Goal: Task Accomplishment & Management: Complete application form

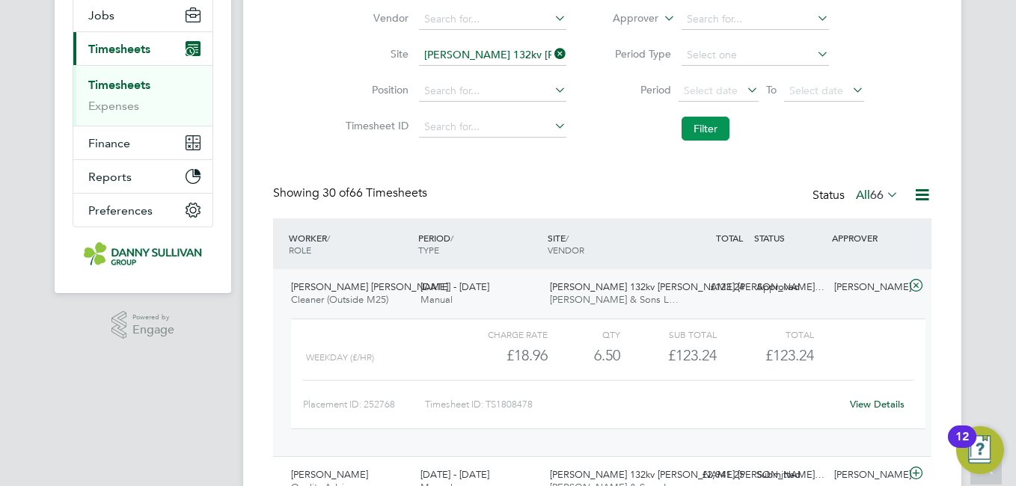
click at [695, 132] on button "Filter" at bounding box center [705, 129] width 48 height 24
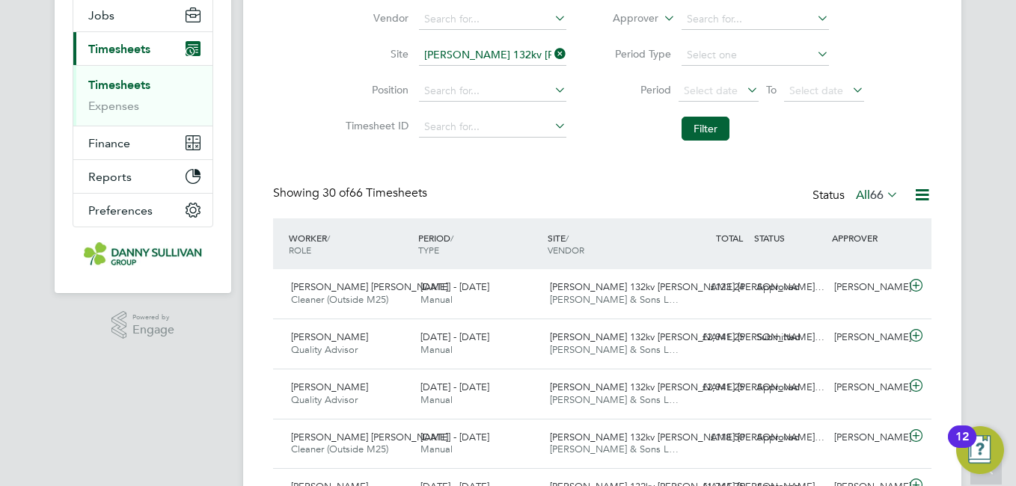
click at [475, 61] on input "Harker 132kv OHL Modification Works (4H2002)" at bounding box center [492, 55] width 147 height 21
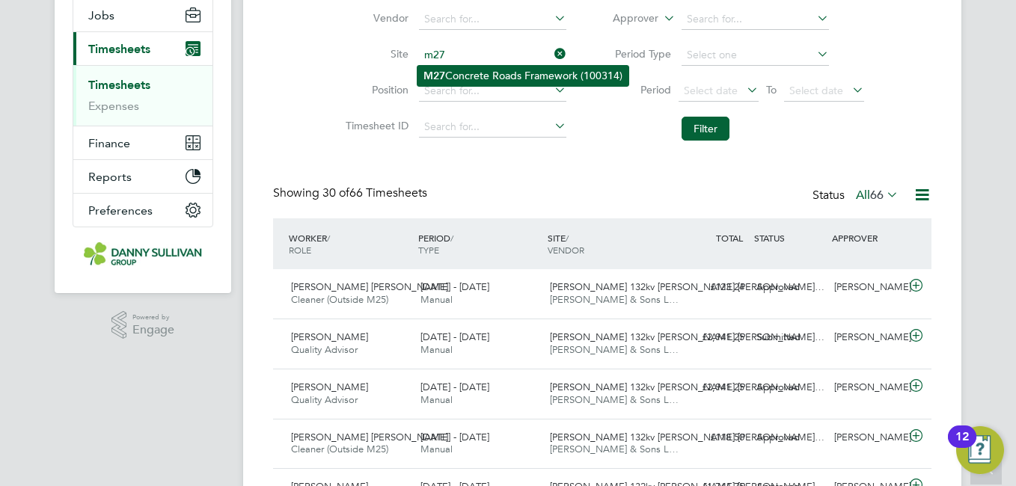
click at [475, 70] on li "M27 Concrete Roads Framework (100314)" at bounding box center [522, 76] width 211 height 20
type input "M27 Concrete Roads Framework (100314)"
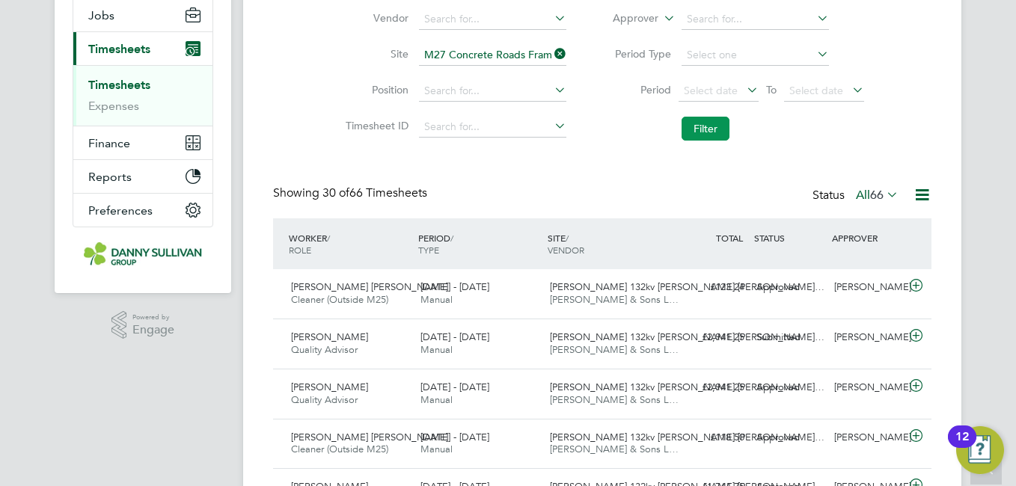
click at [686, 121] on button "Filter" at bounding box center [705, 129] width 48 height 24
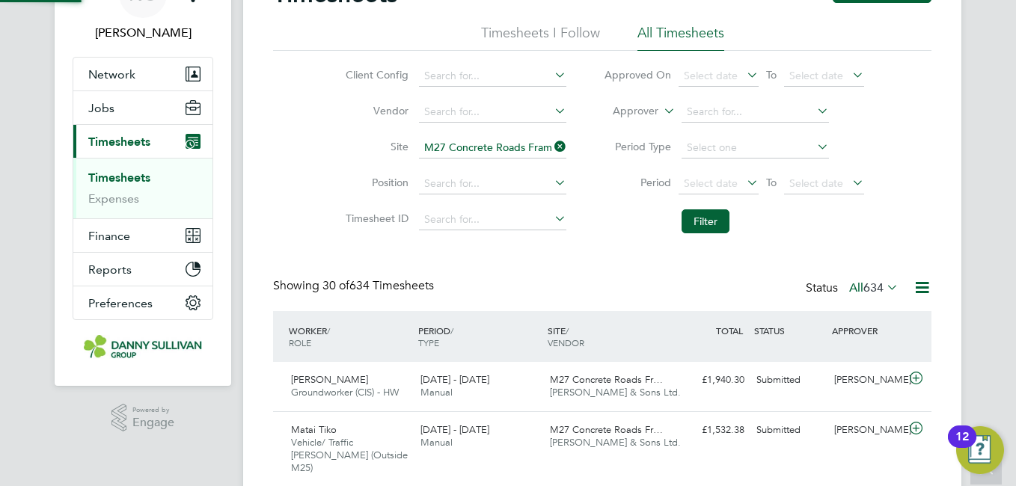
click at [324, 202] on li "Timesheet ID" at bounding box center [453, 220] width 263 height 36
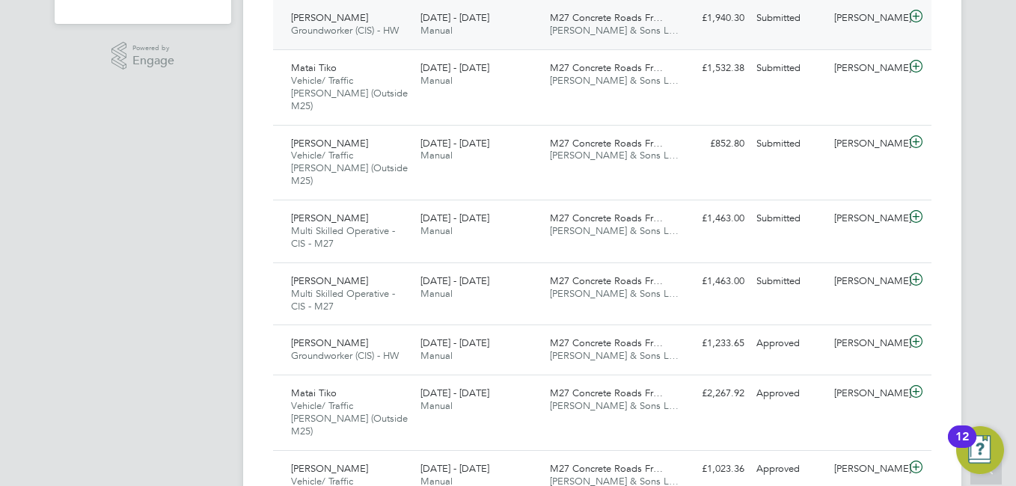
scroll to position [24, 0]
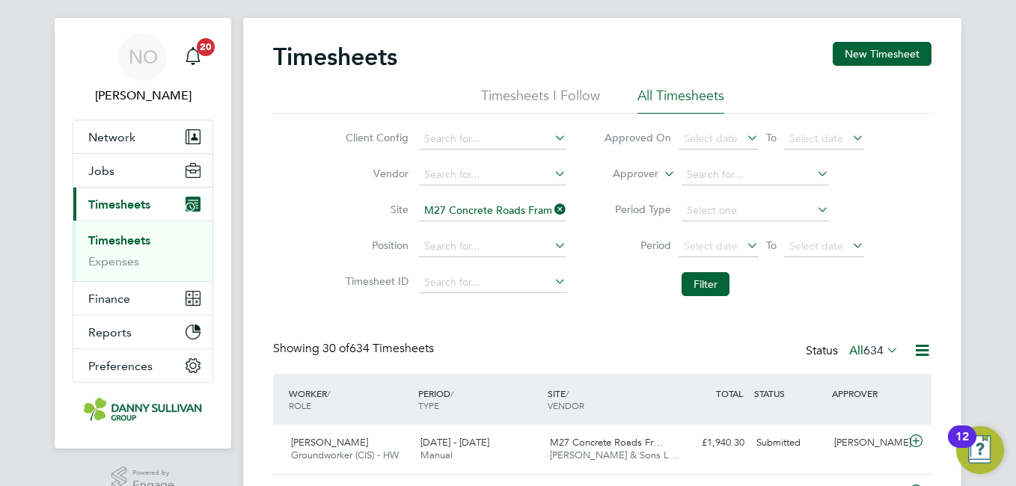
click at [847, 73] on div "Timesheets New Timesheet" at bounding box center [602, 64] width 658 height 45
click at [864, 57] on button "New Timesheet" at bounding box center [881, 54] width 99 height 24
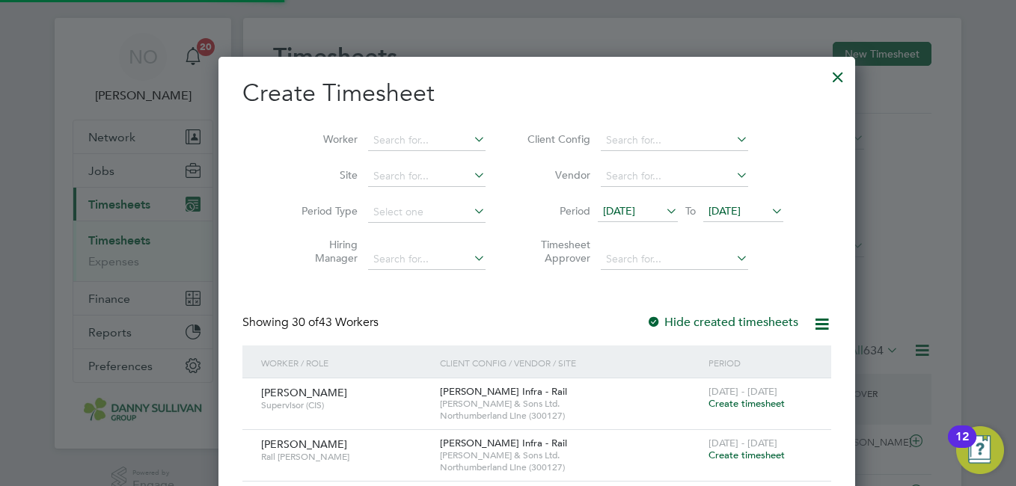
scroll to position [2864, 579]
click at [369, 145] on input at bounding box center [426, 140] width 117 height 21
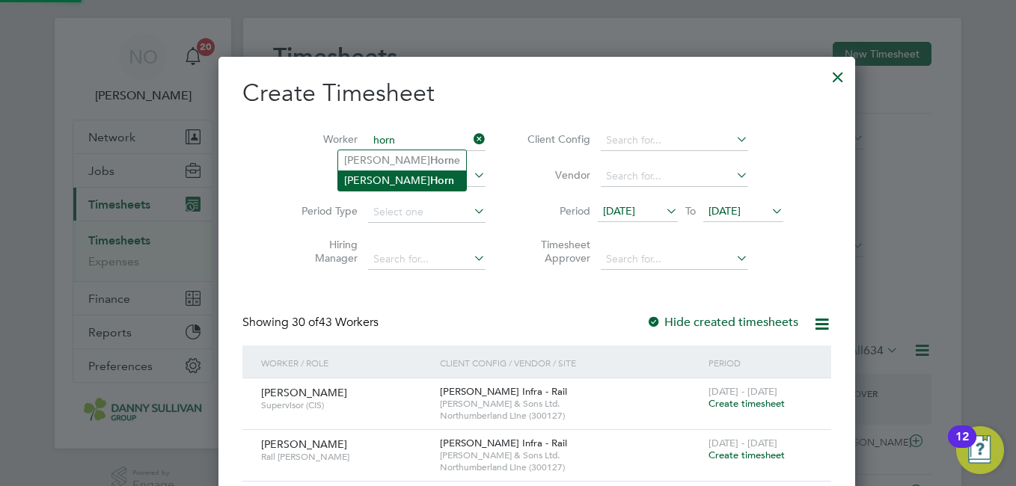
click at [430, 177] on b "Horn" at bounding box center [442, 180] width 24 height 13
type input "[PERSON_NAME]"
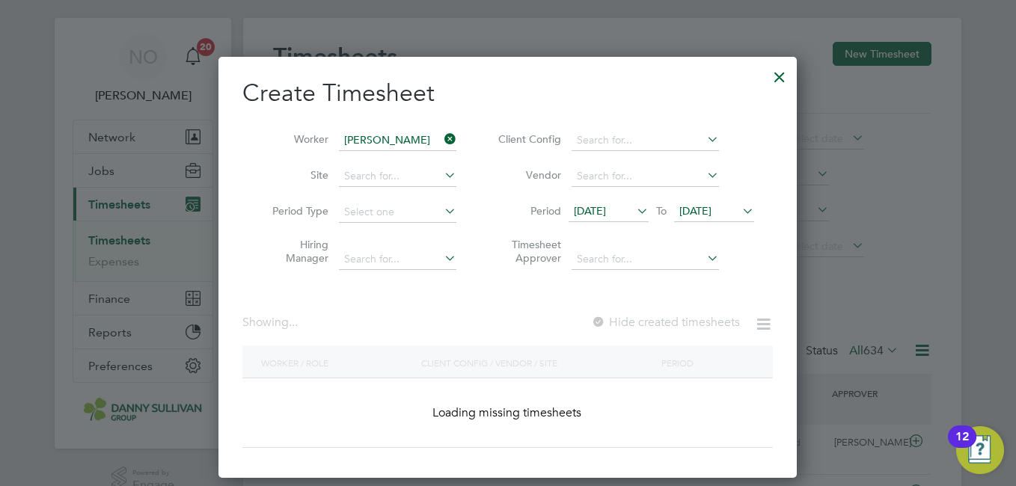
scroll to position [403, 579]
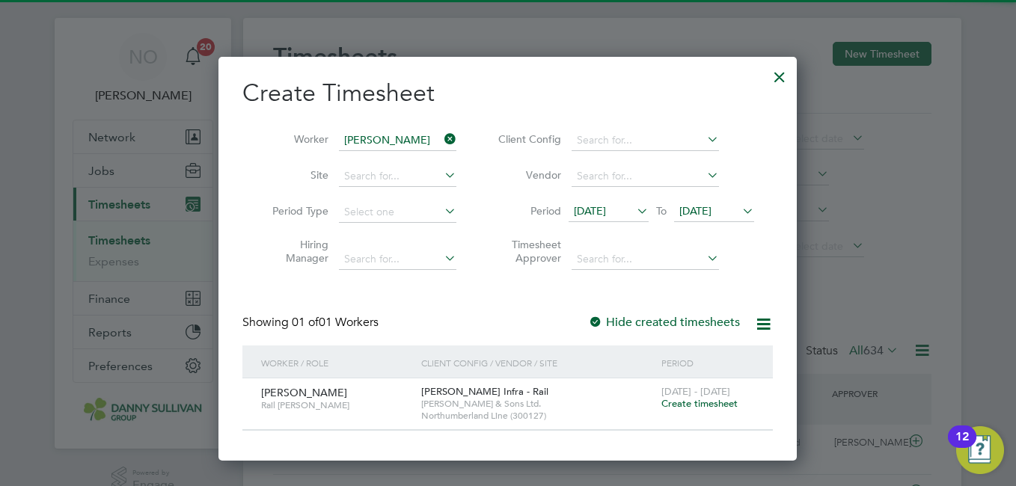
click at [687, 406] on span "Create timesheet" at bounding box center [699, 403] width 76 height 13
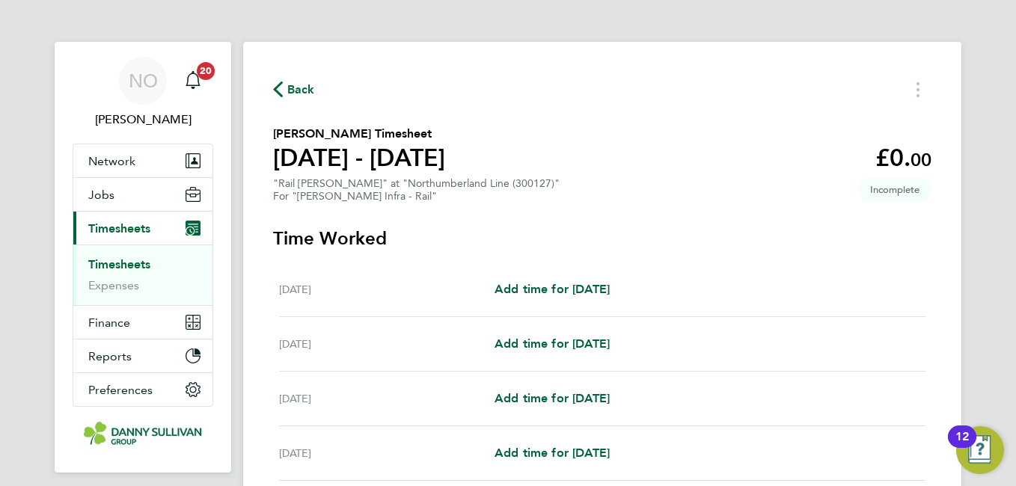
click at [547, 359] on div "Sun 17 Aug Add time for Sun 17 Aug Add time for Sun 17 Aug" at bounding box center [602, 344] width 646 height 55
click at [546, 349] on span "Add time for Sun 17 Aug" at bounding box center [551, 344] width 115 height 14
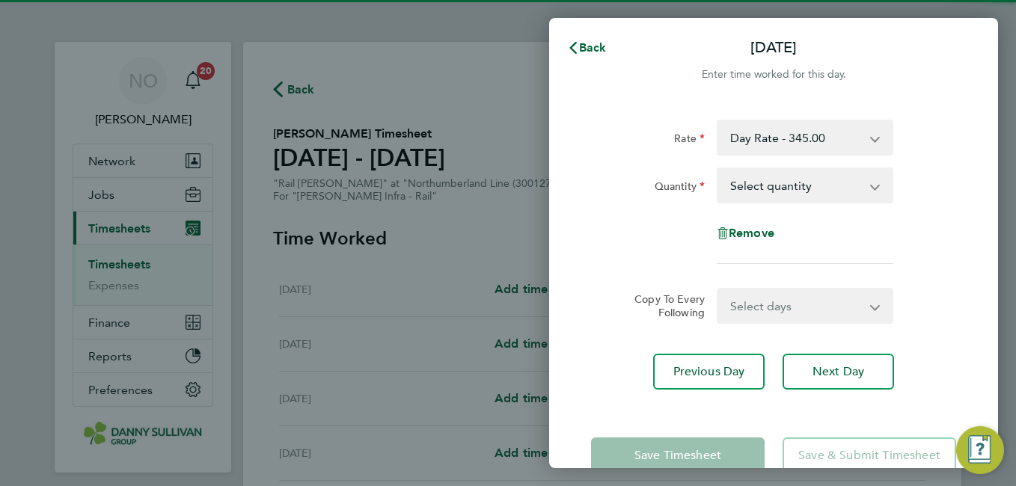
click at [789, 135] on select "Day Rate - 345.00" at bounding box center [796, 137] width 156 height 33
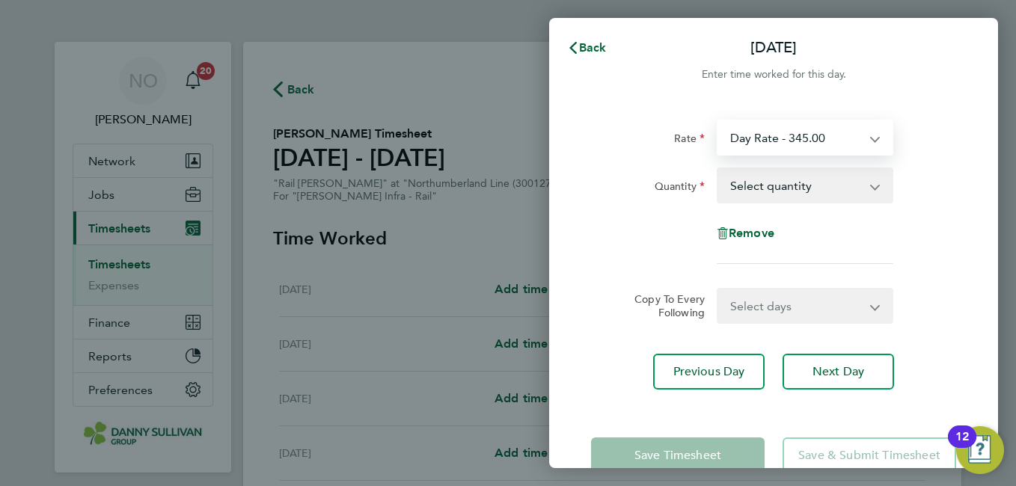
click at [777, 192] on select "Select quantity 0.5 1" at bounding box center [796, 185] width 156 height 33
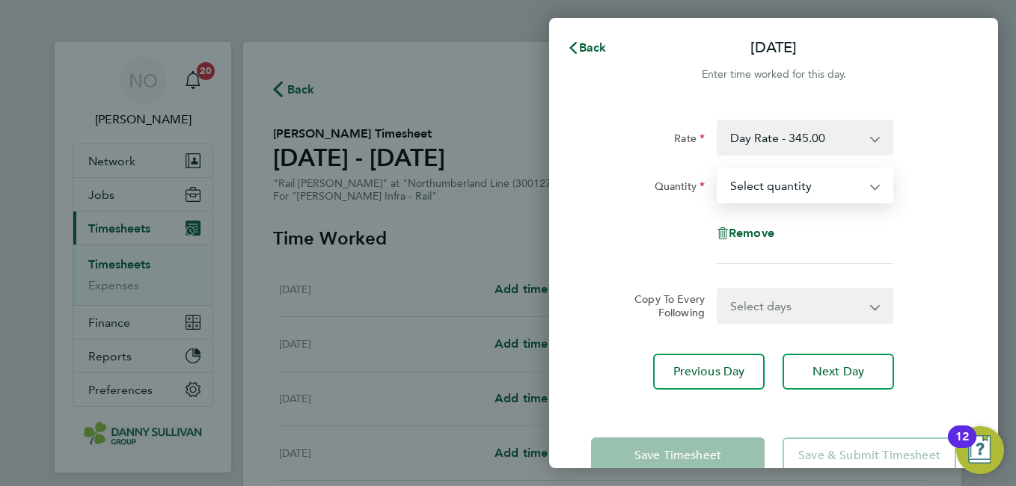
select select "1"
click at [718, 169] on select "Select quantity 0.5 1" at bounding box center [796, 185] width 156 height 33
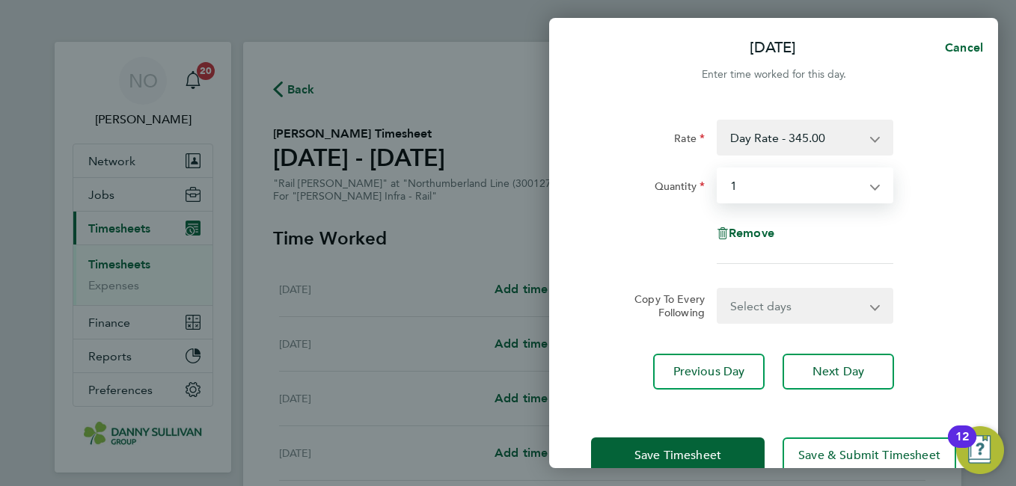
click at [942, 248] on div "Remove" at bounding box center [773, 233] width 377 height 36
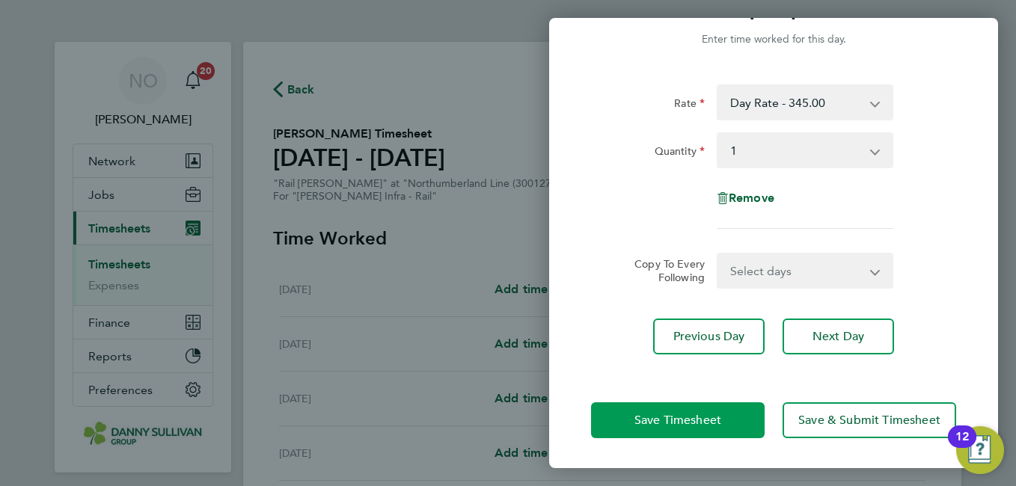
click at [662, 410] on button "Save Timesheet" at bounding box center [678, 420] width 174 height 36
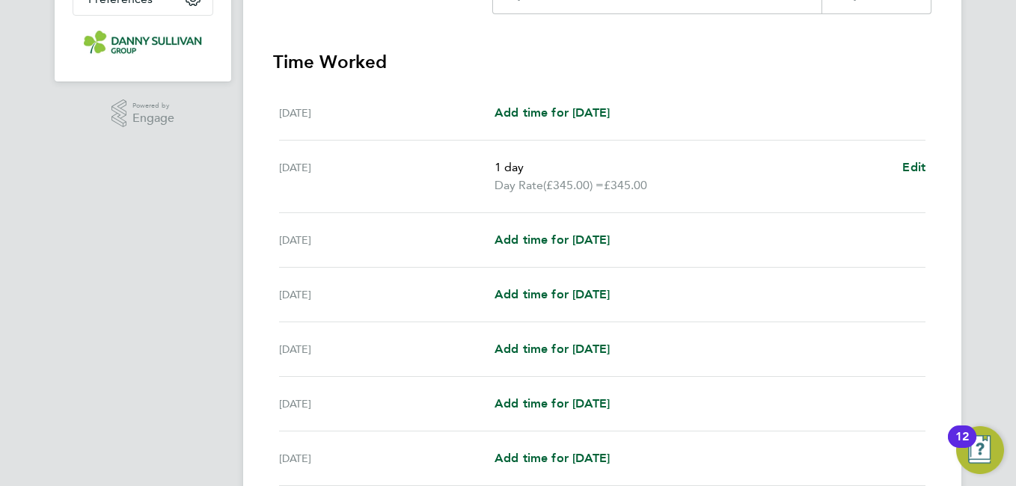
scroll to position [425, 0]
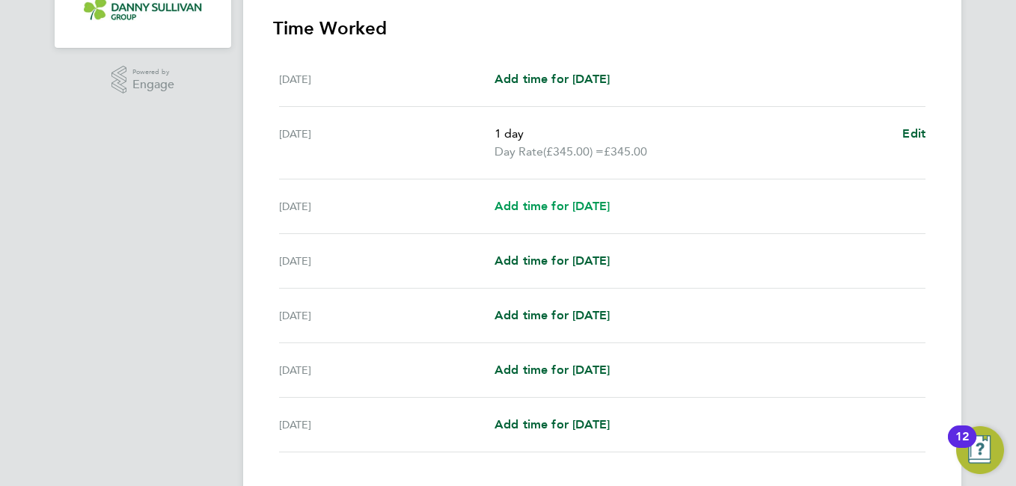
click at [610, 212] on span "Add time for Mon 18 Aug" at bounding box center [551, 206] width 115 height 14
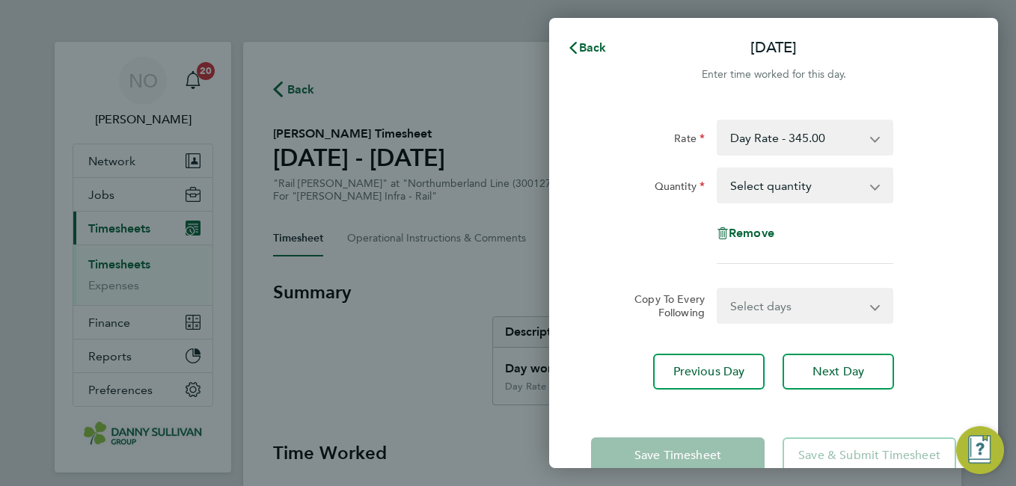
click at [773, 199] on select "Select quantity 0.5 1" at bounding box center [796, 185] width 156 height 33
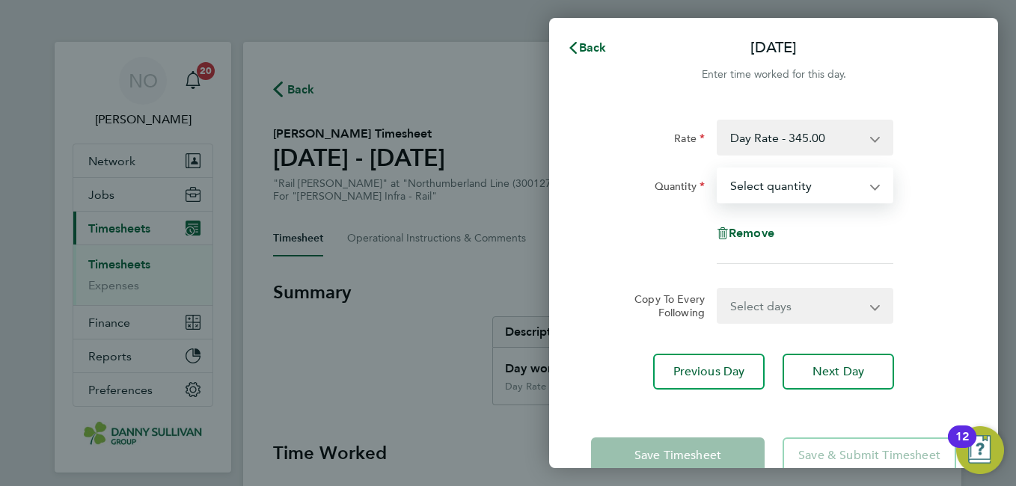
select select "1"
click at [718, 169] on select "Select quantity 0.5 1" at bounding box center [796, 185] width 156 height 33
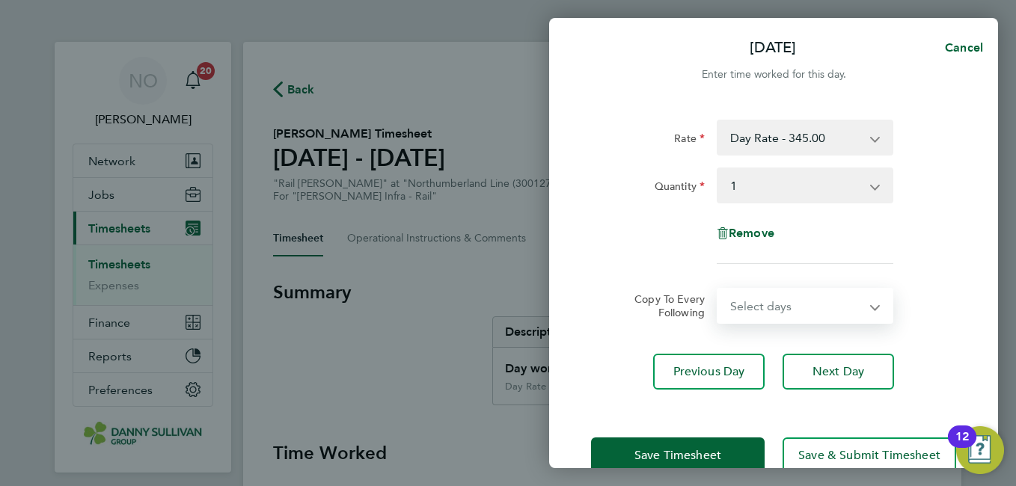
click at [828, 310] on select "Select days Day Tuesday Wednesday Thursday Friday" at bounding box center [796, 305] width 157 height 33
select select "DAY"
click at [718, 289] on select "Select days Day Tuesday Wednesday Thursday Friday" at bounding box center [796, 305] width 157 height 33
select select "2025-08-22"
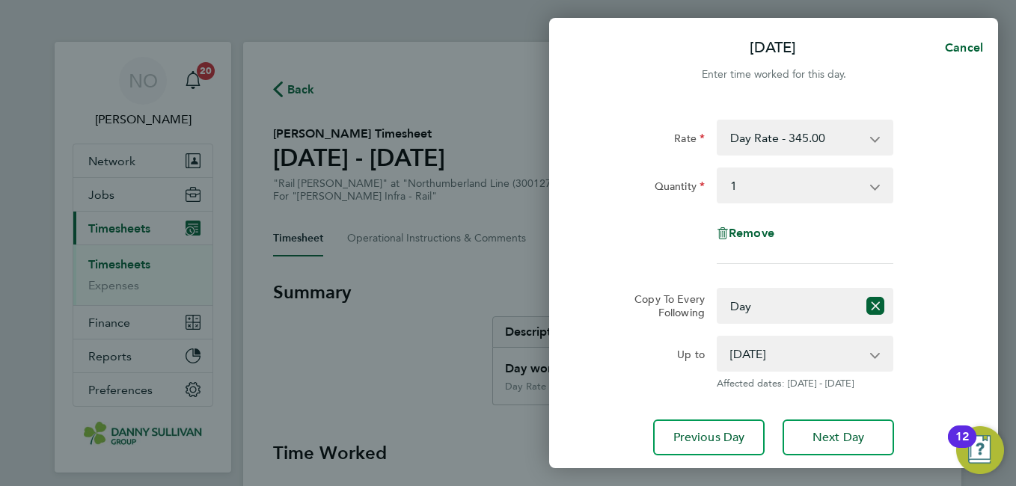
click at [947, 300] on div "Copy To Every Following Select days Day Tuesday Wednesday Thursday Friday" at bounding box center [773, 306] width 377 height 36
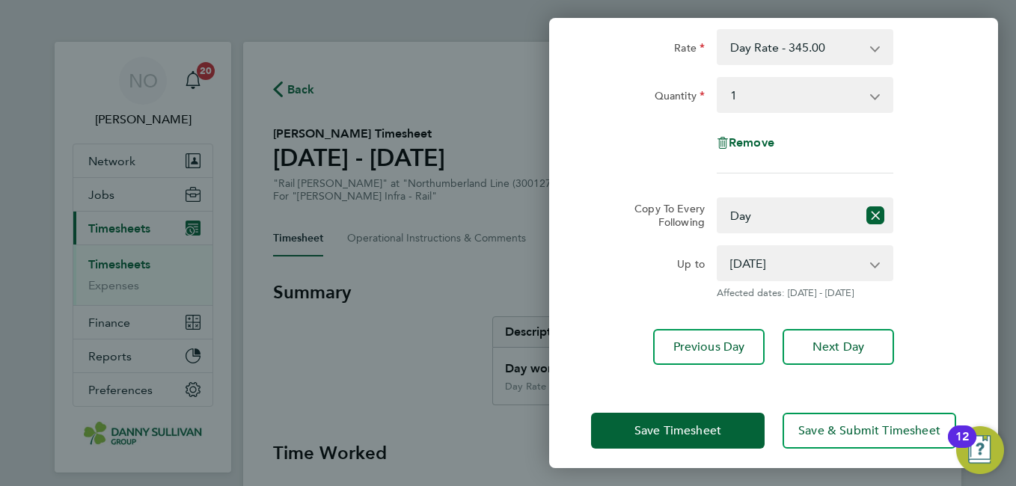
scroll to position [101, 0]
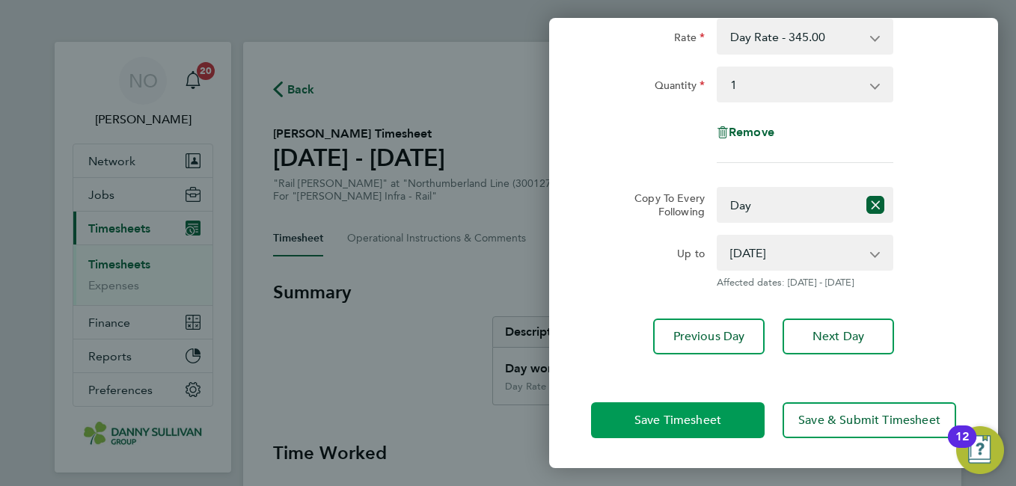
click at [639, 420] on span "Save Timesheet" at bounding box center [677, 420] width 87 height 15
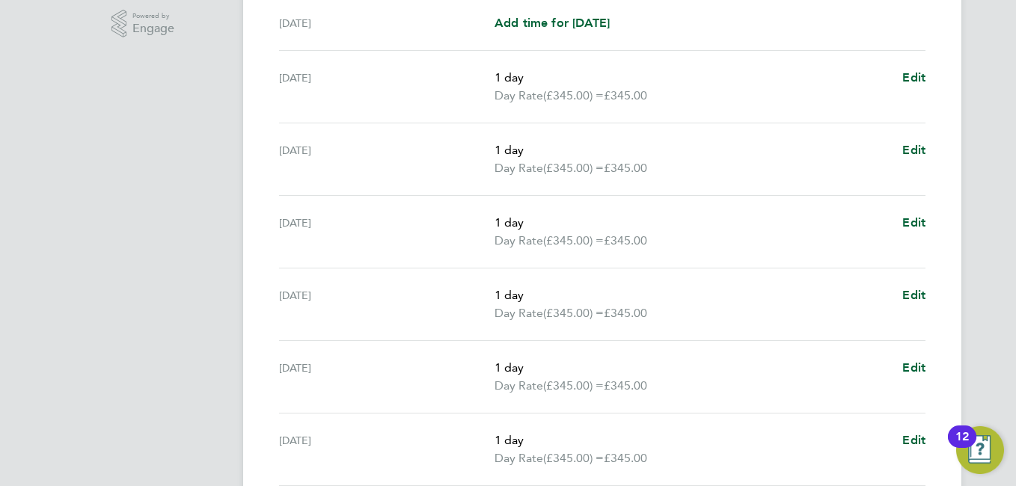
scroll to position [613, 0]
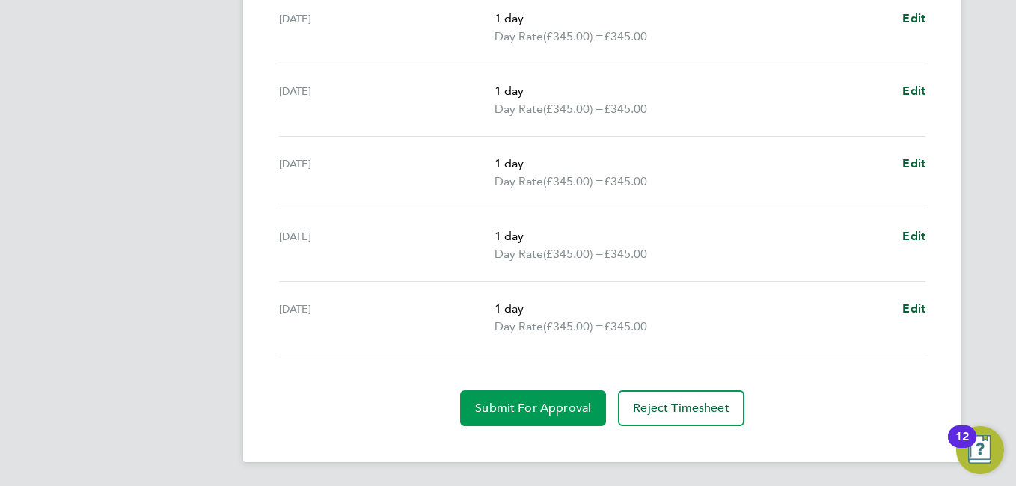
click at [539, 400] on button "Submit For Approval" at bounding box center [533, 408] width 146 height 36
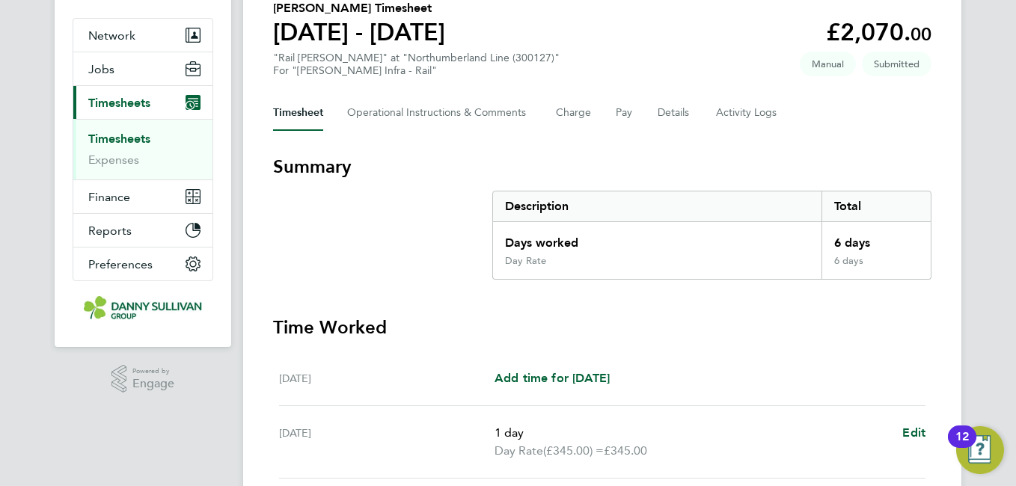
scroll to position [0, 0]
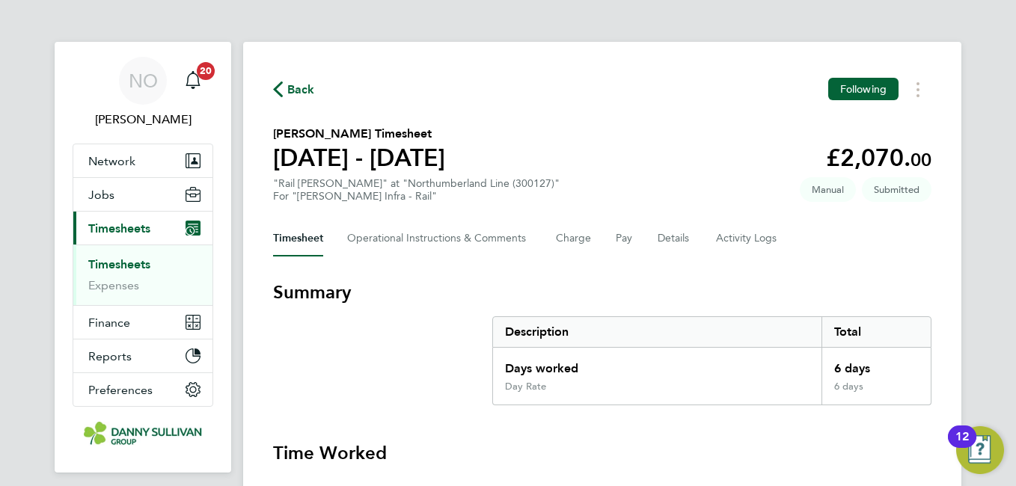
click at [304, 91] on span "Back" at bounding box center [301, 90] width 28 height 18
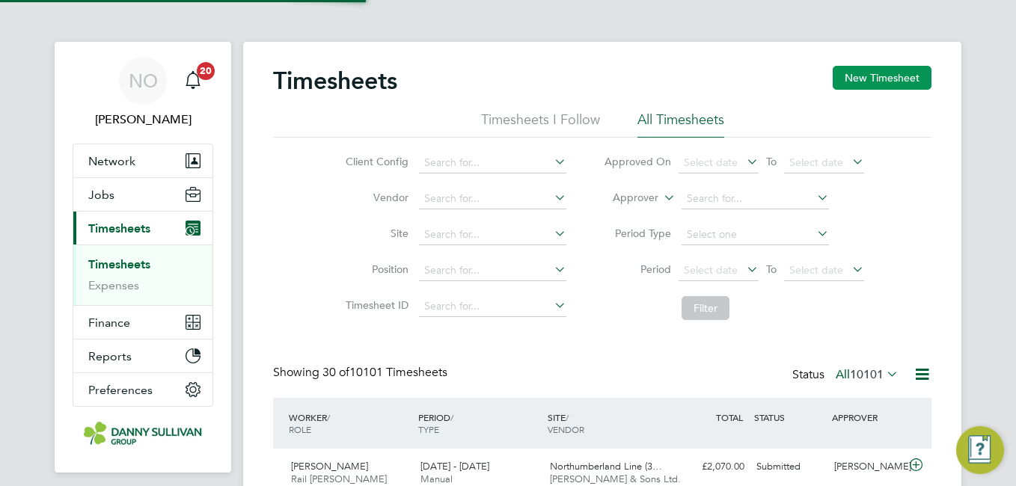
click at [864, 96] on div "Timesheets New Timesheet" at bounding box center [602, 88] width 658 height 45
click at [864, 88] on button "New Timesheet" at bounding box center [881, 78] width 99 height 24
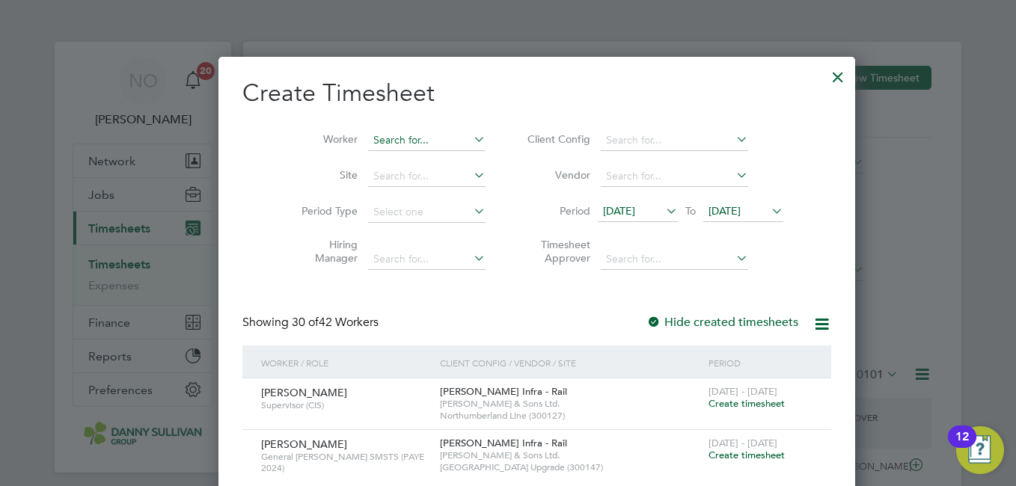
click at [408, 143] on input at bounding box center [426, 140] width 117 height 21
click at [430, 162] on b "Little" at bounding box center [442, 160] width 25 height 13
type input "[PERSON_NAME]"
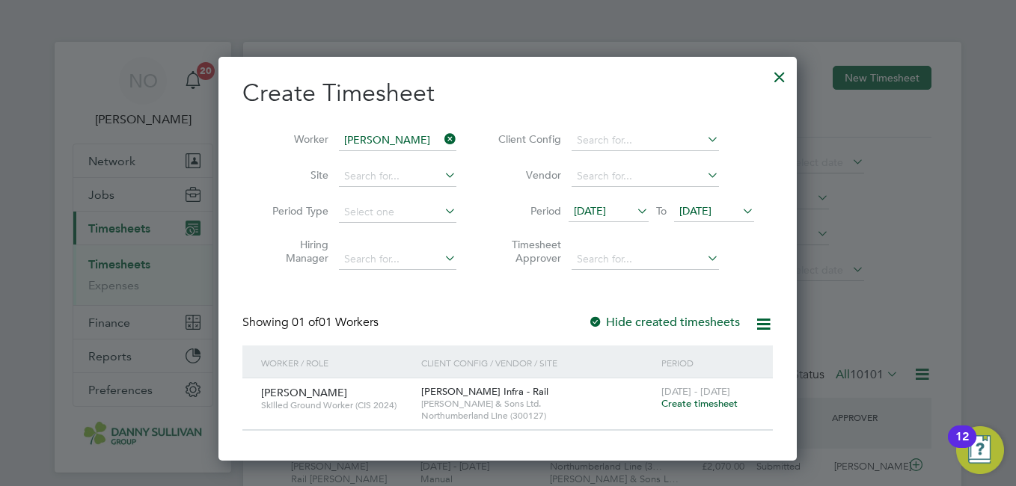
click at [703, 401] on span "Create timesheet" at bounding box center [699, 403] width 76 height 13
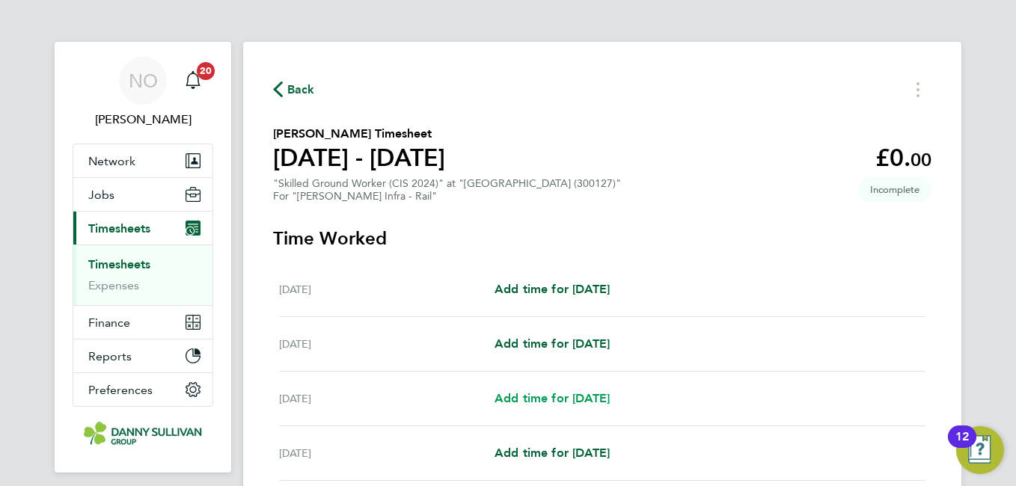
click at [569, 399] on span "Add time for Mon 18 Aug" at bounding box center [551, 398] width 115 height 14
select select "30"
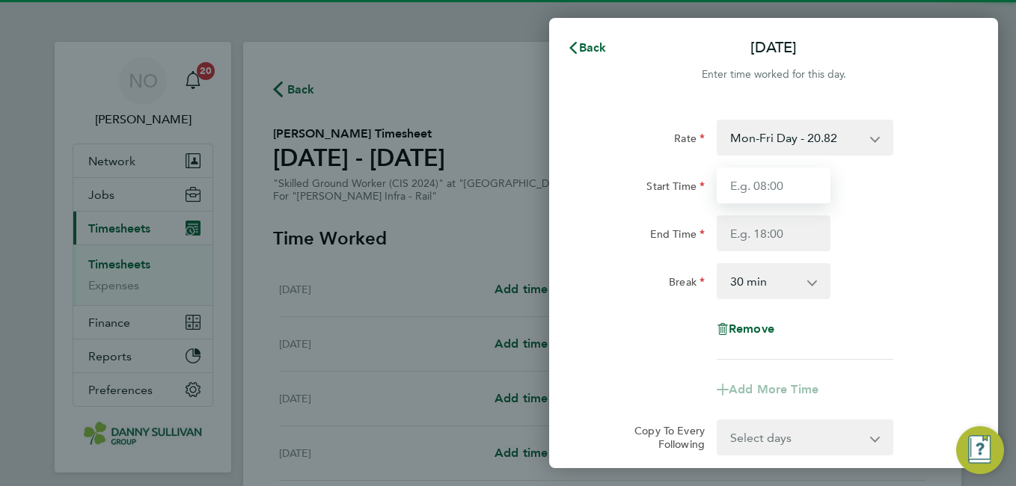
click at [788, 188] on input "Start Time" at bounding box center [773, 186] width 114 height 36
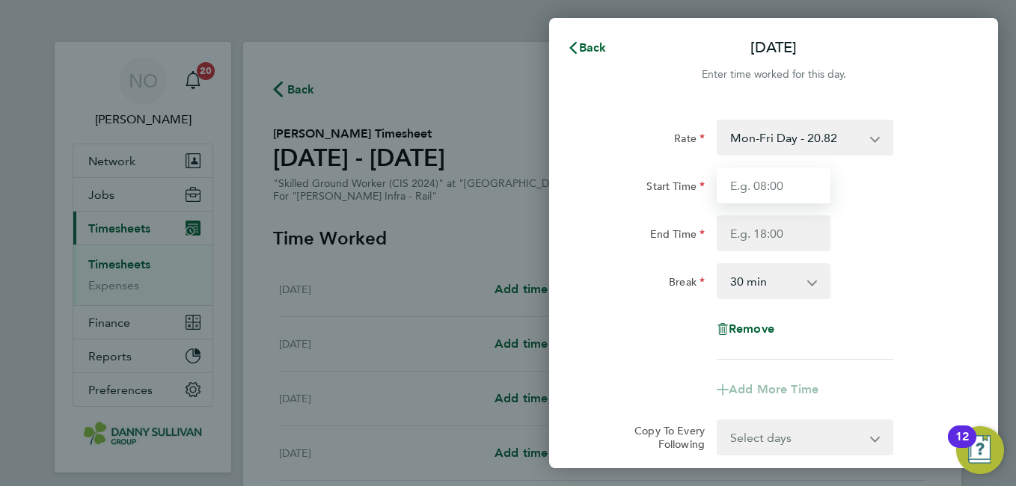
type input "07:00"
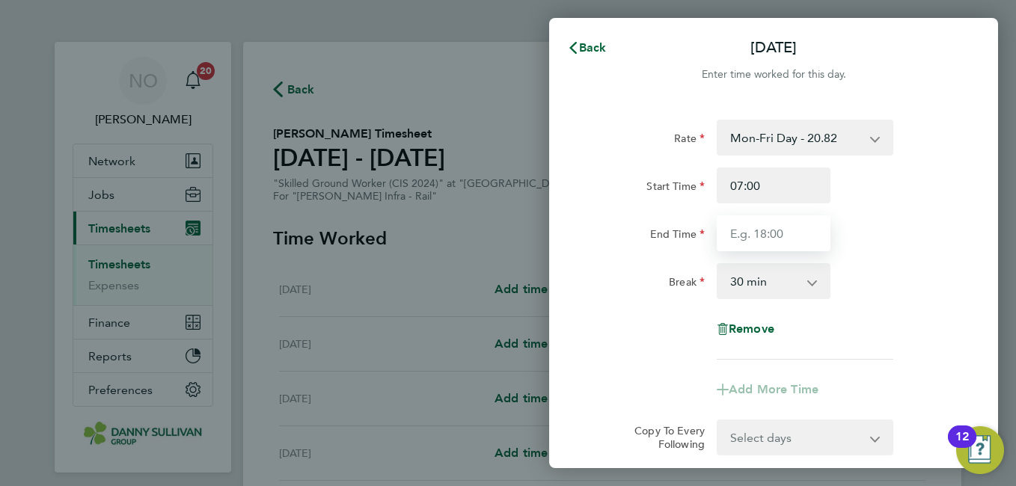
click at [765, 249] on input "End Time" at bounding box center [773, 233] width 114 height 36
click at [756, 228] on input "End Time" at bounding box center [773, 233] width 114 height 36
type input "17:00"
drag, startPoint x: 761, startPoint y: 245, endPoint x: 920, endPoint y: 304, distance: 170.2
click at [920, 304] on div "Rate Mon-Fri Day - 20.82 Weekend - 27.06 Bank Hol - 31.24 Mon-Thurs Night - 23.…" at bounding box center [773, 240] width 365 height 240
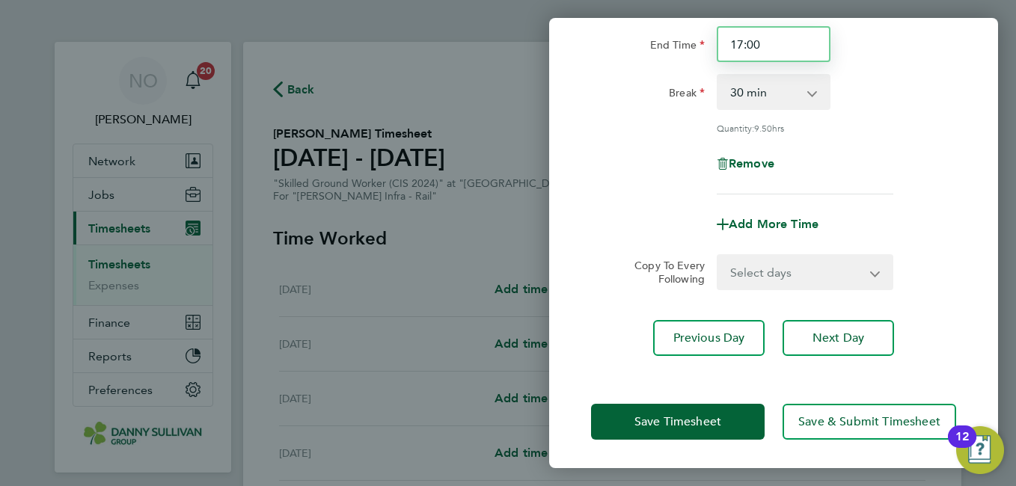
drag, startPoint x: 726, startPoint y: 36, endPoint x: 705, endPoint y: 37, distance: 21.7
click at [705, 37] on div "End Time 17:00" at bounding box center [773, 44] width 377 height 36
click at [765, 49] on input "End Time" at bounding box center [773, 44] width 114 height 36
type input "17:00"
click at [763, 283] on select "Select days Day Tuesday Wednesday Thursday Friday" at bounding box center [796, 272] width 157 height 33
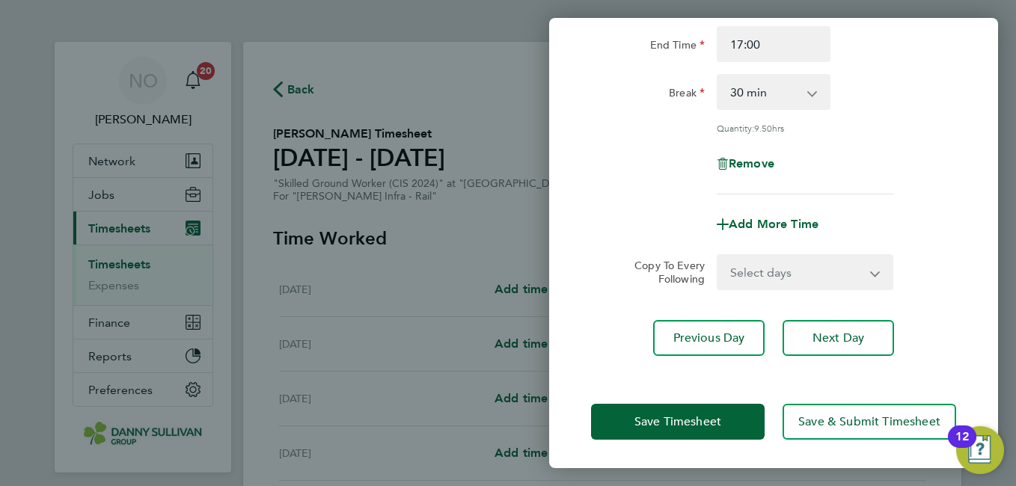
select select "DAY"
click at [718, 256] on select "Select days Day Tuesday Wednesday Thursday Friday" at bounding box center [796, 272] width 157 height 33
select select "2025-08-22"
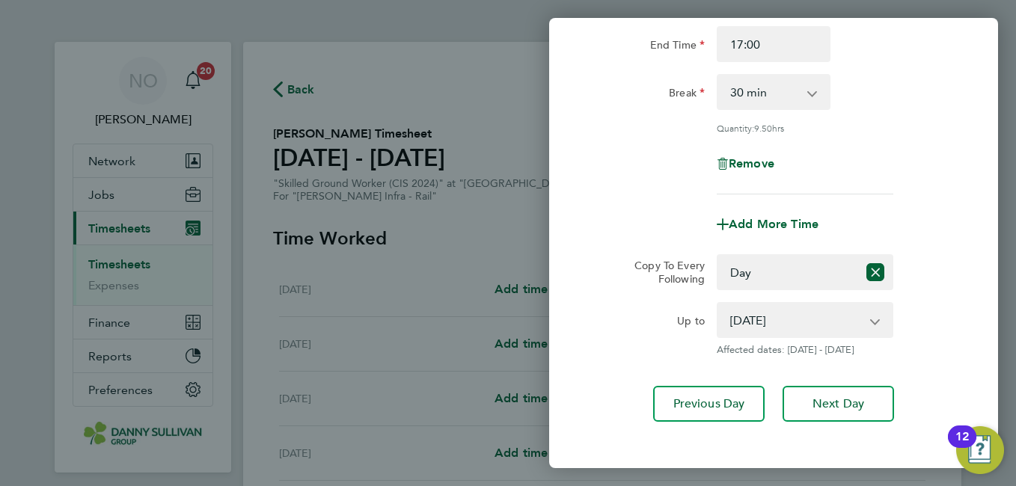
click at [927, 297] on app-copy-timesheet-lines "Copy To Every Following Select days Day Tuesday Wednesday Thursday Friday Up to…" at bounding box center [773, 305] width 365 height 102
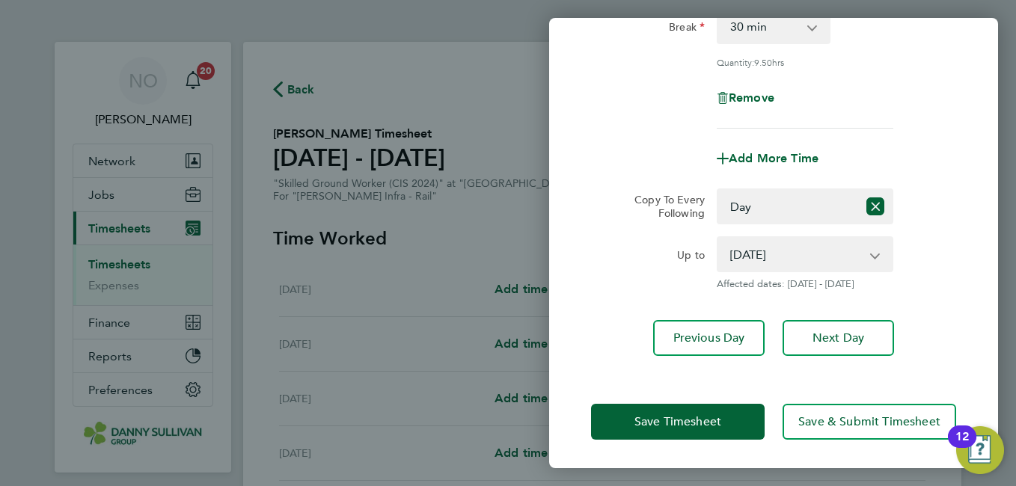
click at [696, 438] on div "Save Timesheet Save & Submit Timesheet" at bounding box center [773, 422] width 449 height 96
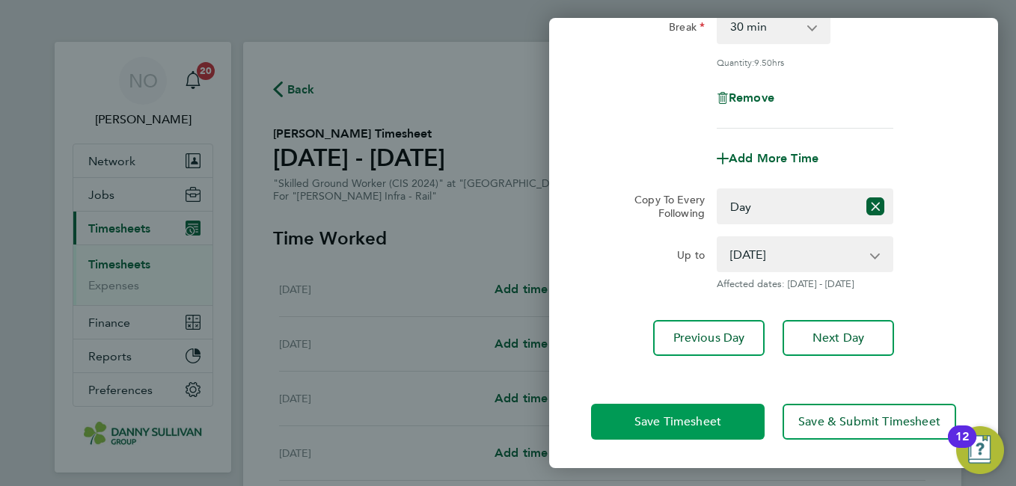
click at [639, 434] on button "Save Timesheet" at bounding box center [678, 422] width 174 height 36
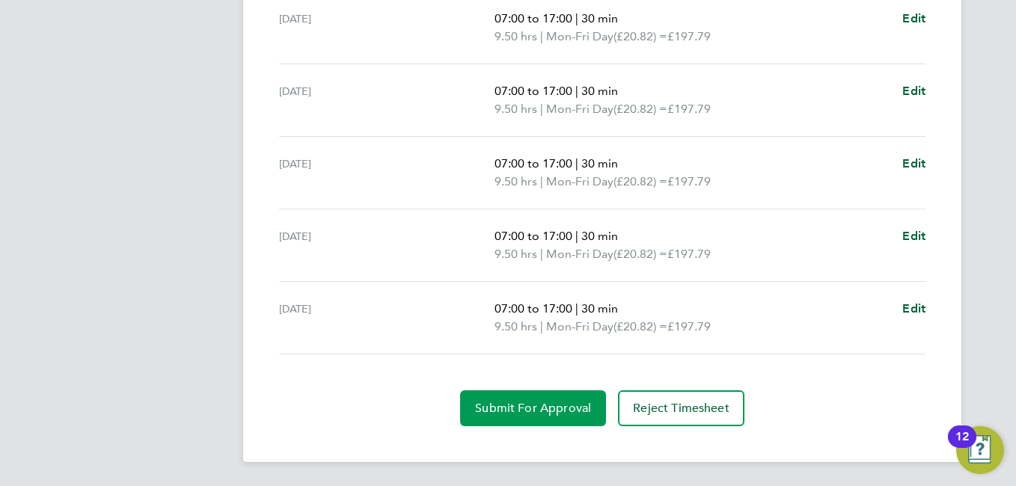
click at [489, 414] on span "Submit For Approval" at bounding box center [533, 408] width 116 height 15
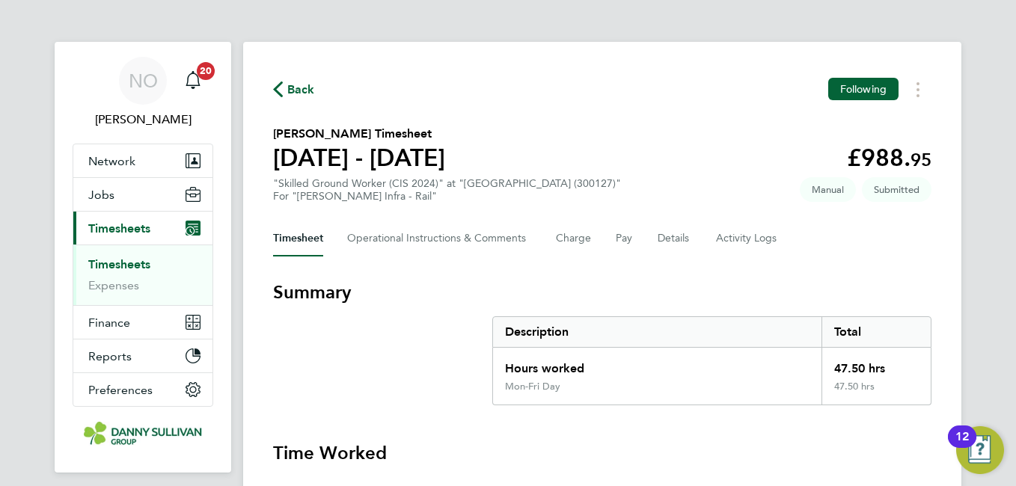
click at [298, 86] on span "Back" at bounding box center [301, 90] width 28 height 18
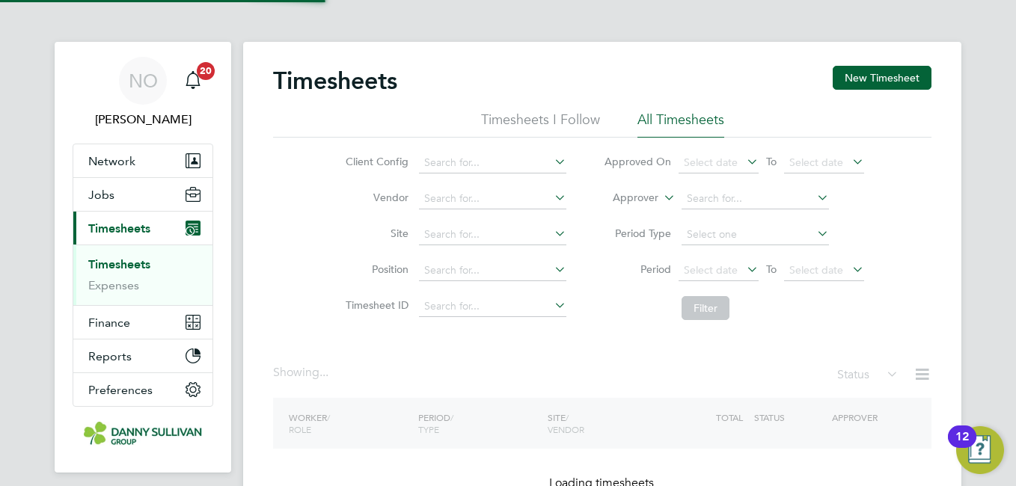
click at [888, 69] on button "New Timesheet" at bounding box center [881, 78] width 99 height 24
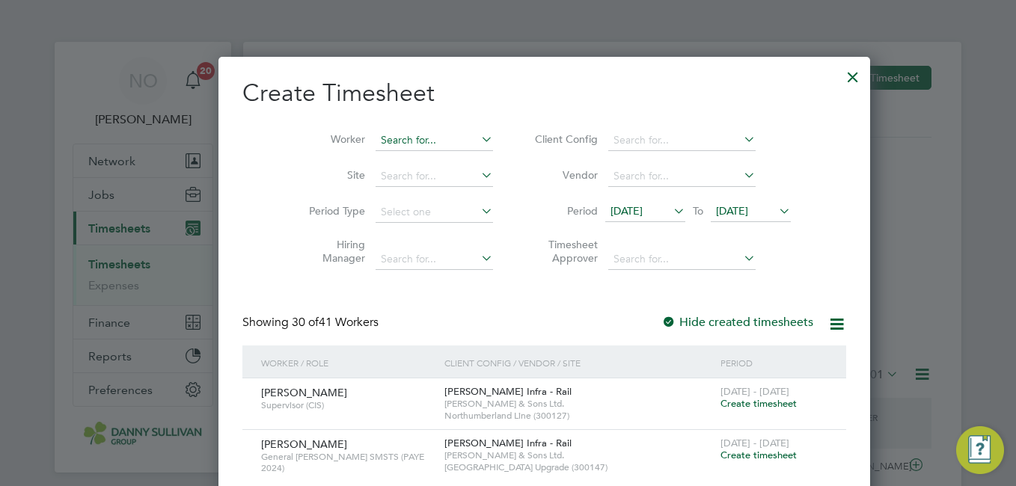
click at [393, 133] on input at bounding box center [433, 140] width 117 height 21
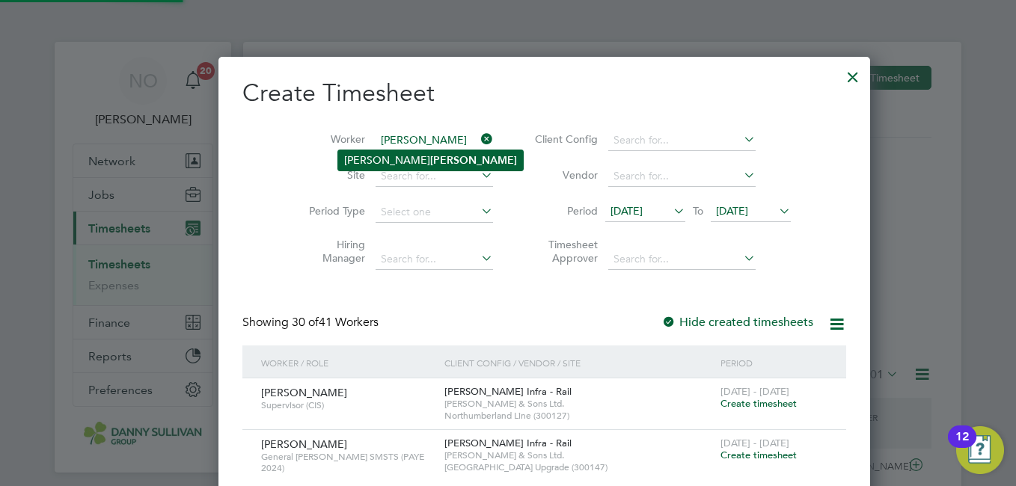
click at [430, 157] on b "Goodwin" at bounding box center [473, 160] width 87 height 13
type input "[PERSON_NAME]"
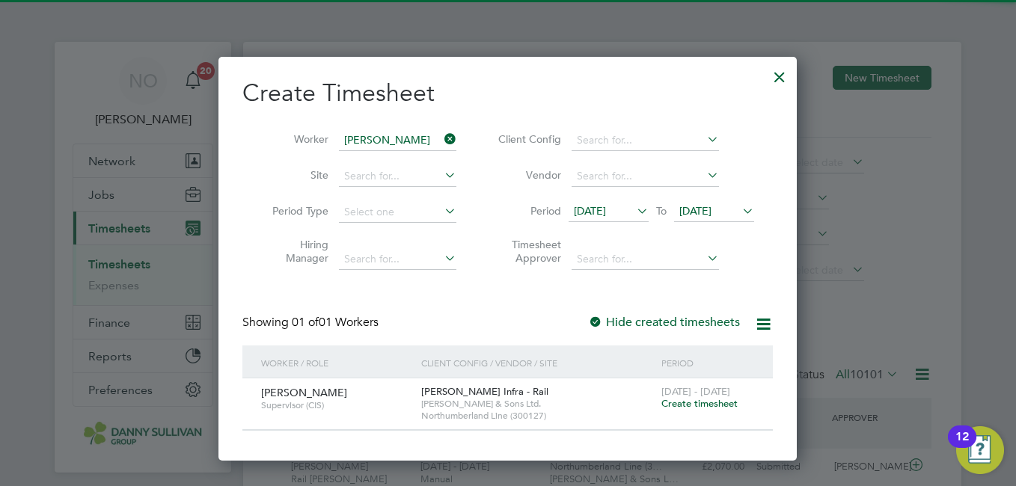
click at [675, 397] on span "Create timesheet" at bounding box center [699, 403] width 76 height 13
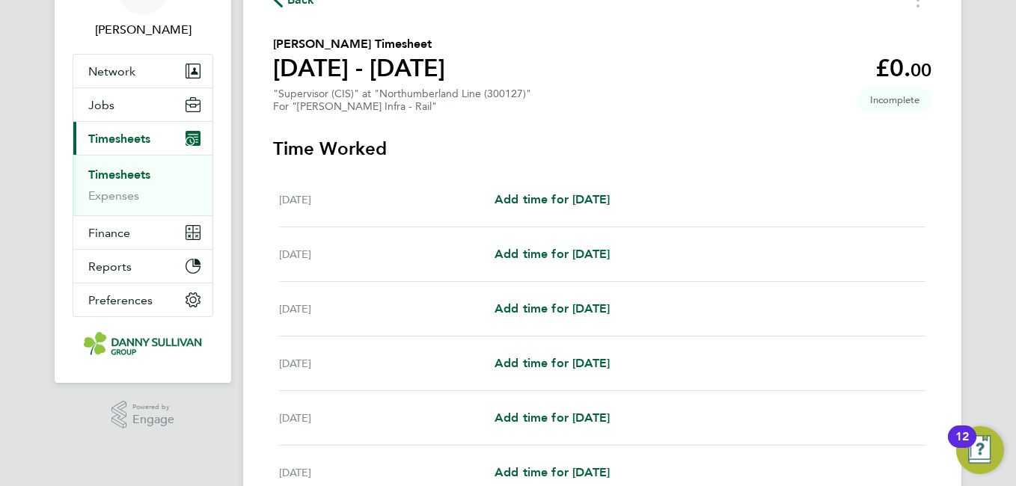
click at [533, 402] on div "Wed 20 Aug Add time for Wed 20 Aug Add time for Wed 20 Aug" at bounding box center [602, 418] width 646 height 55
click at [538, 420] on span "Add time for Wed 20 Aug" at bounding box center [551, 418] width 115 height 14
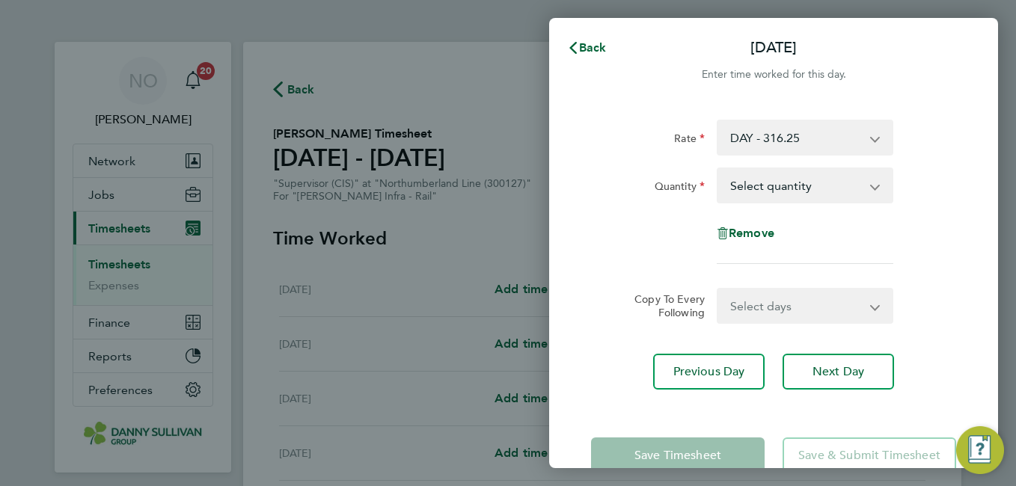
click at [787, 182] on select "Select quantity 0.5 1" at bounding box center [796, 185] width 156 height 33
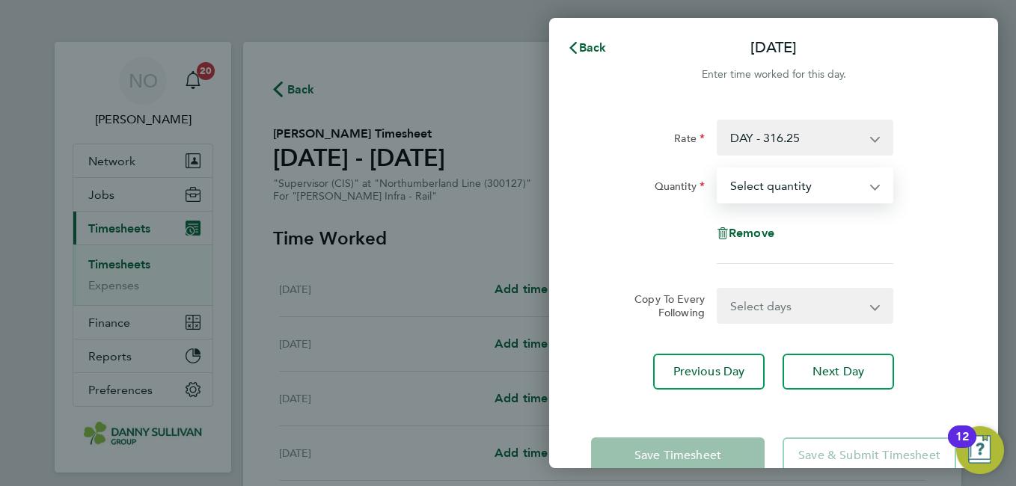
select select "1"
click at [718, 169] on select "Select quantity 0.5 1" at bounding box center [796, 185] width 156 height 33
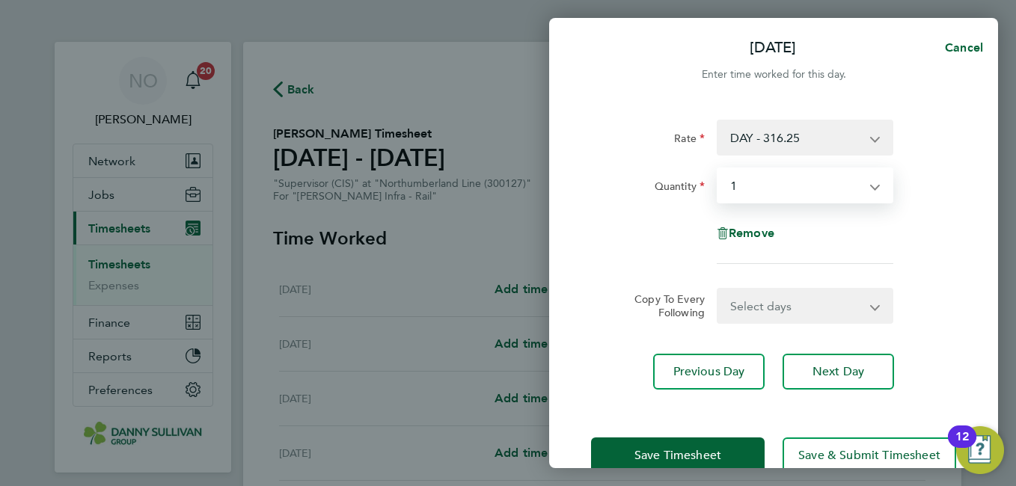
click at [820, 301] on select "Select days Day Thursday Friday" at bounding box center [796, 305] width 157 height 33
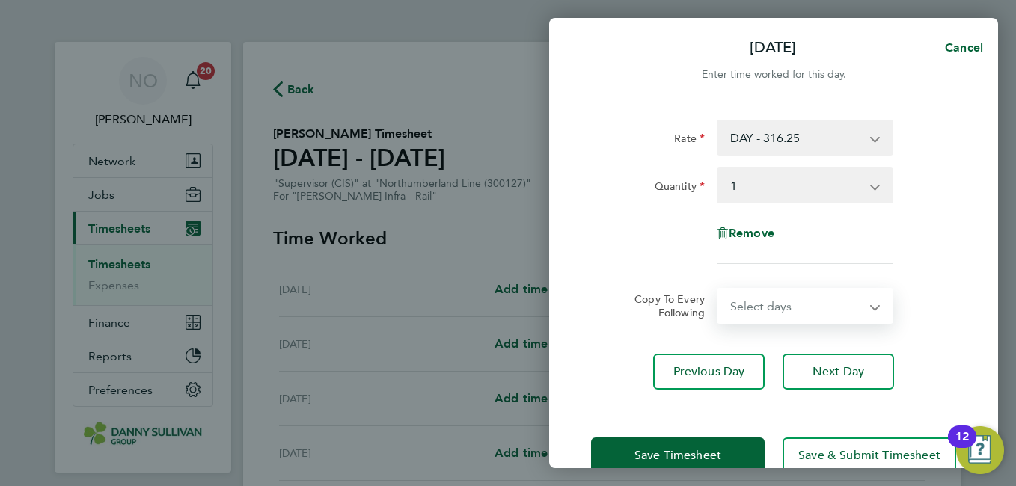
select select "DAY"
click at [718, 289] on select "Select days Day Thursday Friday" at bounding box center [796, 305] width 157 height 33
select select "2025-08-22"
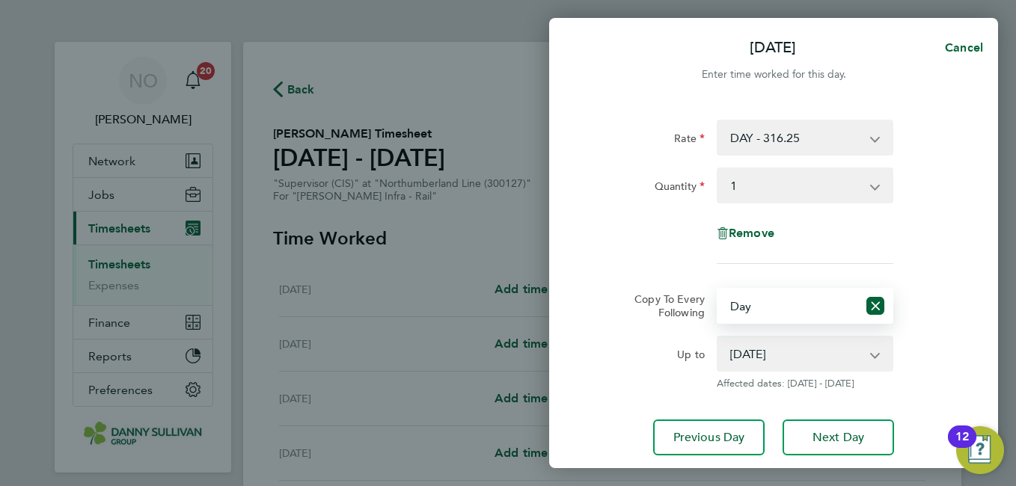
click at [980, 285] on div "Rate DAY - 316.25 Quantity Select quantity 0.5 1 Remove Copy To Every Following…" at bounding box center [773, 288] width 449 height 372
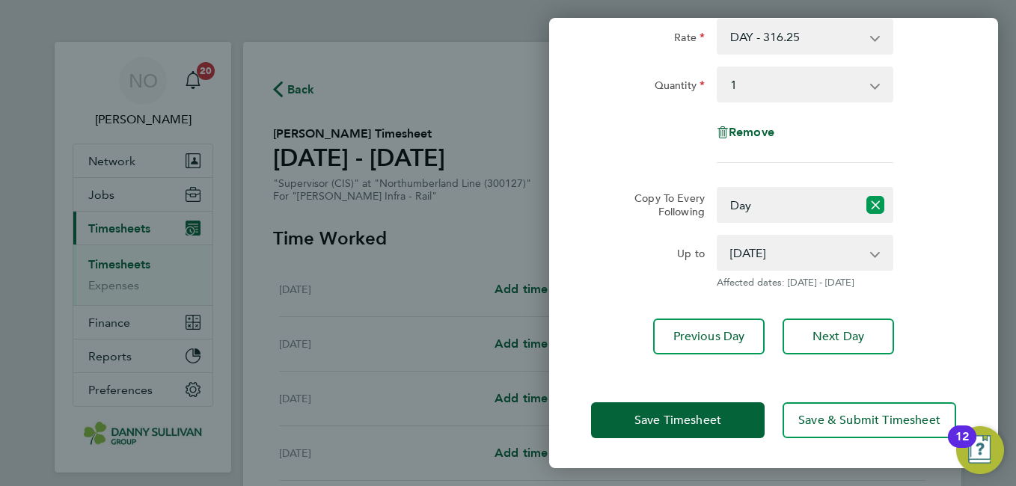
click at [871, 206] on icon "Reset selection" at bounding box center [875, 205] width 18 height 18
select select "0: null"
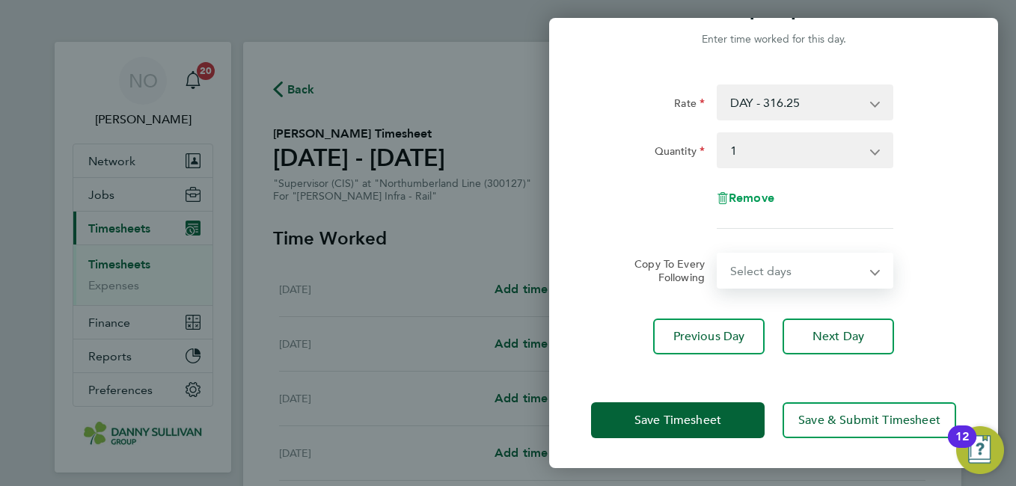
click at [742, 203] on span "Remove" at bounding box center [751, 198] width 46 height 14
select select "null"
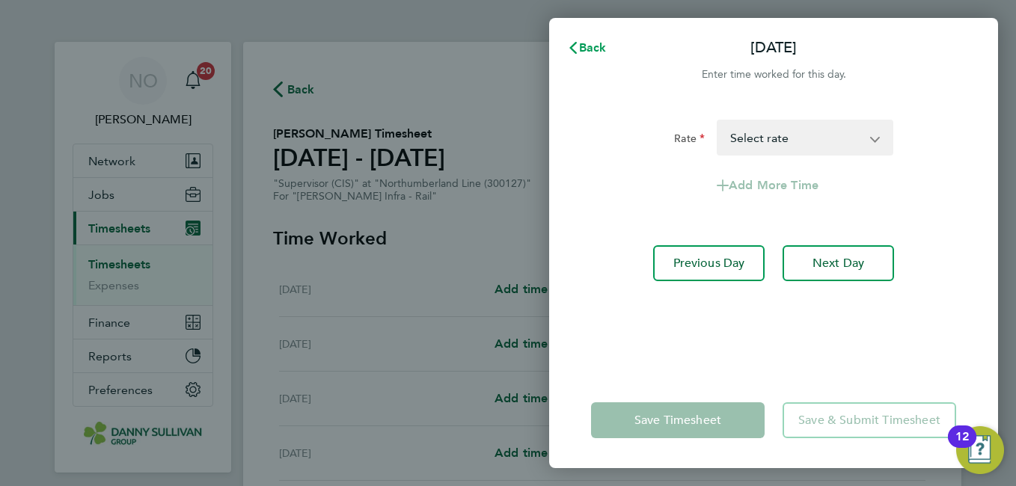
click at [610, 55] on button "Back" at bounding box center [587, 48] width 70 height 30
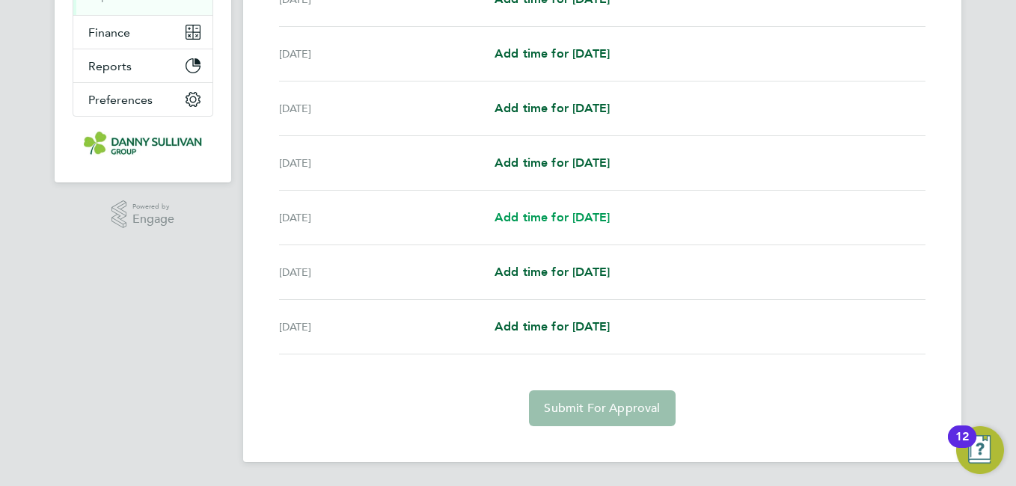
click at [601, 225] on link "Add time for Wed 20 Aug" at bounding box center [551, 218] width 115 height 18
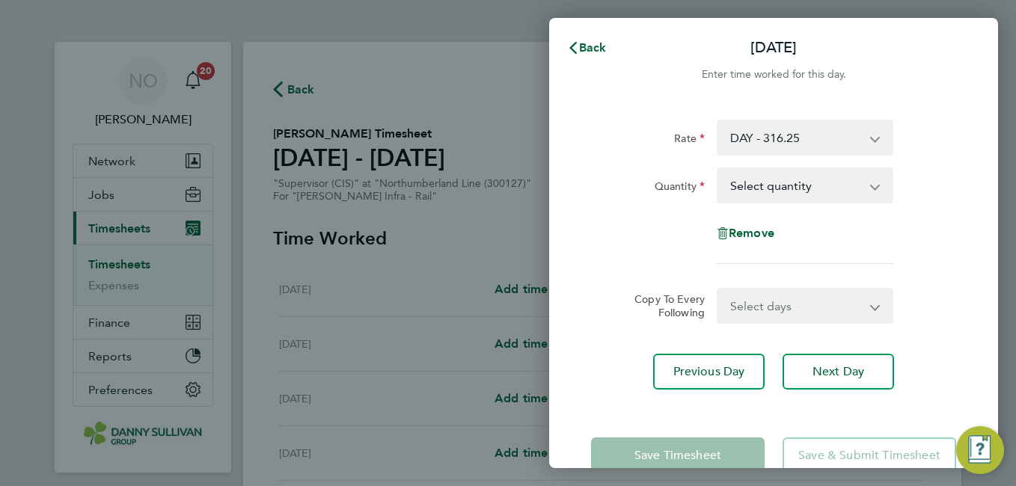
click at [788, 196] on select "Select quantity 0.5 1" at bounding box center [796, 185] width 156 height 33
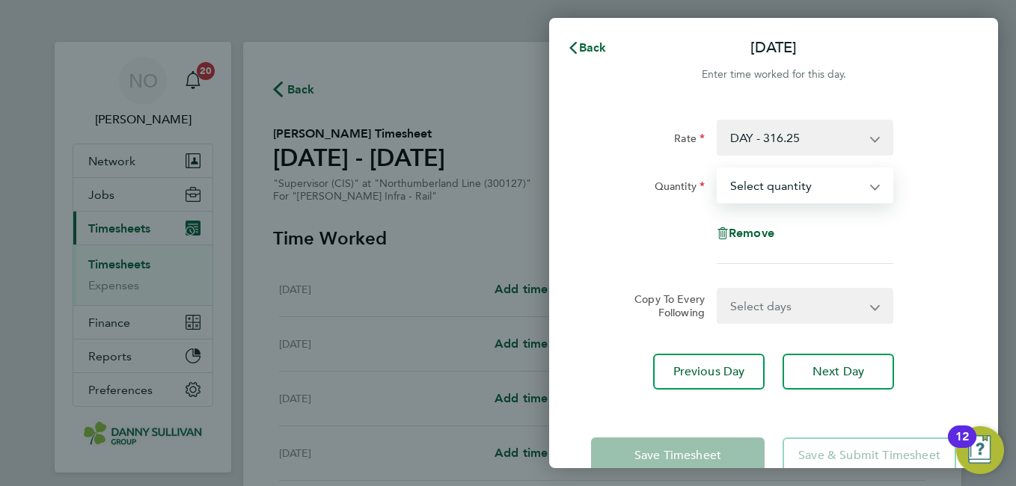
click at [607, 31] on div "Back Wed 20 Aug" at bounding box center [773, 48] width 449 height 36
click at [584, 58] on button "Back" at bounding box center [587, 48] width 70 height 30
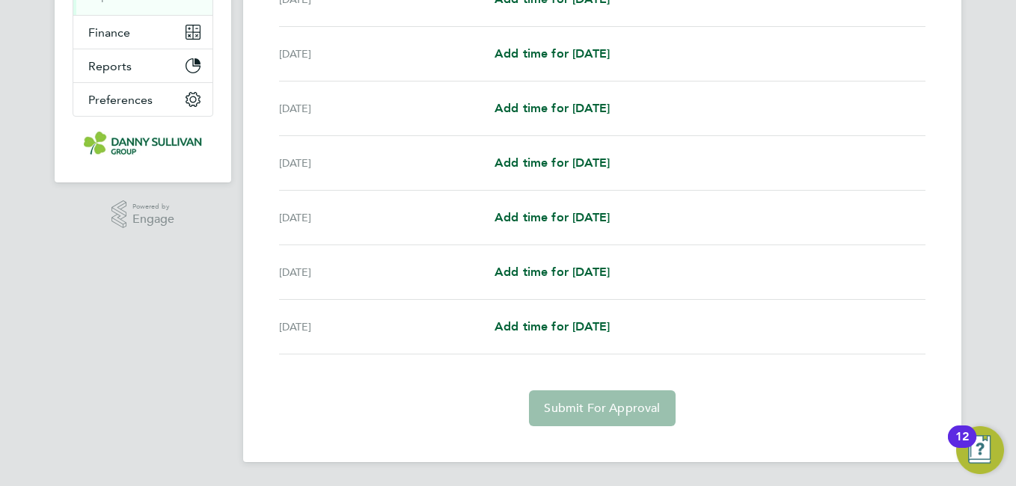
click at [571, 243] on div "Wed 20 Aug Add time for Wed 20 Aug Add time for Wed 20 Aug" at bounding box center [602, 218] width 646 height 55
click at [563, 224] on span "Add time for Wed 20 Aug" at bounding box center [551, 217] width 115 height 14
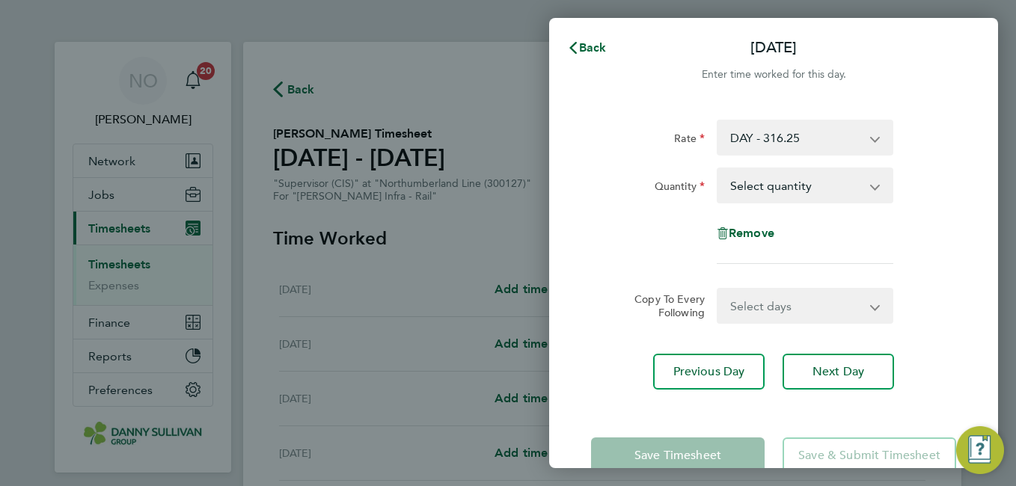
click at [779, 197] on select "Select quantity 0.5 1" at bounding box center [796, 185] width 156 height 33
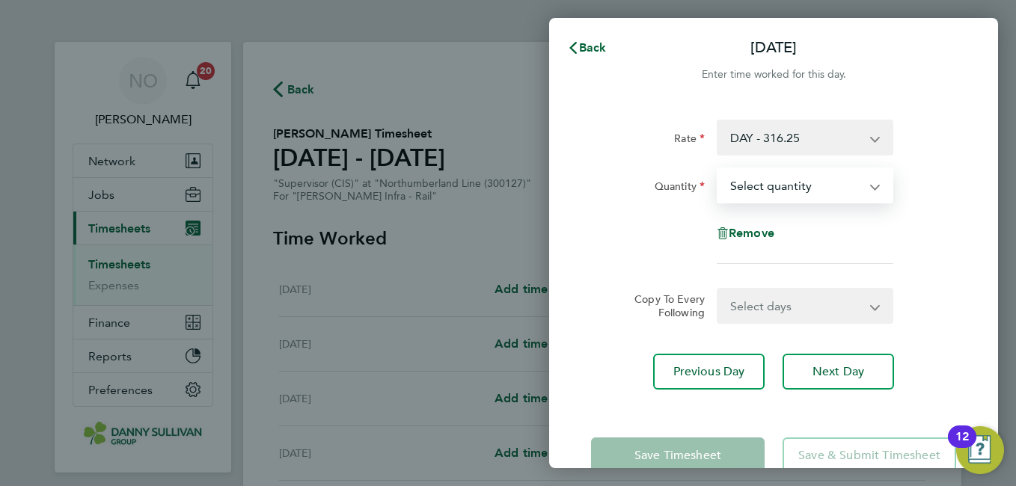
select select "1"
click at [718, 169] on select "Select quantity 0.5 1" at bounding box center [796, 185] width 156 height 33
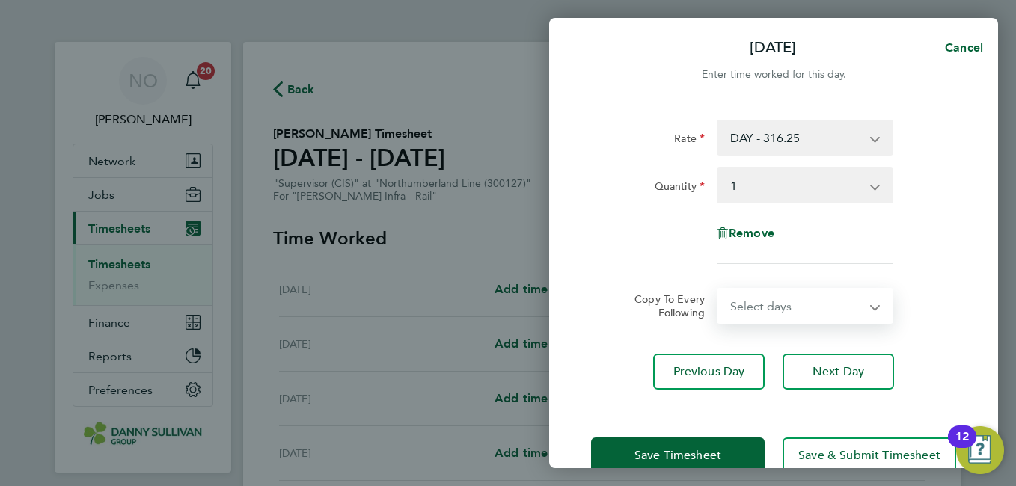
click at [797, 299] on select "Select days Day Thursday Friday" at bounding box center [796, 305] width 157 height 33
select select "DAY"
click at [718, 289] on select "Select days Day Thursday Friday" at bounding box center [796, 305] width 157 height 33
select select "2025-08-22"
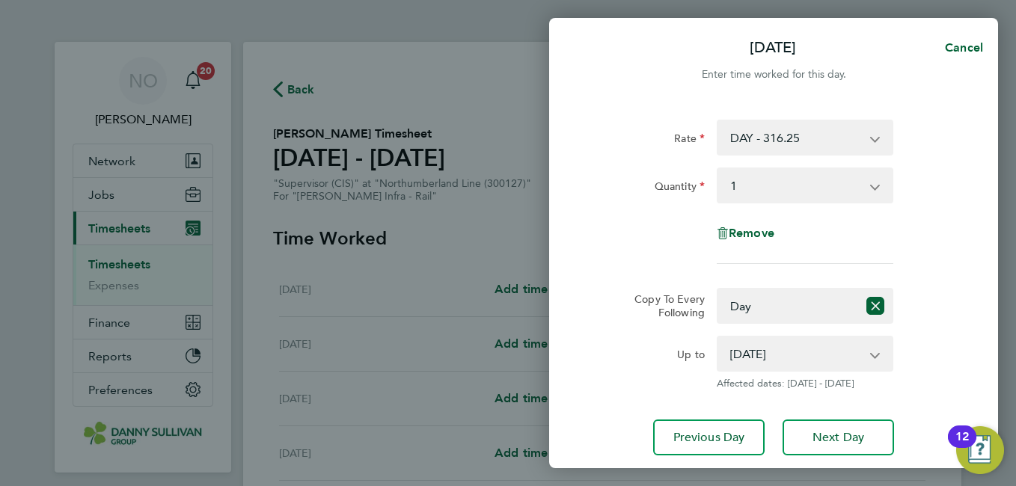
click at [968, 309] on div "Rate DAY - 316.25 Quantity Select quantity 0.5 1 Remove Copy To Every Following…" at bounding box center [773, 288] width 449 height 372
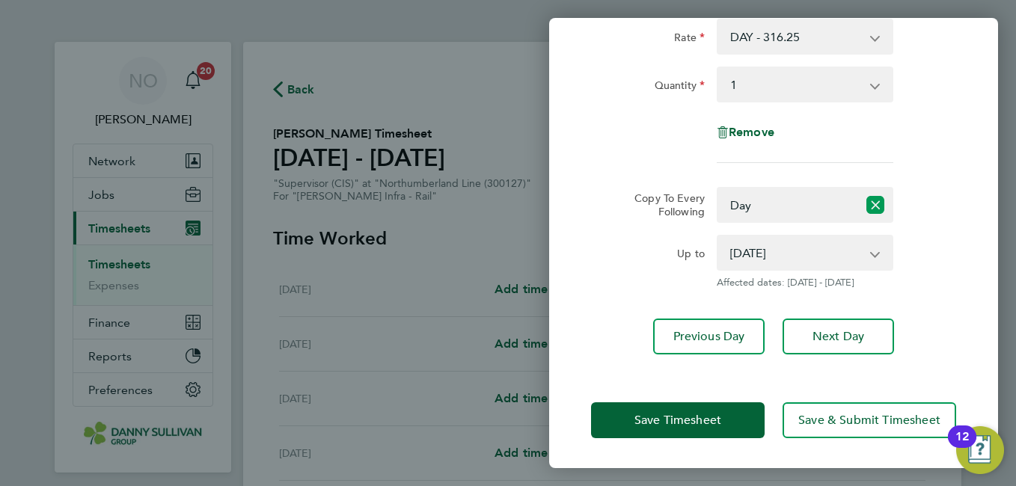
click at [868, 203] on icon "Reset selection" at bounding box center [875, 205] width 18 height 18
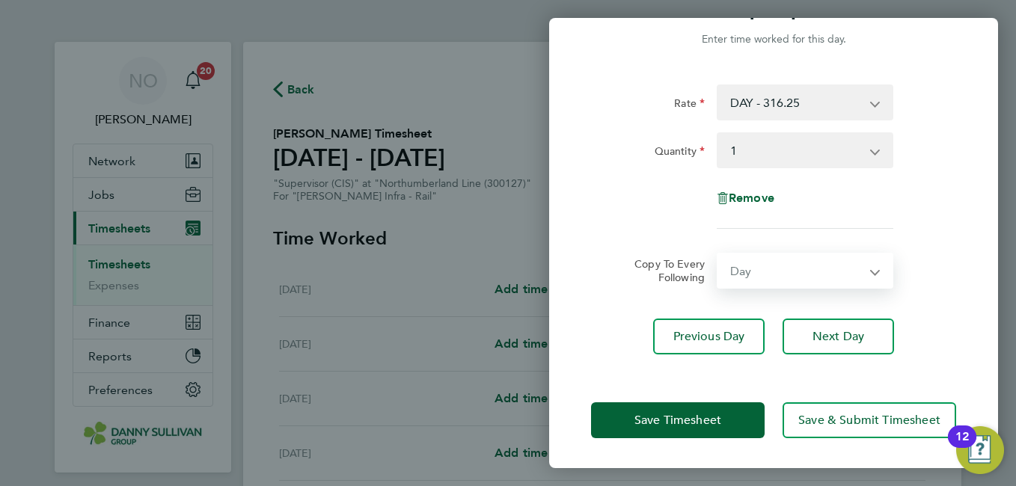
select select "0: null"
click at [619, 147] on div "Quantity" at bounding box center [648, 147] width 114 height 30
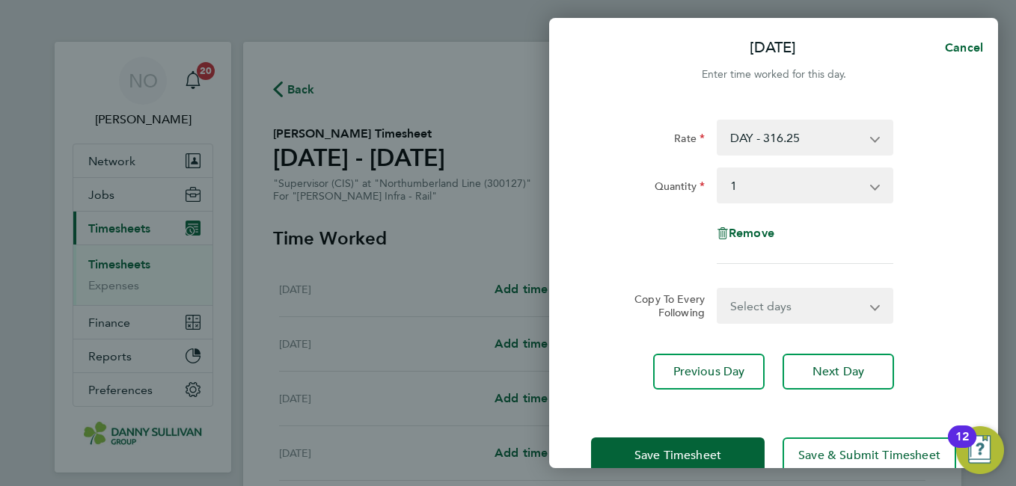
click at [996, 32] on div "Wed 20 Aug Cancel" at bounding box center [773, 48] width 449 height 36
click at [966, 43] on span "Cancel" at bounding box center [961, 47] width 43 height 14
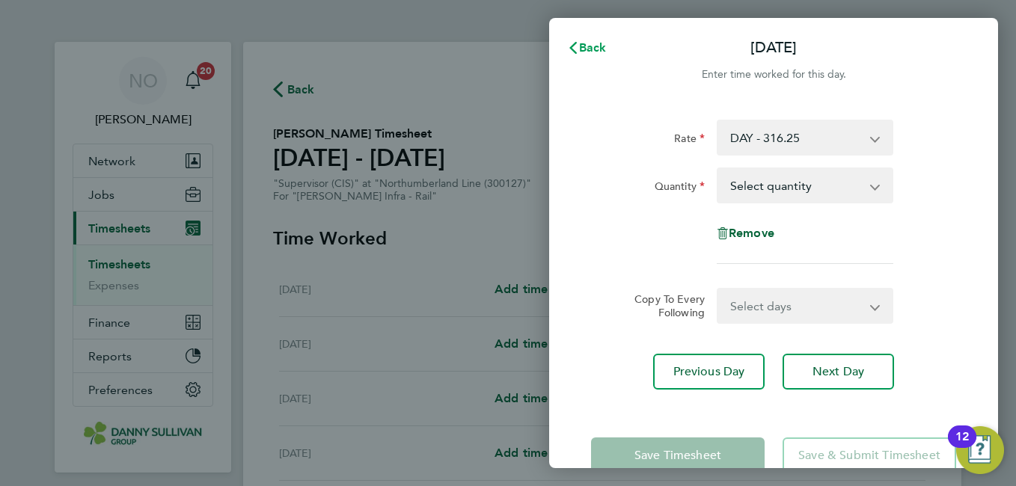
click at [593, 49] on span "Back" at bounding box center [593, 47] width 28 height 14
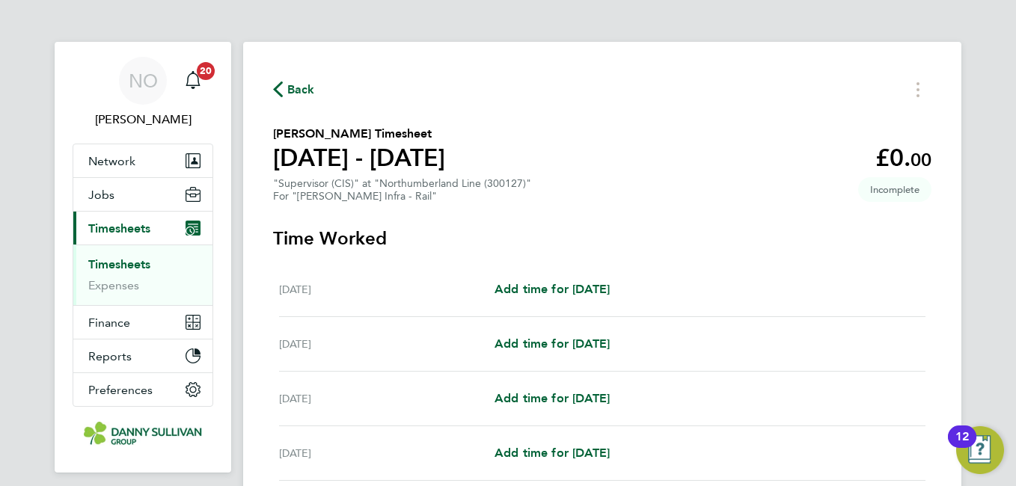
click at [535, 93] on div "Back" at bounding box center [602, 89] width 658 height 23
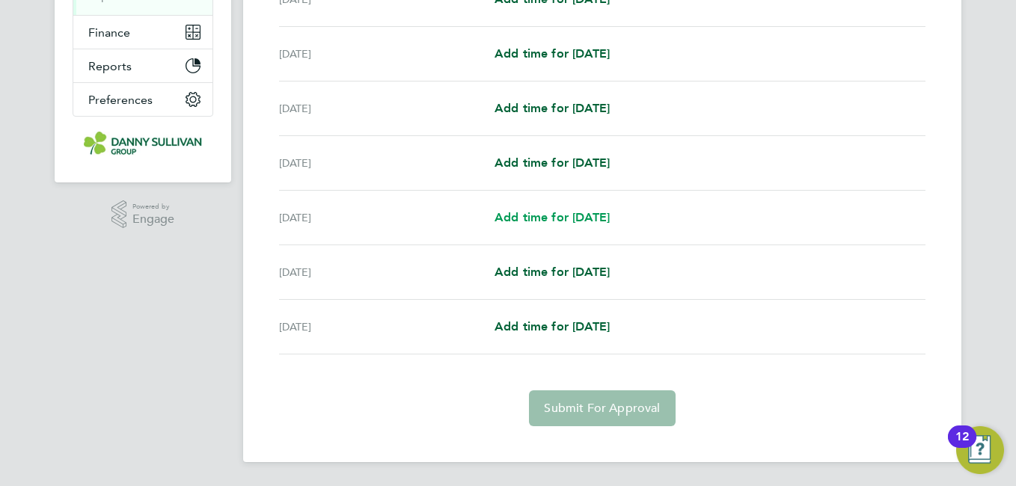
click at [562, 218] on span "Add time for Wed 20 Aug" at bounding box center [551, 217] width 115 height 14
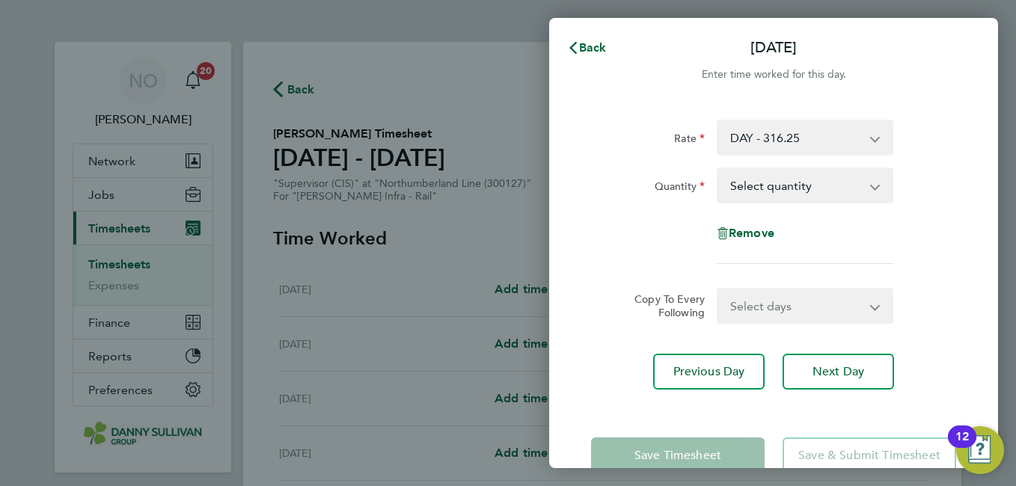
click at [816, 187] on select "Select quantity 0.5 1" at bounding box center [796, 185] width 156 height 33
click at [718, 169] on select "Select quantity 0.5 1" at bounding box center [796, 185] width 156 height 33
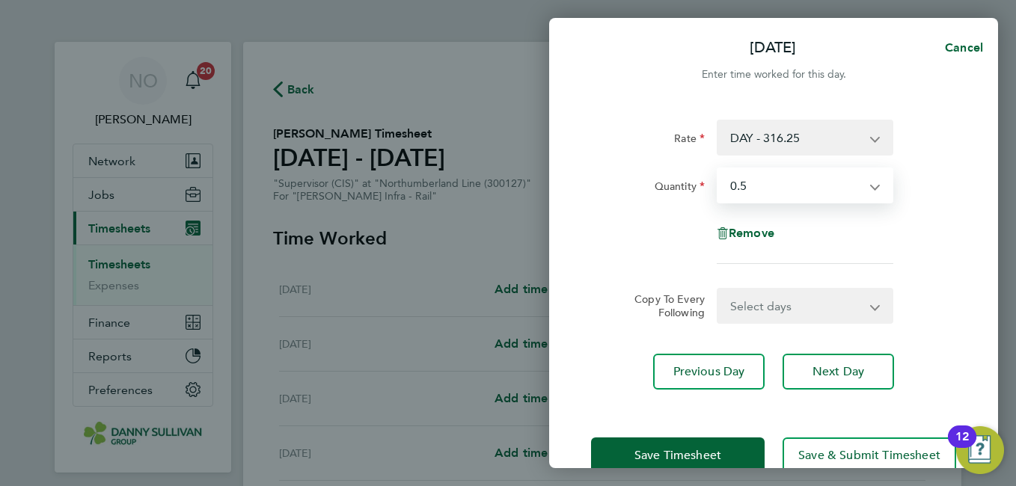
click at [794, 197] on select "Select quantity 0.5 1" at bounding box center [796, 185] width 156 height 33
select select "1"
click at [718, 169] on select "Select quantity 0.5 1" at bounding box center [796, 185] width 156 height 33
click at [776, 312] on select "Select days Day Thursday Friday" at bounding box center [796, 305] width 157 height 33
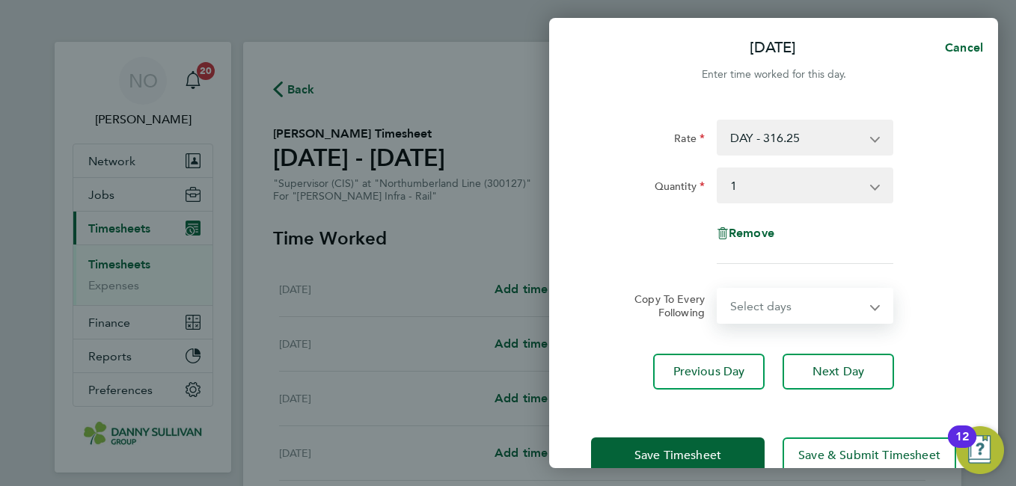
select select "DAY"
click at [718, 289] on select "Select days Day Thursday Friday" at bounding box center [796, 305] width 157 height 33
select select "2025-08-22"
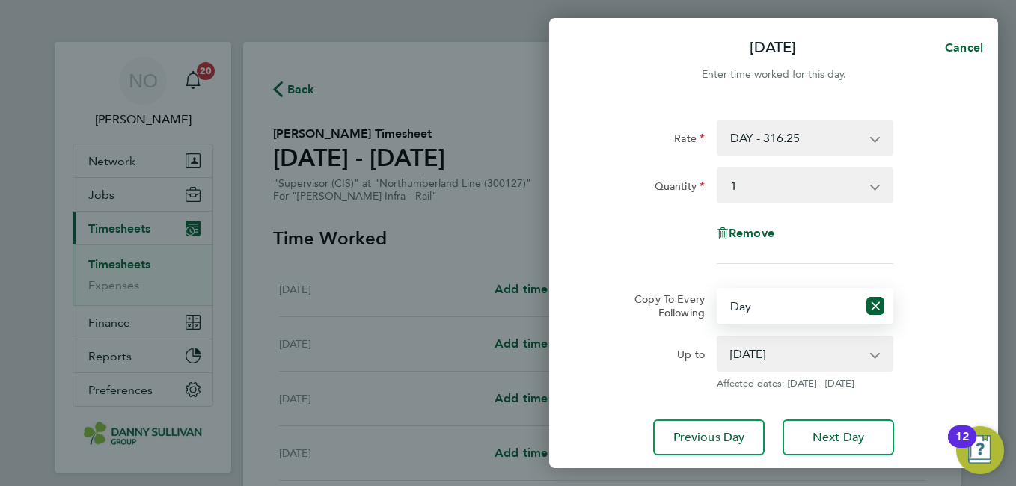
click at [954, 304] on div "Copy To Every Following Select days Day Thursday Friday" at bounding box center [773, 306] width 377 height 36
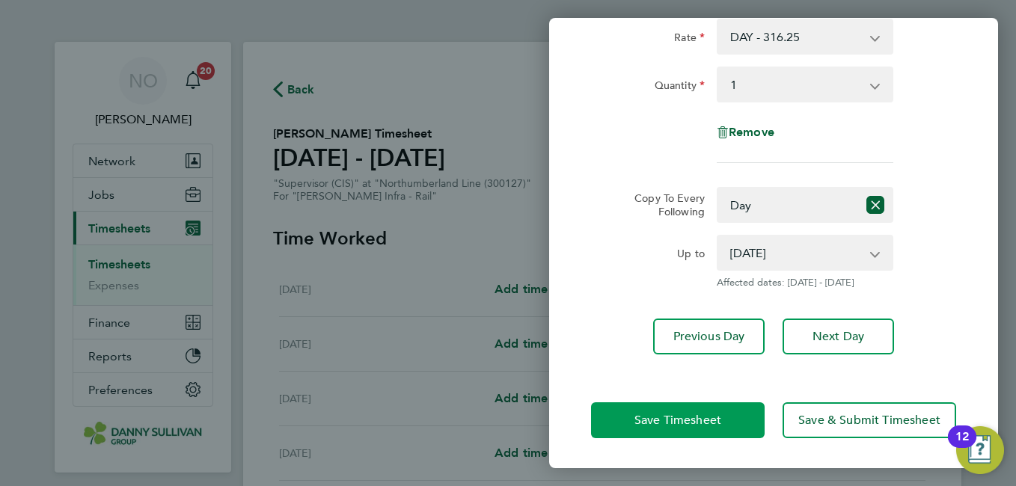
click at [640, 426] on span "Save Timesheet" at bounding box center [677, 420] width 87 height 15
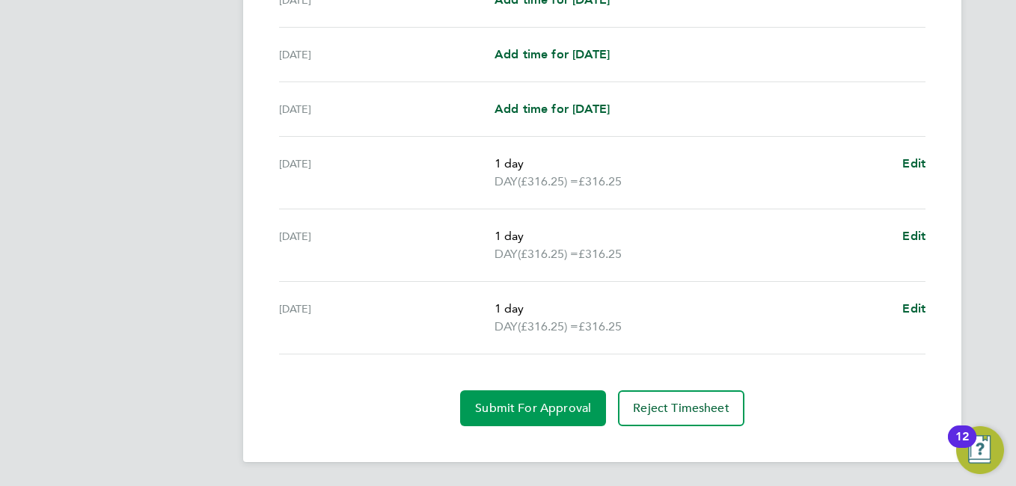
click at [520, 415] on span "Submit For Approval" at bounding box center [533, 408] width 116 height 15
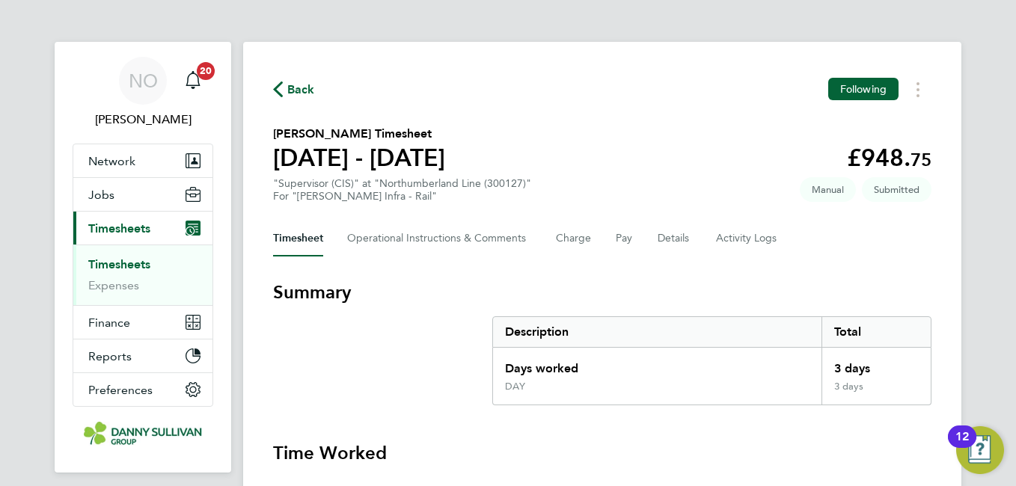
click at [316, 95] on div "Back Following" at bounding box center [602, 89] width 658 height 23
click at [295, 85] on span "Back" at bounding box center [301, 90] width 28 height 18
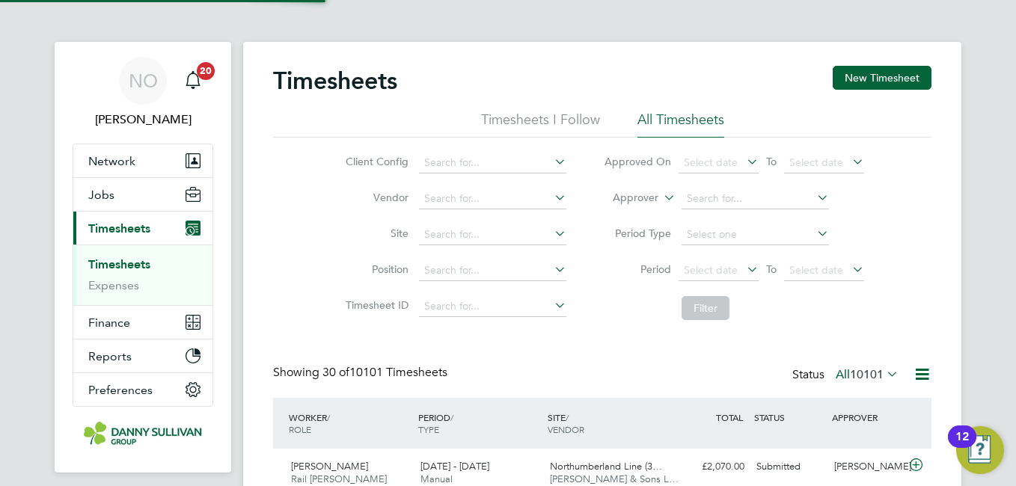
click at [453, 236] on input at bounding box center [492, 234] width 147 height 21
click at [556, 252] on li "Harker 132kv OHL Modification Works (4H2002)" at bounding box center [563, 255] width 292 height 20
type input "Harker 132kv OHL Modification Works (4H2002)"
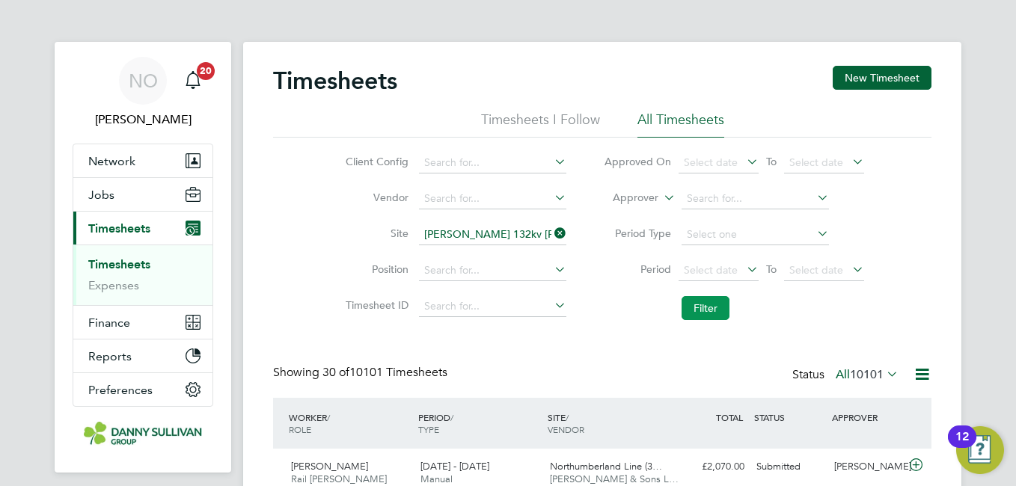
click at [722, 319] on button "Filter" at bounding box center [705, 308] width 48 height 24
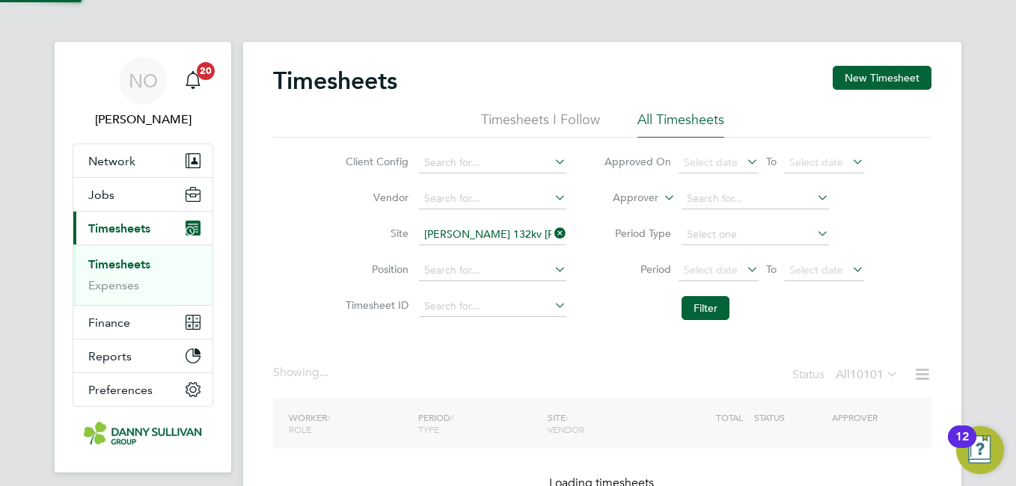
click at [313, 231] on div "Client Config Vendor Site Harker 132kv OHL Modification Works (4H2002) Position…" at bounding box center [602, 233] width 658 height 190
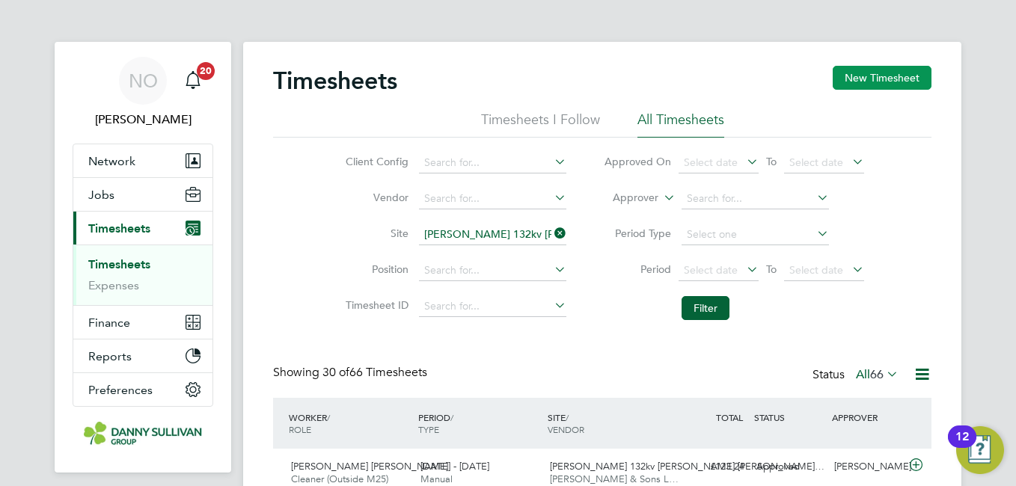
click at [853, 85] on button "New Timesheet" at bounding box center [881, 78] width 99 height 24
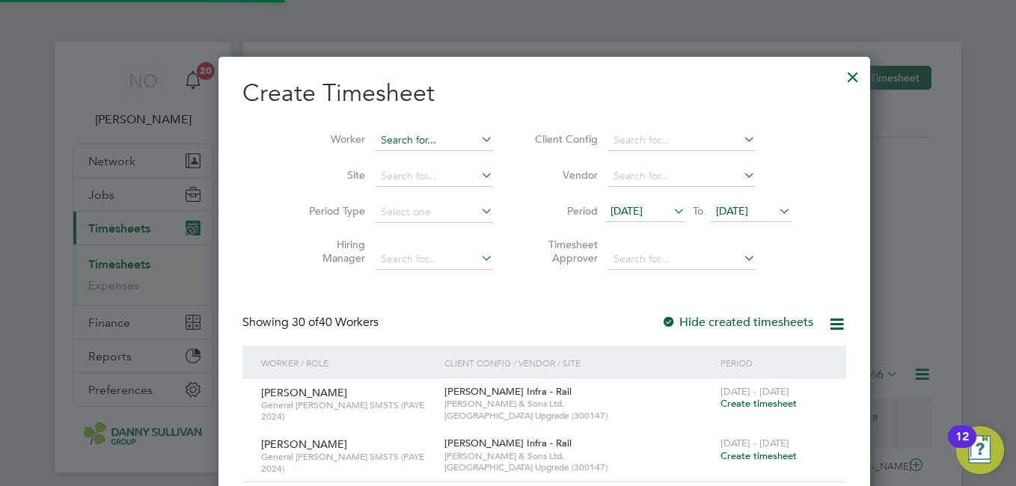
scroll to position [2970, 579]
click at [413, 141] on input at bounding box center [433, 140] width 117 height 21
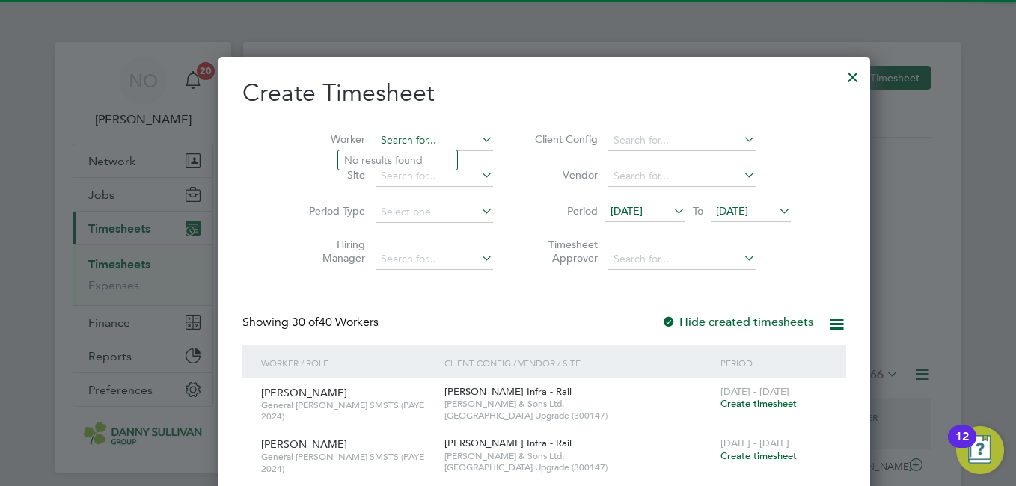
type input "a"
type input "n"
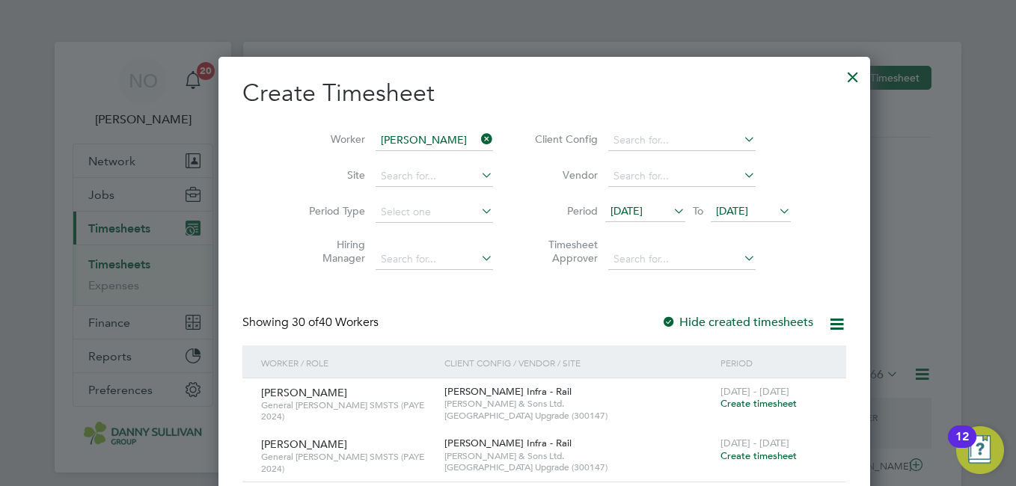
click at [388, 191] on li "Gheorghi Balan" at bounding box center [430, 201] width 185 height 20
type input "[PERSON_NAME]"
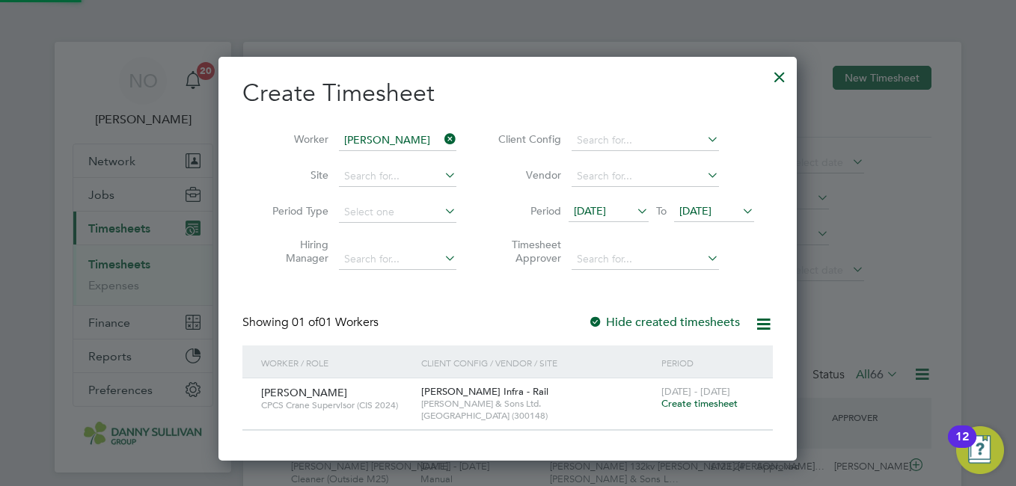
scroll to position [403, 579]
click at [678, 402] on span "Create timesheet" at bounding box center [699, 403] width 76 height 13
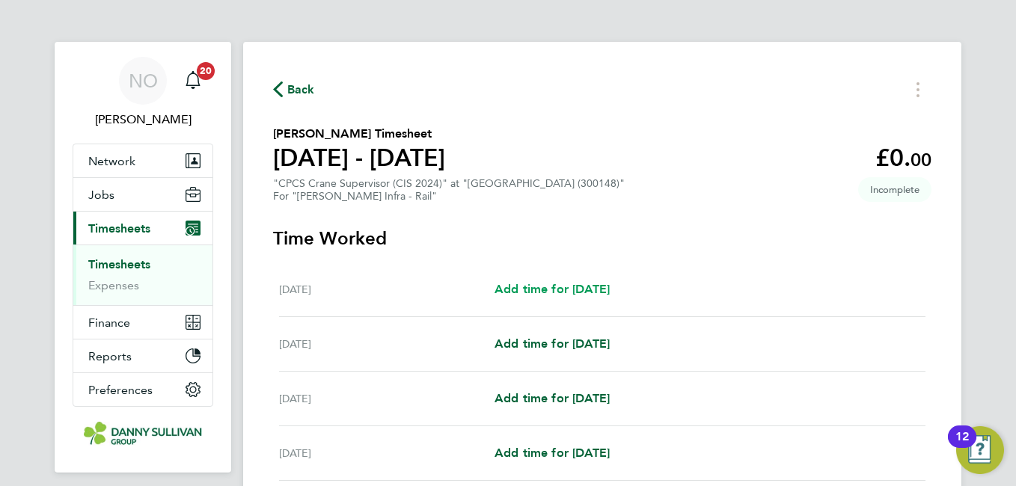
click at [559, 286] on span "Add time for Sat 16 Aug" at bounding box center [551, 289] width 115 height 14
select select "30"
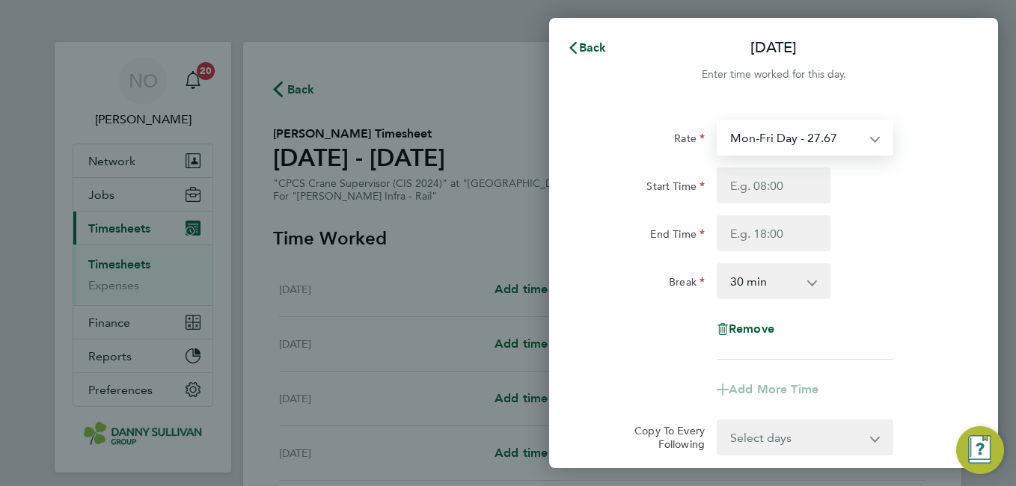
drag, startPoint x: 771, startPoint y: 142, endPoint x: 773, endPoint y: 155, distance: 12.8
click at [771, 142] on select "Mon-Fri Day - 27.67 Mon-Thurs Night - 31.82 Bank Hol - 41.51 Xmas / NY - 55.34 …" at bounding box center [796, 137] width 156 height 33
select select "30"
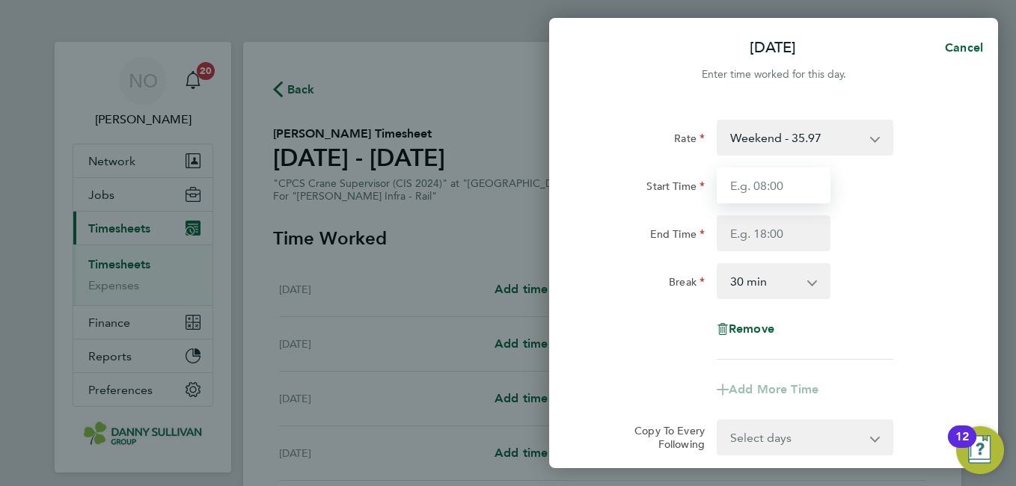
click at [755, 196] on input "Start Time" at bounding box center [773, 186] width 114 height 36
type input "07:00"
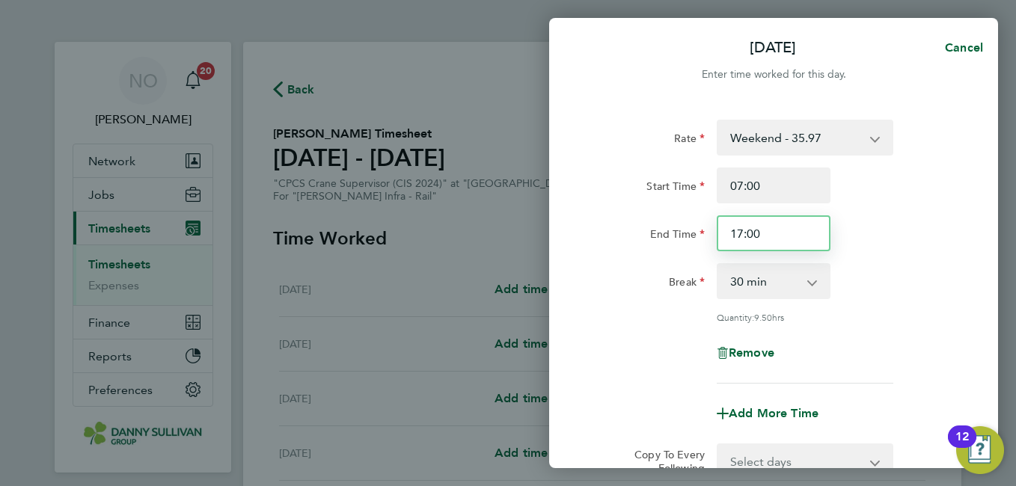
click at [744, 239] on input "17:00" at bounding box center [773, 233] width 114 height 36
type input "19:30"
click at [936, 227] on div "End Time 19:30" at bounding box center [773, 233] width 377 height 36
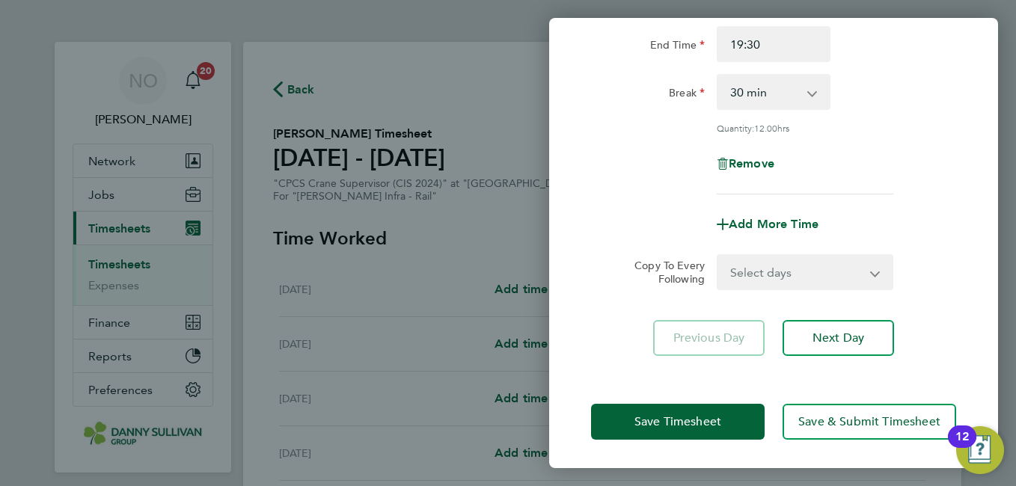
click at [832, 263] on select "Select days Day Weekday (Mon-Fri) Monday Tuesday Wednesday Thursday Friday Sund…" at bounding box center [796, 272] width 157 height 33
select select "DAY"
click at [718, 256] on select "Select days Day Weekday (Mon-Fri) Monday Tuesday Wednesday Thursday Friday Sund…" at bounding box center [796, 272] width 157 height 33
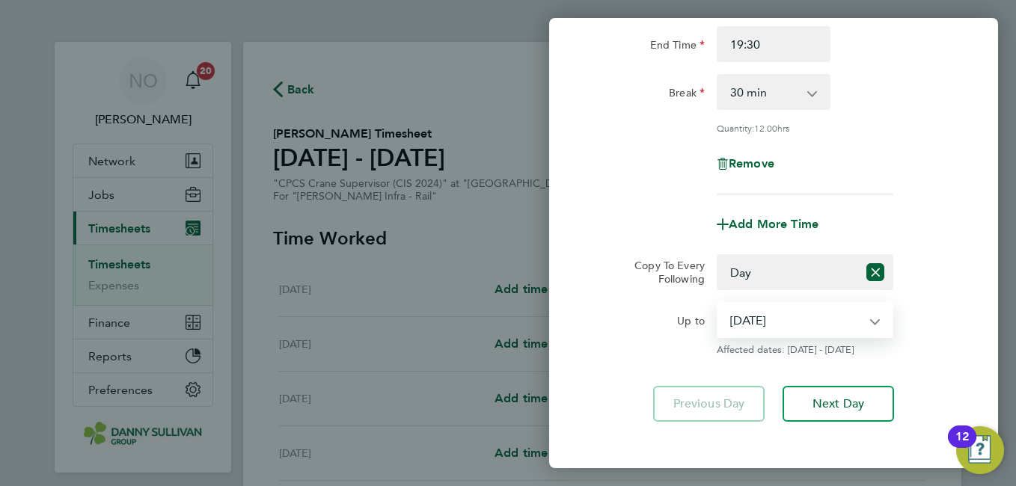
click at [804, 320] on select "17 Aug 2025 18 Aug 2025 19 Aug 2025 20 Aug 2025 21 Aug 2025 22 Aug 2025" at bounding box center [796, 320] width 156 height 33
select select "2025-08-17"
click at [718, 304] on select "17 Aug 2025 18 Aug 2025 19 Aug 2025 20 Aug 2025 21 Aug 2025 22 Aug 2025" at bounding box center [796, 320] width 156 height 33
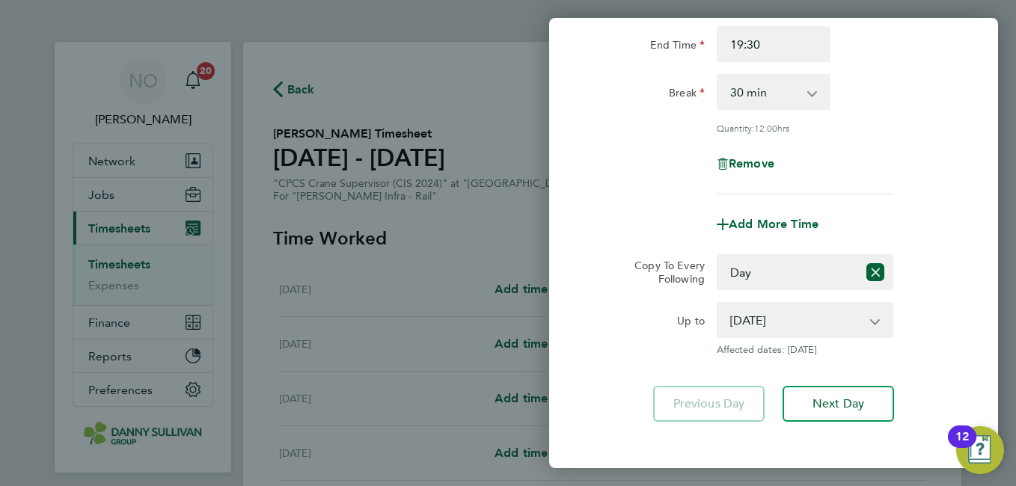
click at [924, 322] on div "Up to 17 Aug 2025 18 Aug 2025 19 Aug 2025 20 Aug 2025 21 Aug 2025 22 Aug 2025 A…" at bounding box center [773, 329] width 377 height 54
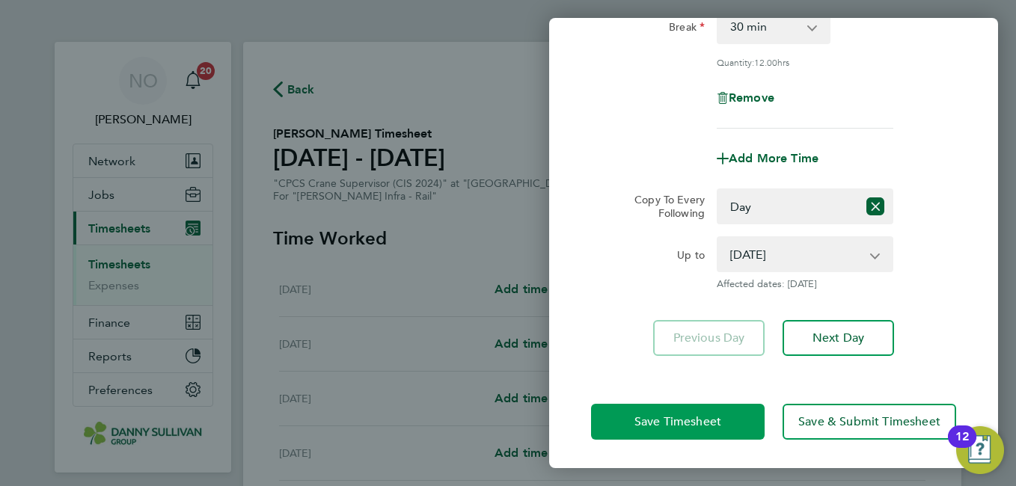
click at [728, 410] on button "Save Timesheet" at bounding box center [678, 422] width 174 height 36
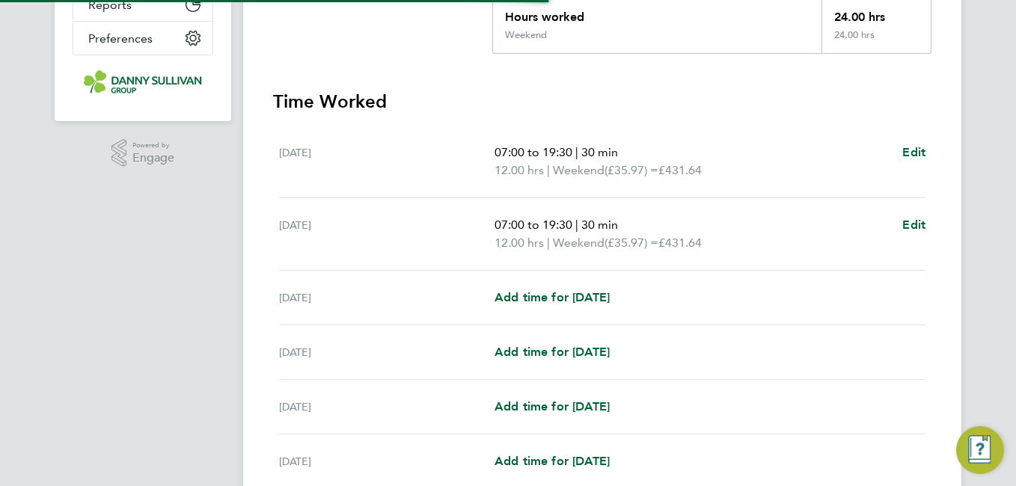
scroll to position [425, 0]
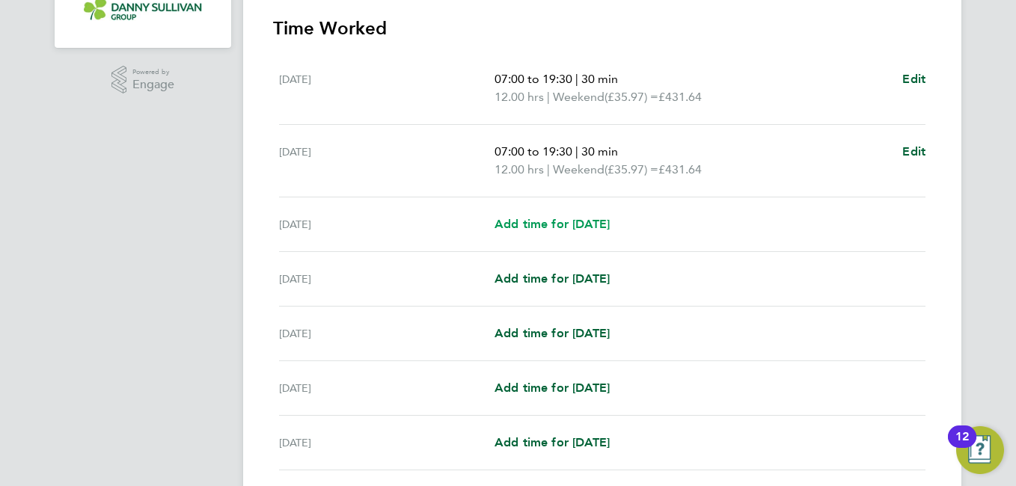
click at [601, 215] on link "Add time for Mon 18 Aug" at bounding box center [551, 224] width 115 height 18
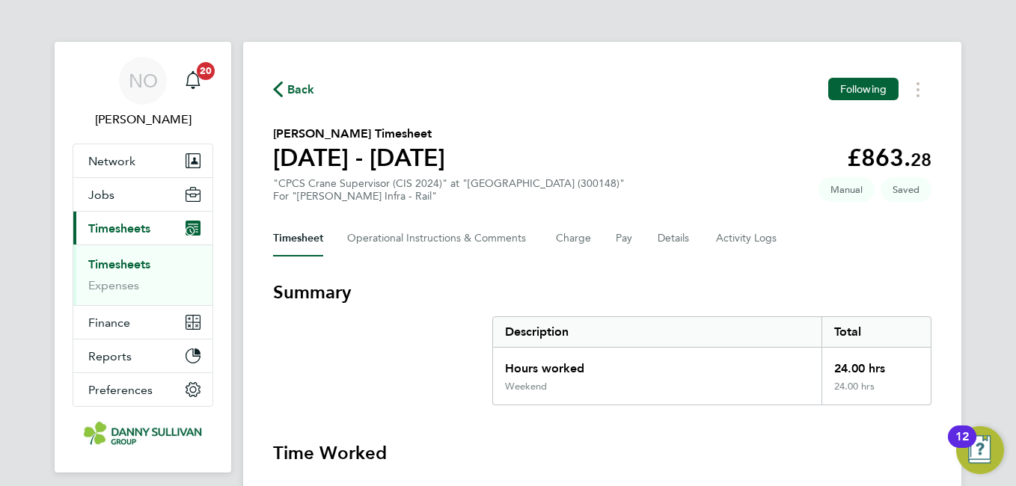
select select "30"
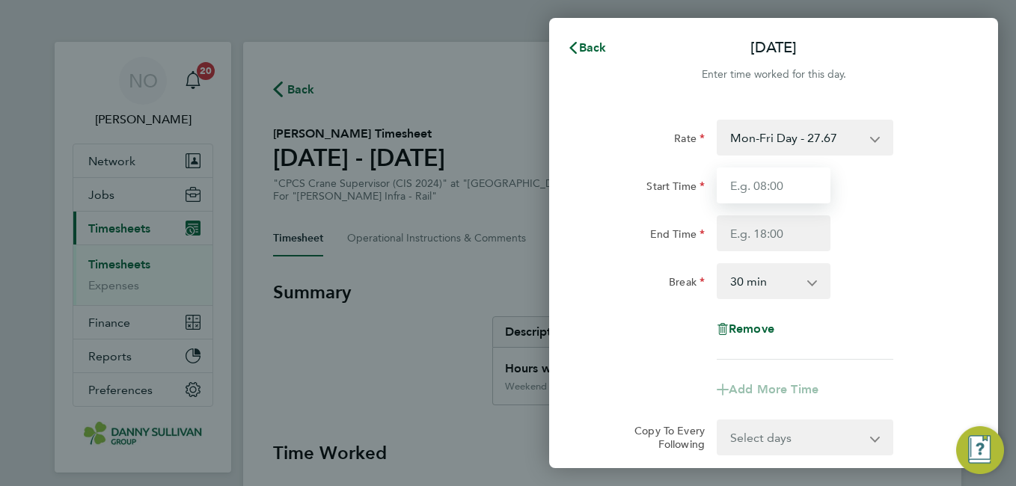
click at [772, 171] on input "Start Time" at bounding box center [773, 186] width 114 height 36
type input "07:00"
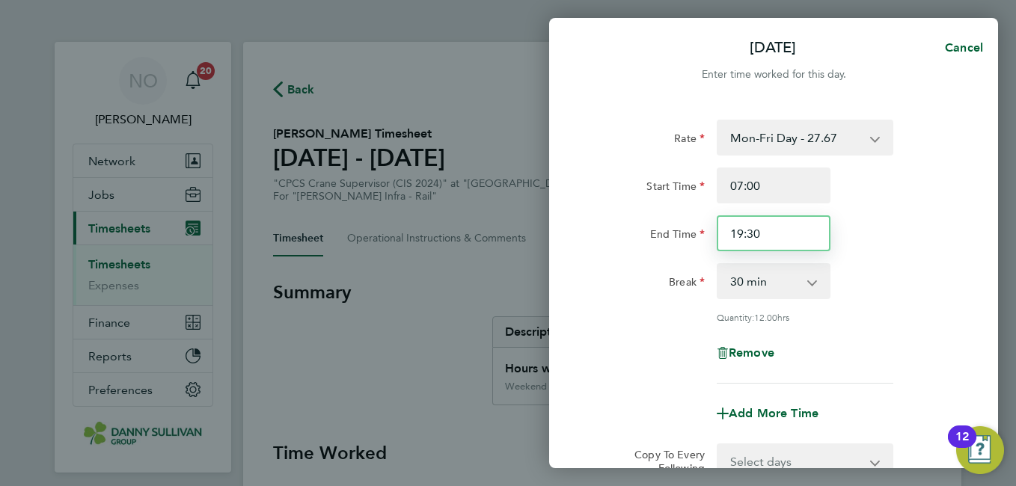
click at [744, 236] on input "19:30" at bounding box center [773, 233] width 114 height 36
type input "17:30"
click at [927, 240] on div "End Time 17:30" at bounding box center [773, 233] width 377 height 36
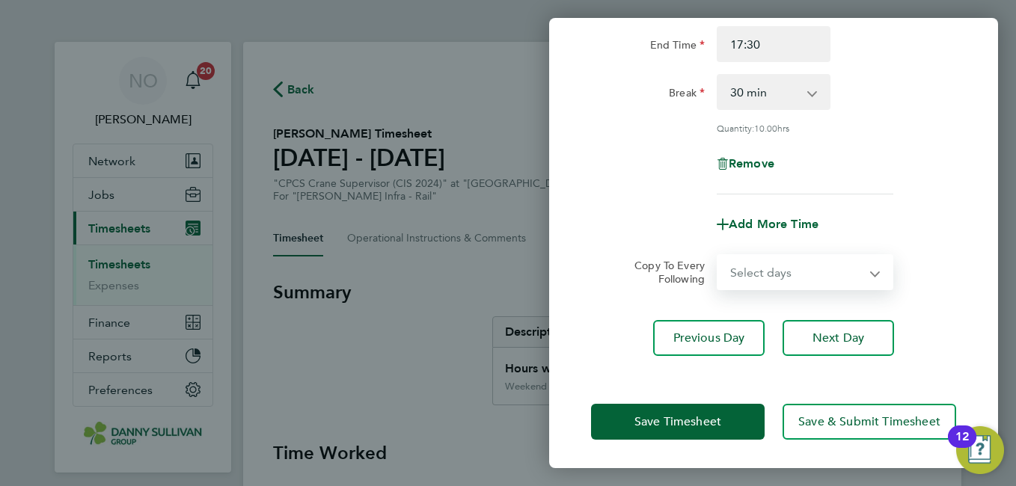
click at [768, 281] on select "Select days Day Tuesday Wednesday Thursday Friday" at bounding box center [796, 272] width 157 height 33
select select "DAY"
click at [718, 256] on select "Select days Day Tuesday Wednesday Thursday Friday" at bounding box center [796, 272] width 157 height 33
select select "2025-08-22"
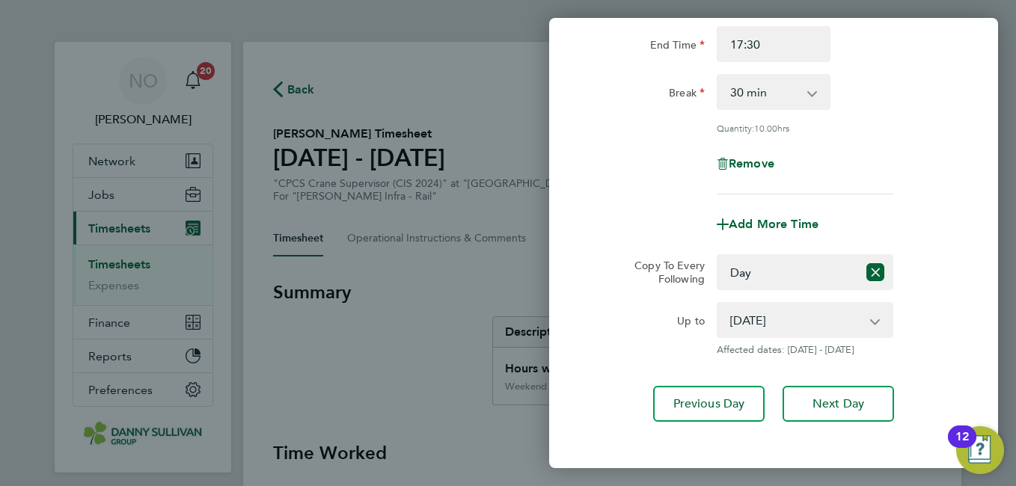
click at [948, 273] on div "Copy To Every Following Select days Day Tuesday Wednesday Thursday Friday" at bounding box center [773, 272] width 377 height 36
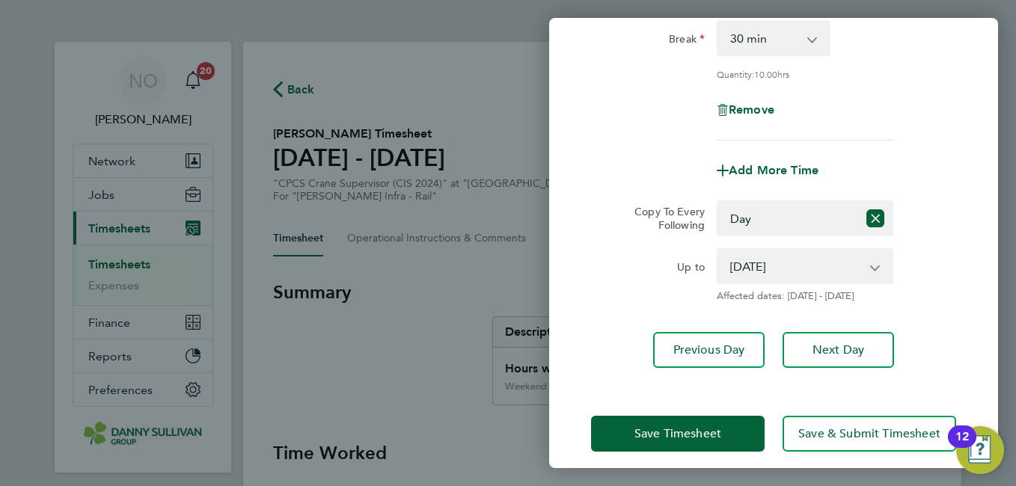
scroll to position [255, 0]
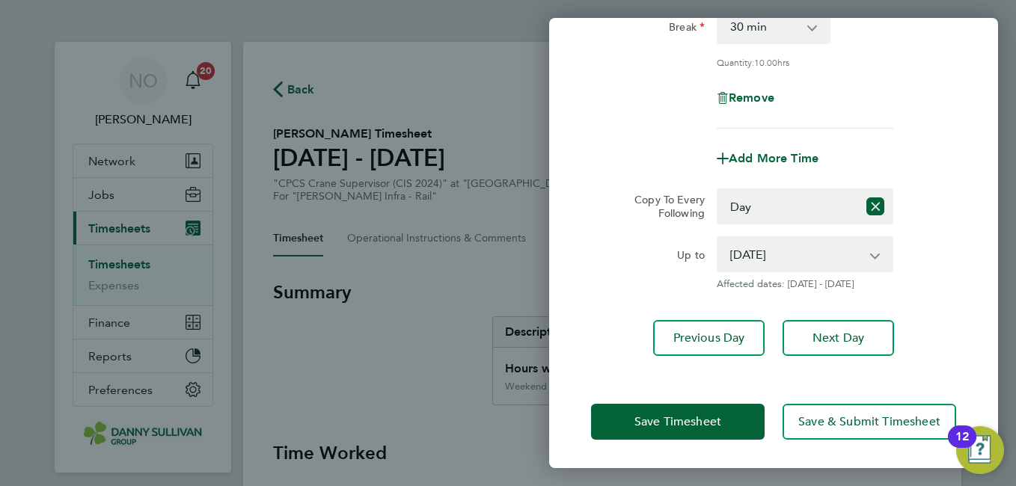
click at [654, 441] on div "Save Timesheet Save & Submit Timesheet" at bounding box center [773, 422] width 449 height 96
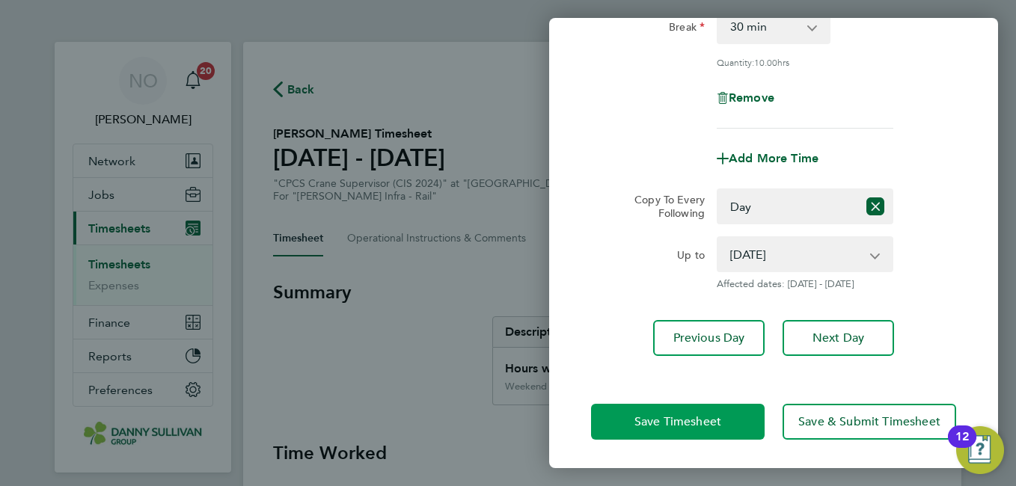
click at [645, 419] on span "Save Timesheet" at bounding box center [677, 421] width 87 height 15
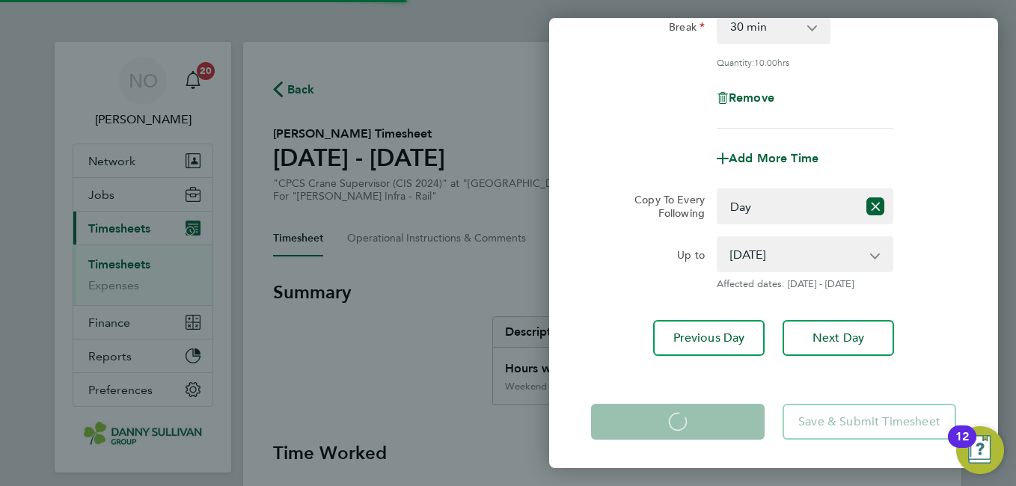
click at [532, 484] on div "Mon 18 Aug Cancel Enter time worked for this day. Rate Mon-Fri Day - 27.67 Mon-…" at bounding box center [508, 243] width 1016 height 486
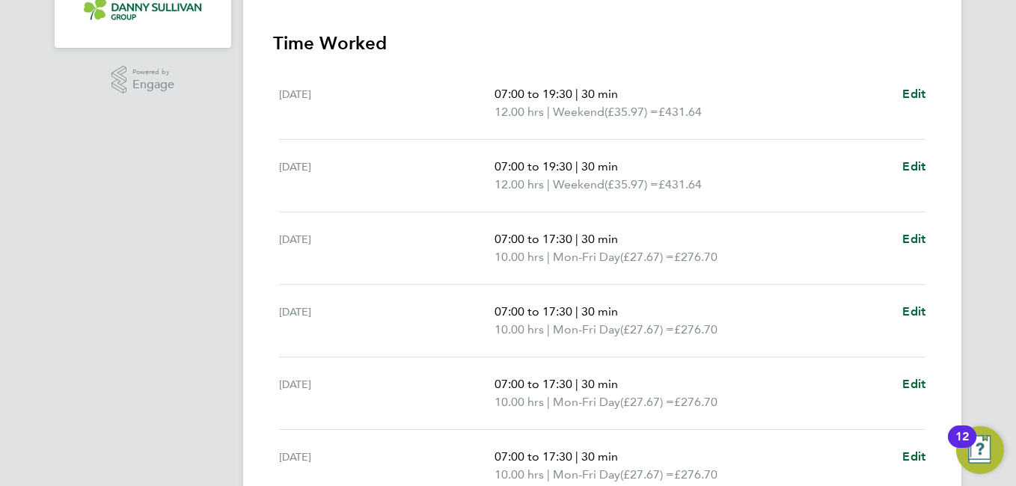
scroll to position [645, 0]
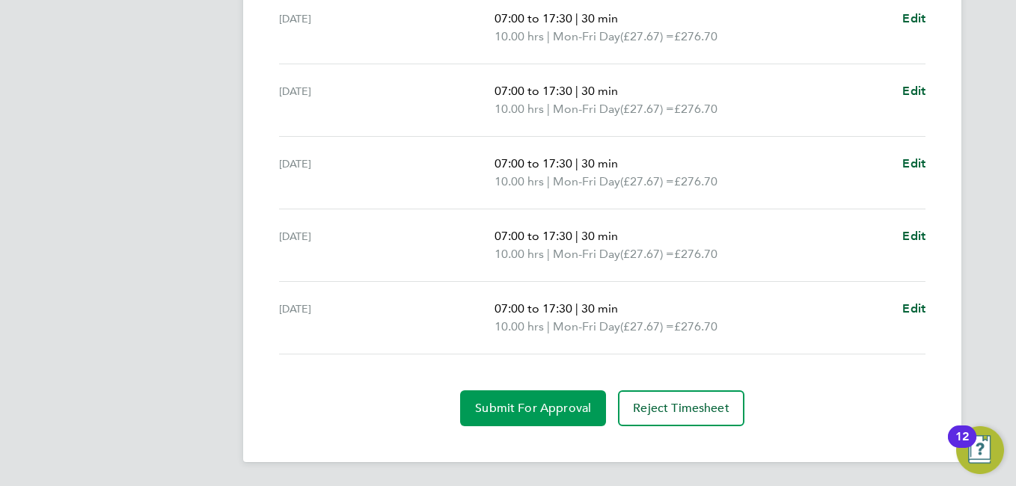
click at [500, 414] on span "Submit For Approval" at bounding box center [533, 408] width 116 height 15
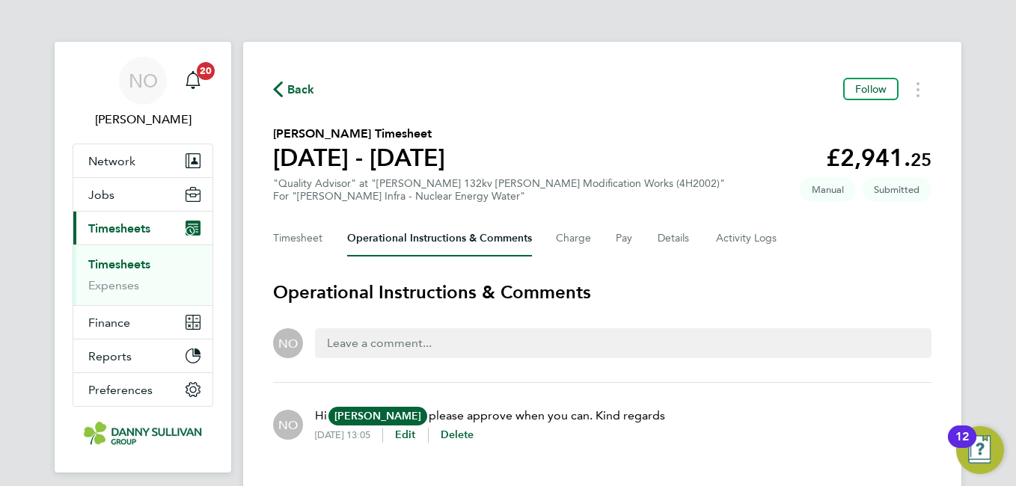
click at [285, 74] on div "Back Follow [PERSON_NAME] Timesheet [DATE] - [DATE] £2,941. 25 "Quality Advisor…" at bounding box center [602, 272] width 718 height 461
click at [293, 86] on span "Back" at bounding box center [301, 90] width 28 height 18
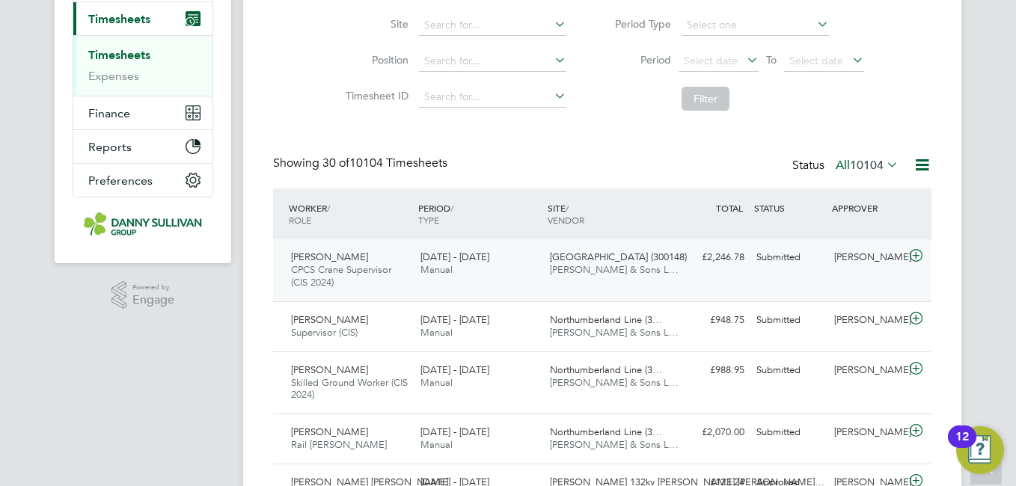
click at [795, 283] on div "Gheorghi Balan CPCS Crane Supervisor (CIS 2024) 16 - 22 Aug 2025 16 - 22 Aug 20…" at bounding box center [602, 270] width 658 height 62
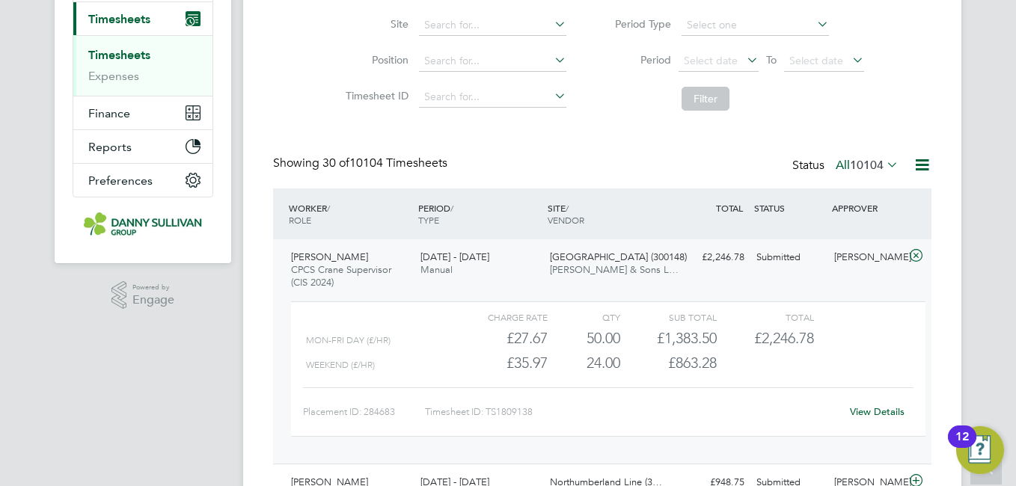
click at [874, 410] on link "View Details" at bounding box center [877, 411] width 55 height 13
click at [335, 271] on span "CPCS Crane Supervisor (CIS 2024)" at bounding box center [341, 275] width 100 height 25
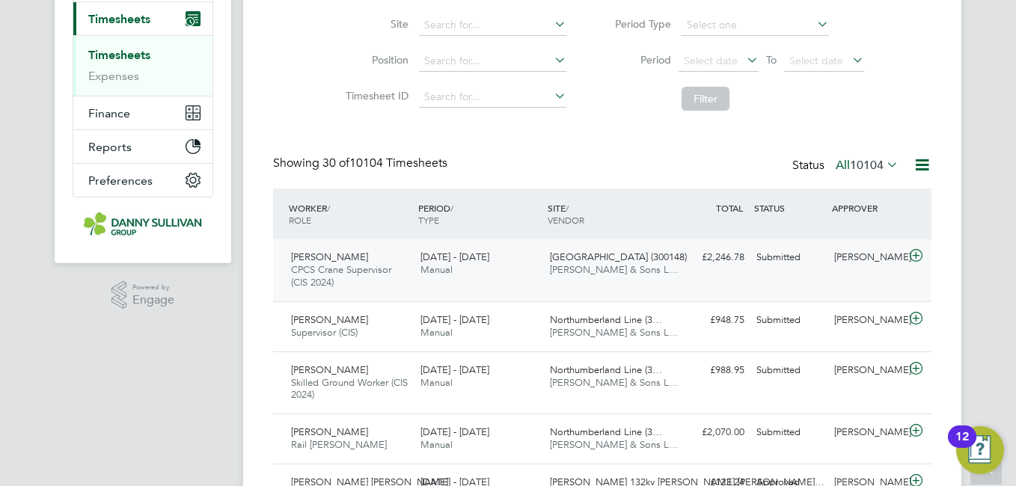
click at [335, 271] on span "CPCS Crane Supervisor (CIS 2024)" at bounding box center [341, 275] width 100 height 25
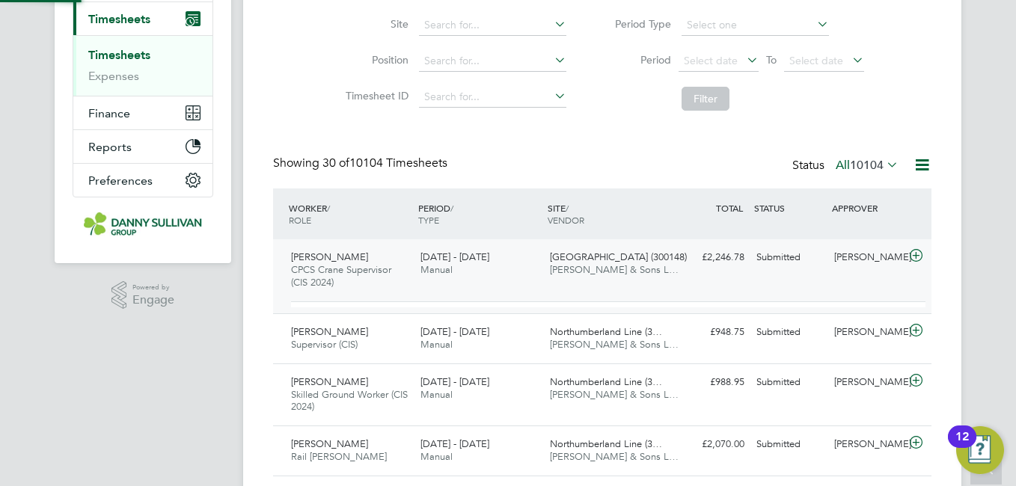
scroll to position [25, 146]
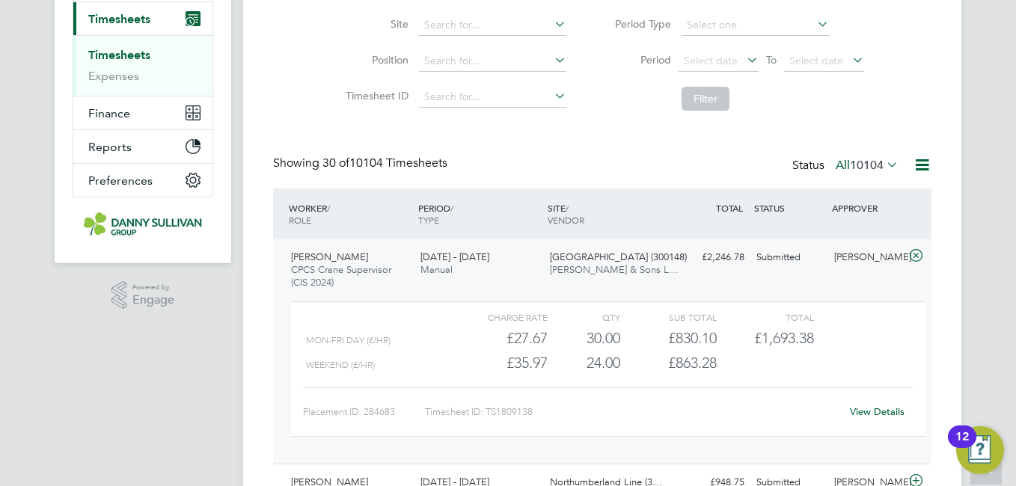
click at [871, 401] on div "View Details" at bounding box center [876, 412] width 73 height 24
click at [871, 408] on link "View Details" at bounding box center [877, 411] width 55 height 13
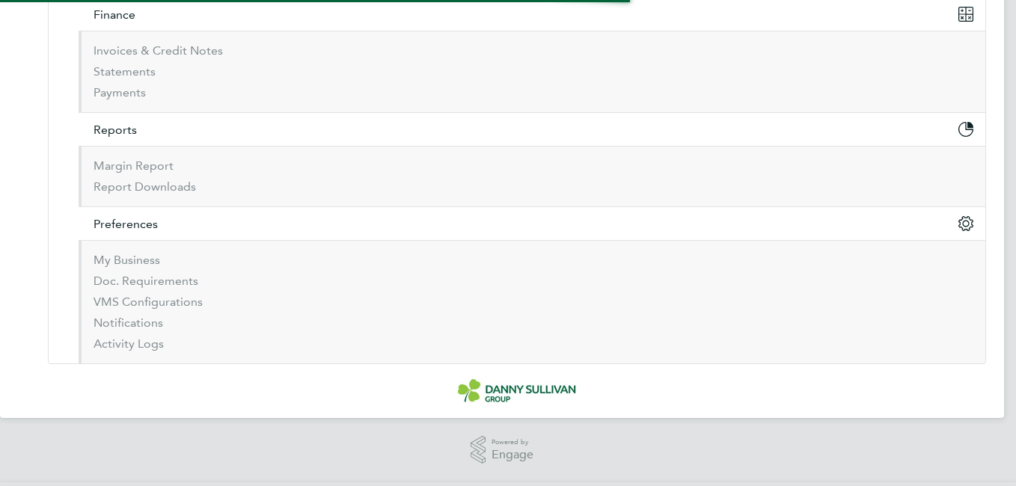
scroll to position [645, 0]
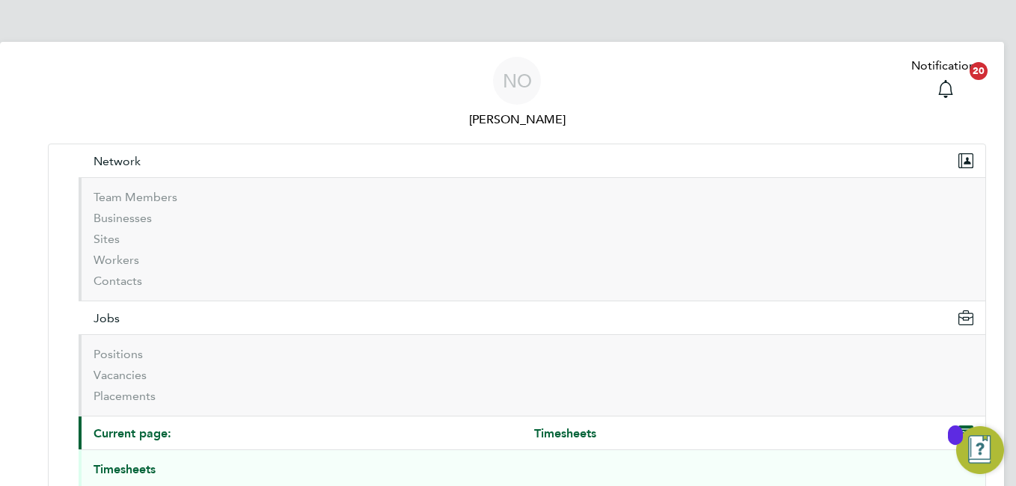
select select "30"
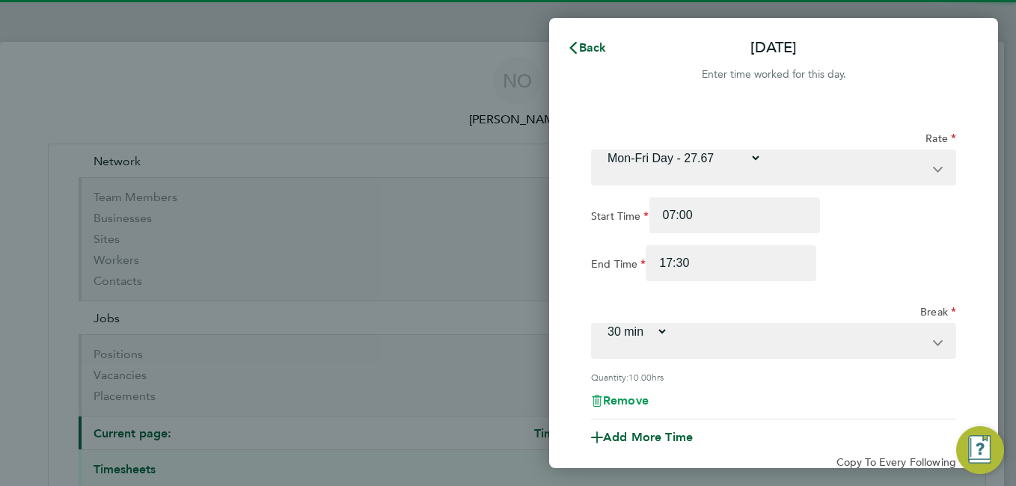
click at [648, 393] on span "Remove" at bounding box center [626, 400] width 46 height 14
select select "null"
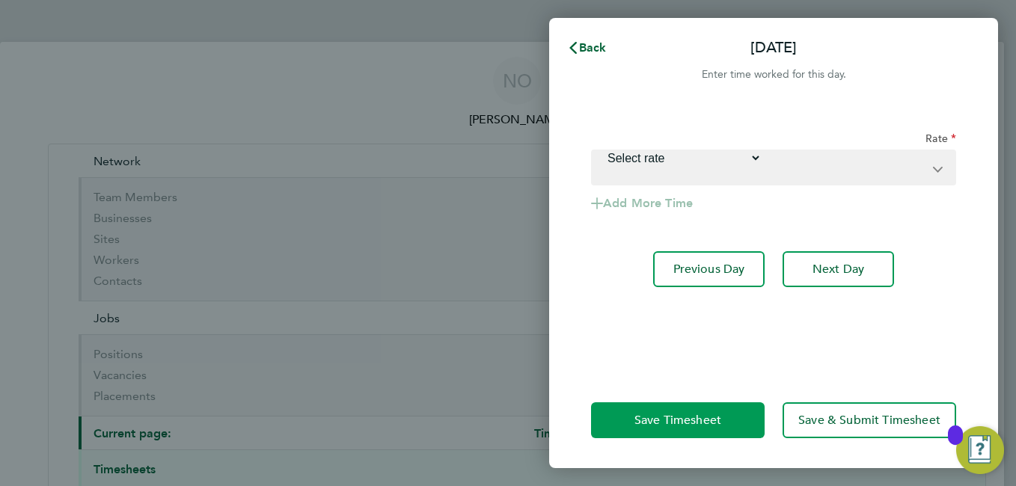
click at [683, 432] on button "Save Timesheet" at bounding box center [678, 420] width 174 height 36
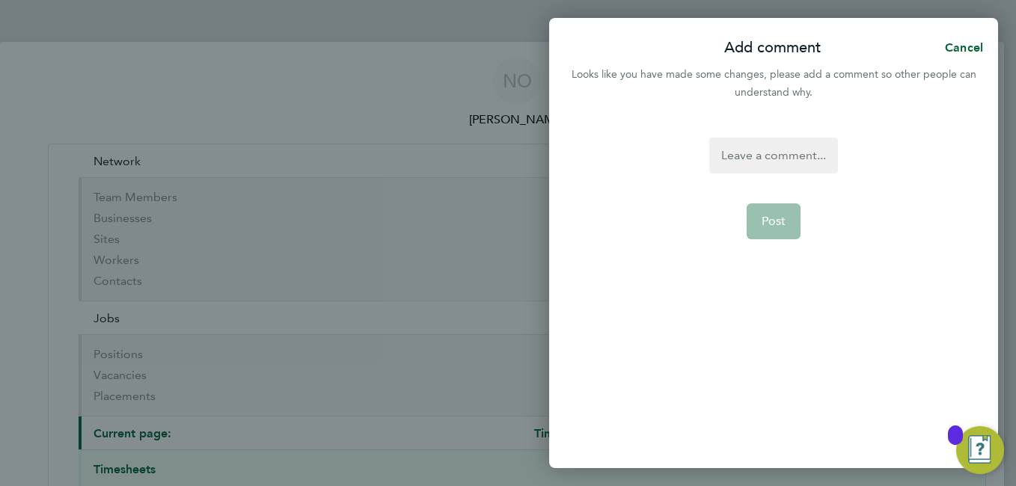
click at [710, 153] on div at bounding box center [773, 156] width 129 height 36
click at [746, 153] on div at bounding box center [773, 156] width 55 height 36
click at [779, 218] on span "Post" at bounding box center [773, 221] width 25 height 15
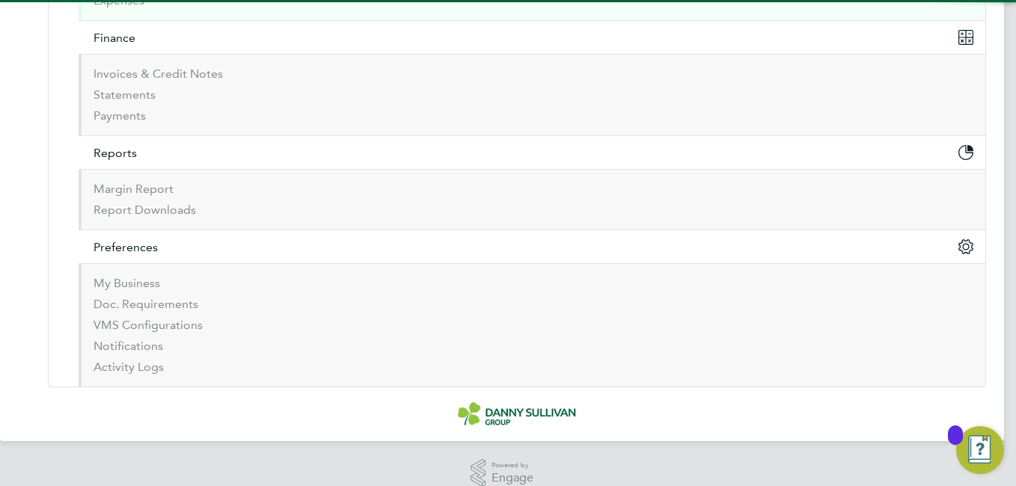
scroll to position [627, 0]
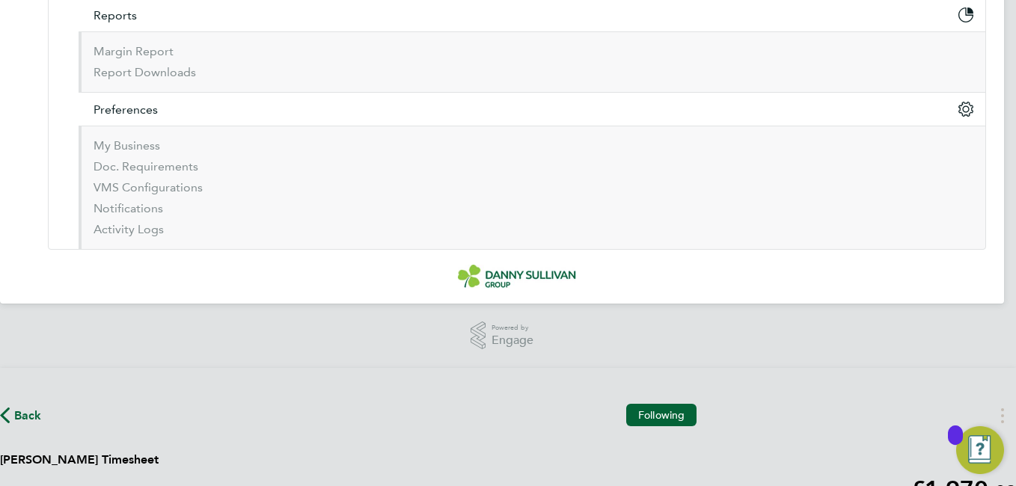
select select "30"
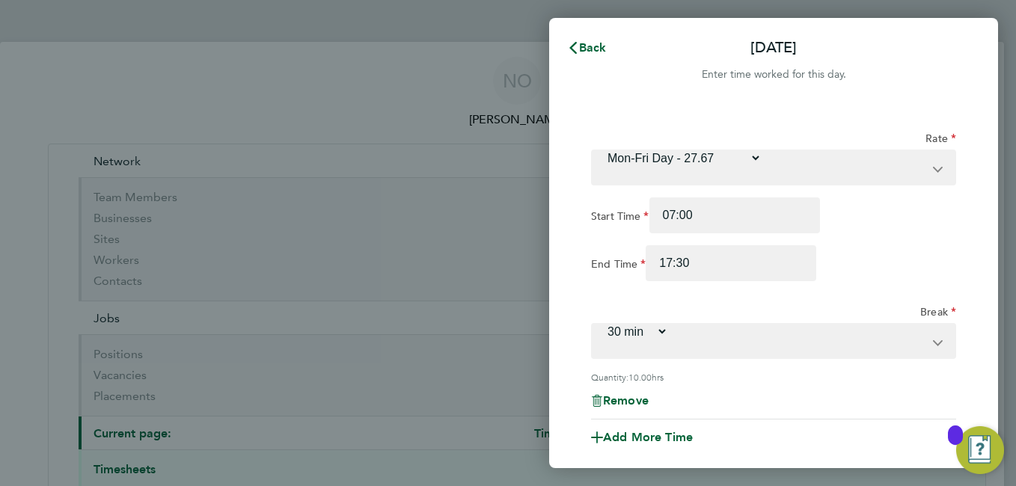
click at [760, 395] on div "Remove" at bounding box center [773, 401] width 365 height 12
click at [648, 393] on span "Remove" at bounding box center [626, 400] width 46 height 14
select select "null"
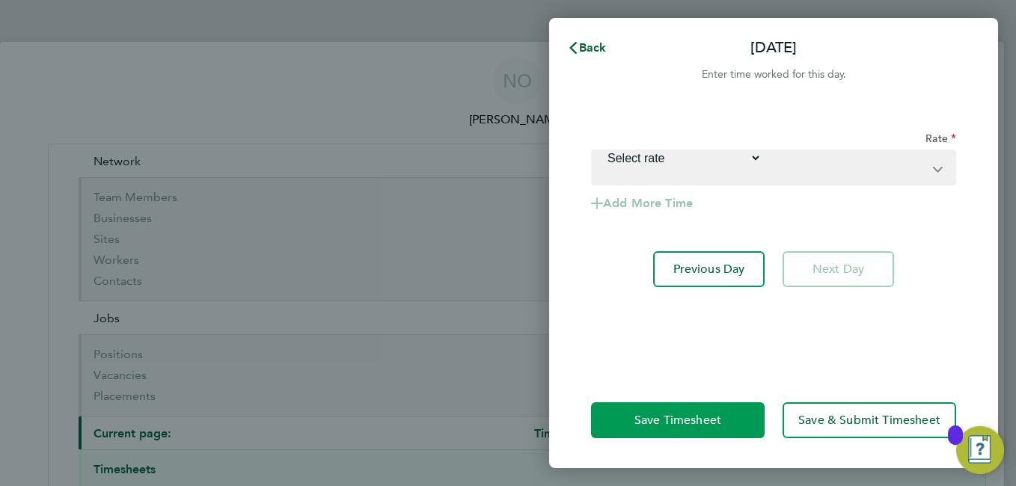
click at [720, 413] on span "Save Timesheet" at bounding box center [677, 420] width 87 height 15
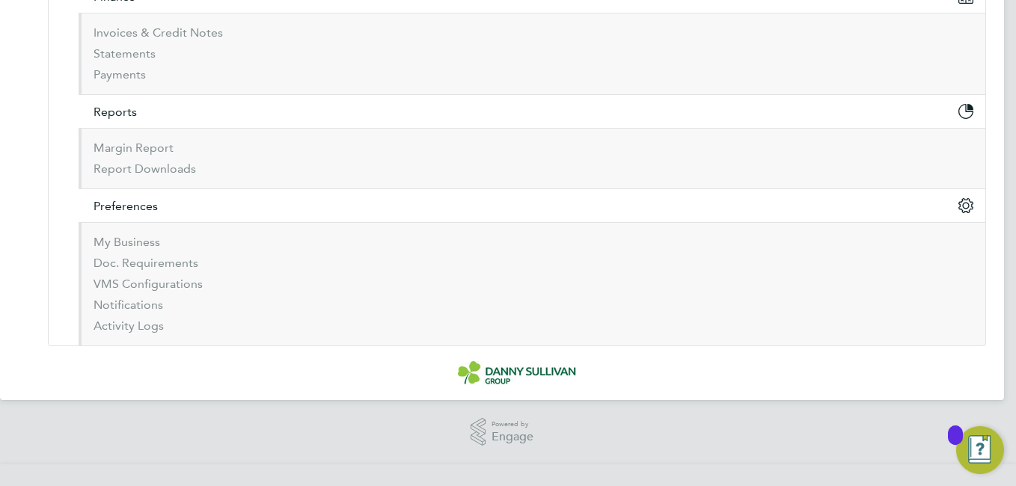
scroll to position [610, 0]
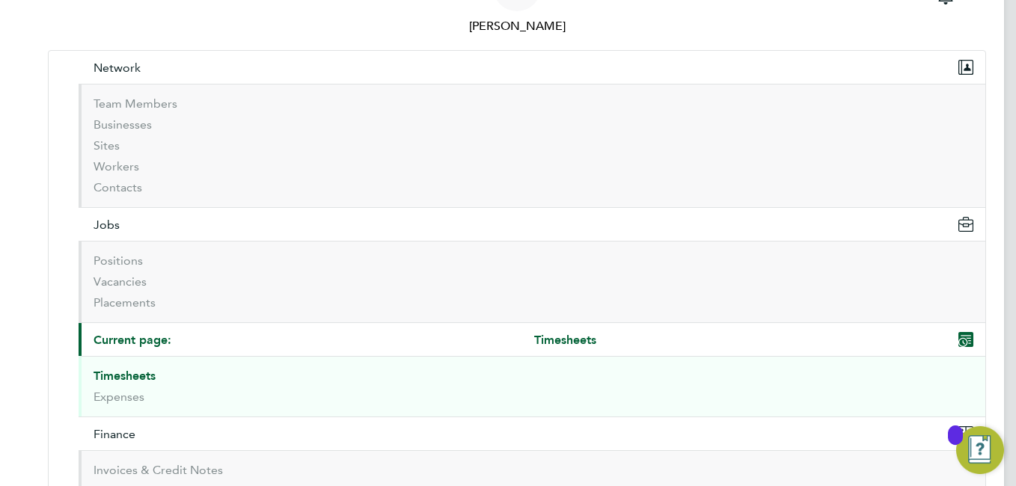
scroll to position [0, 0]
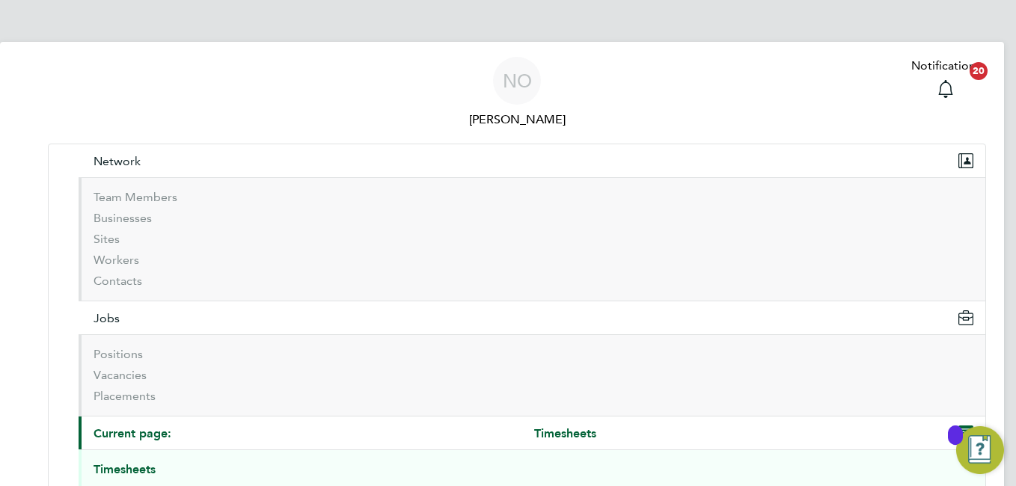
type input "[PERSON_NAME]"
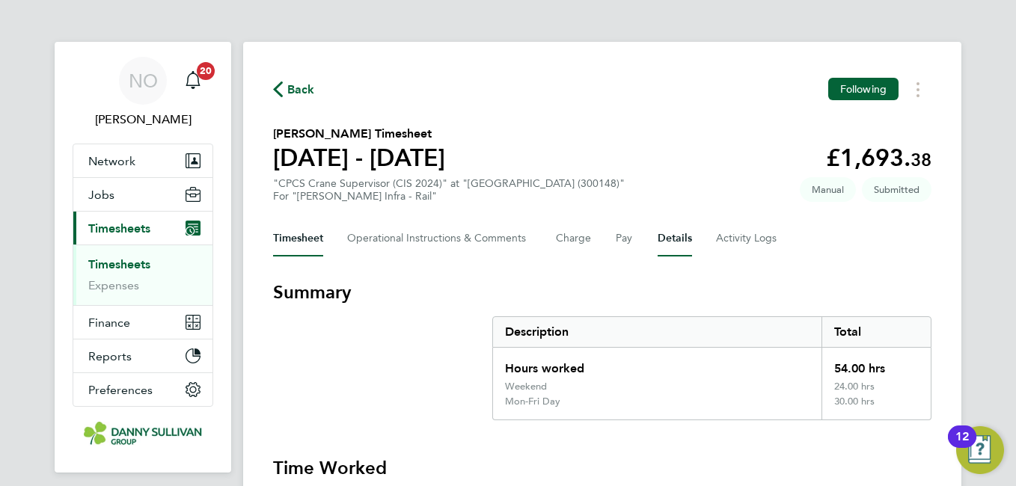
click at [684, 237] on button "Details" at bounding box center [674, 239] width 34 height 36
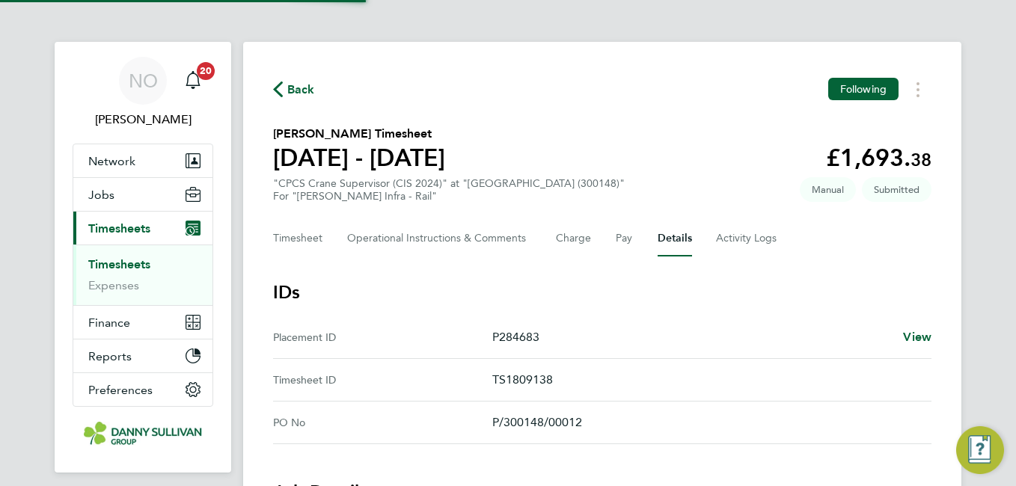
scroll to position [425, 0]
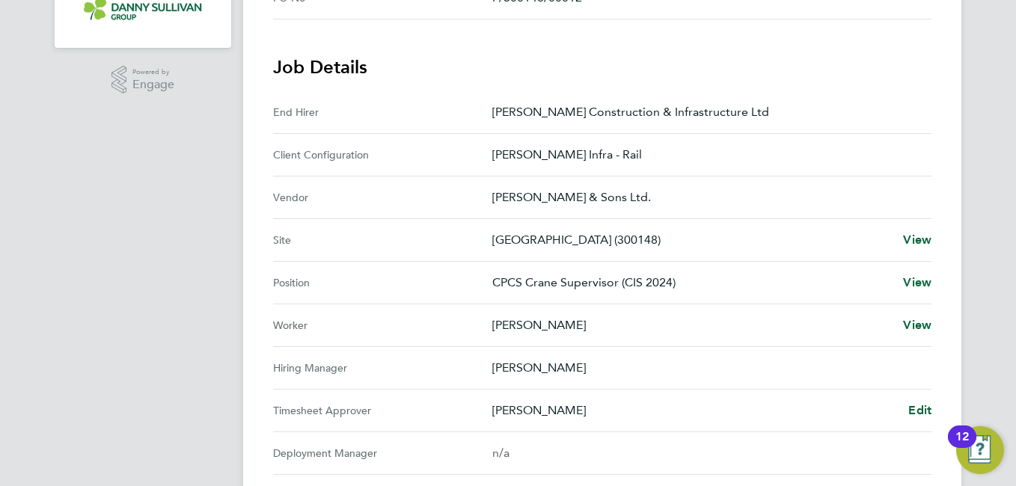
click at [933, 406] on div "Back Following Gheorghi Balan's Timesheet 16 - 22 Aug 2025 £1,693. 38 "CPCS Cra…" at bounding box center [602, 177] width 718 height 1121
click at [924, 406] on span "Edit" at bounding box center [919, 410] width 23 height 14
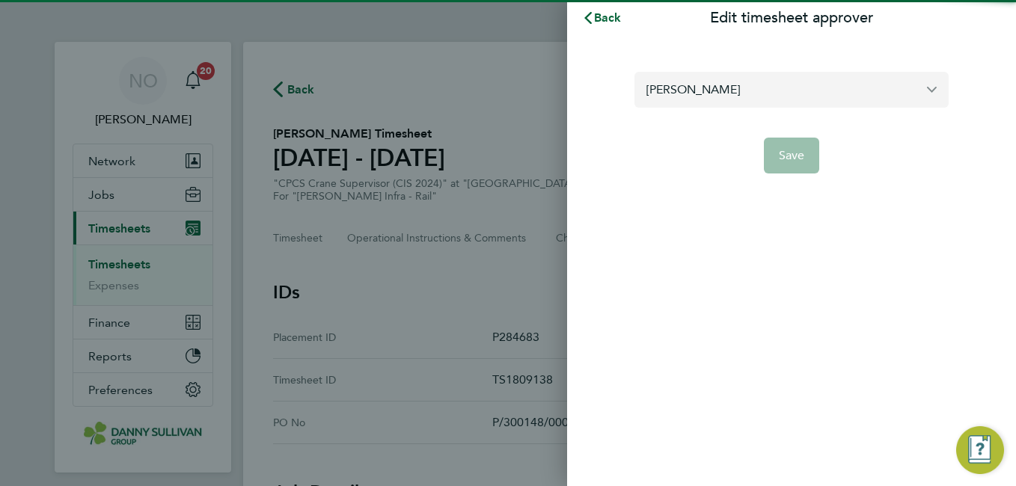
click at [743, 98] on input "[PERSON_NAME]" at bounding box center [791, 89] width 314 height 35
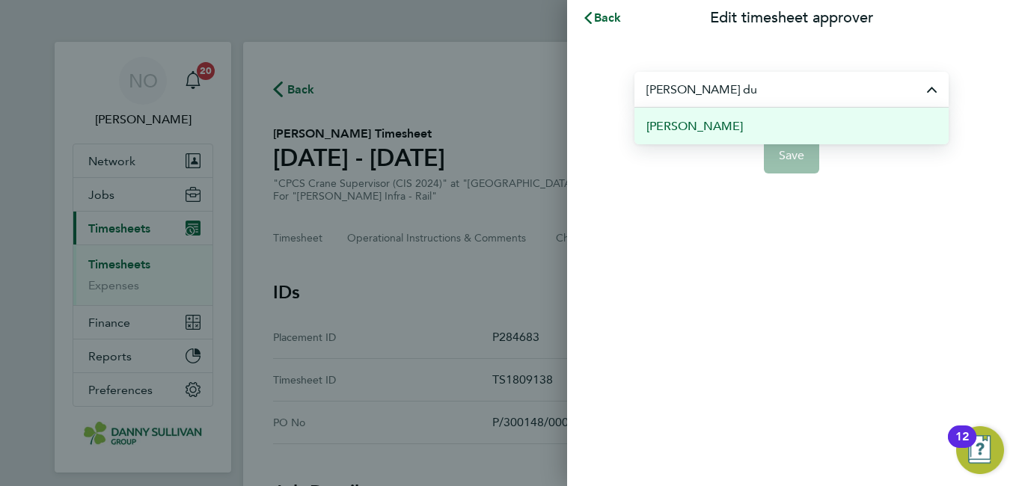
click at [740, 117] on li "[PERSON_NAME]" at bounding box center [791, 126] width 314 height 37
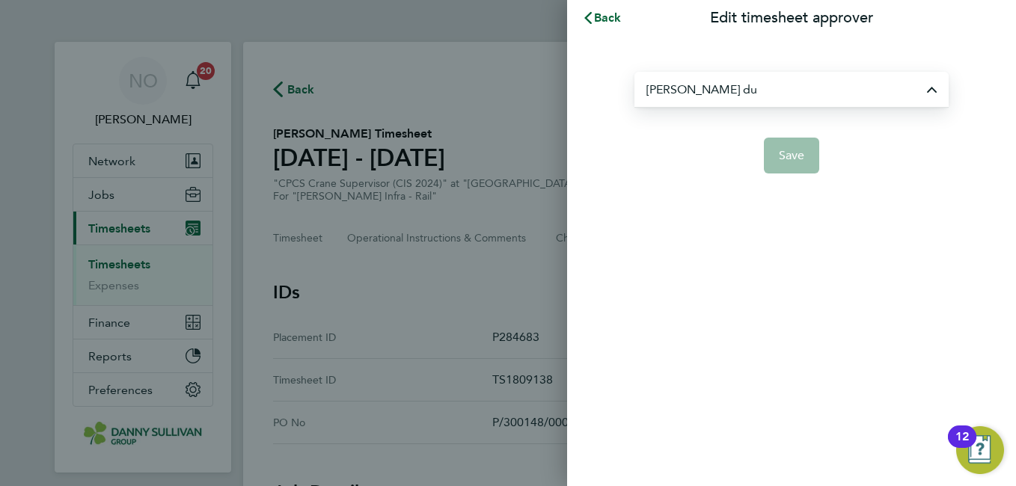
type input "[PERSON_NAME]"
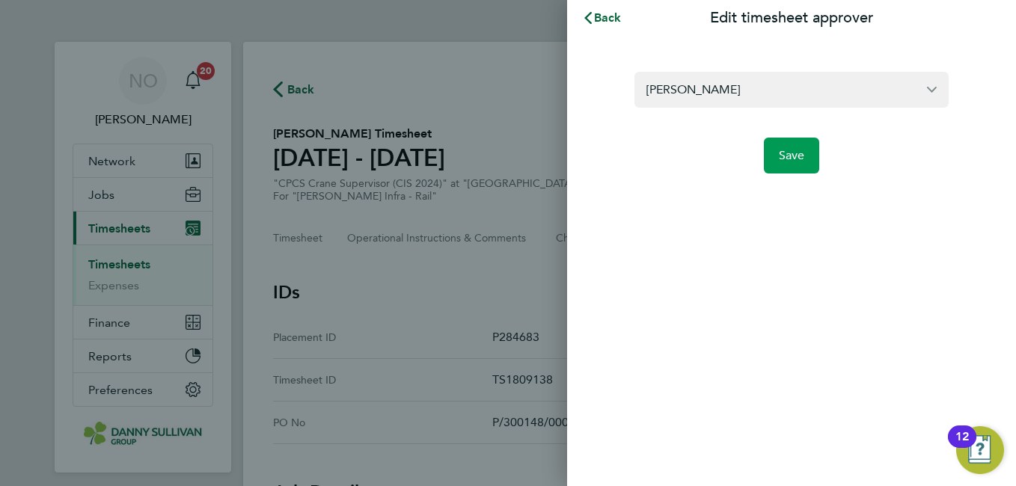
click at [802, 157] on span "Save" at bounding box center [792, 155] width 26 height 15
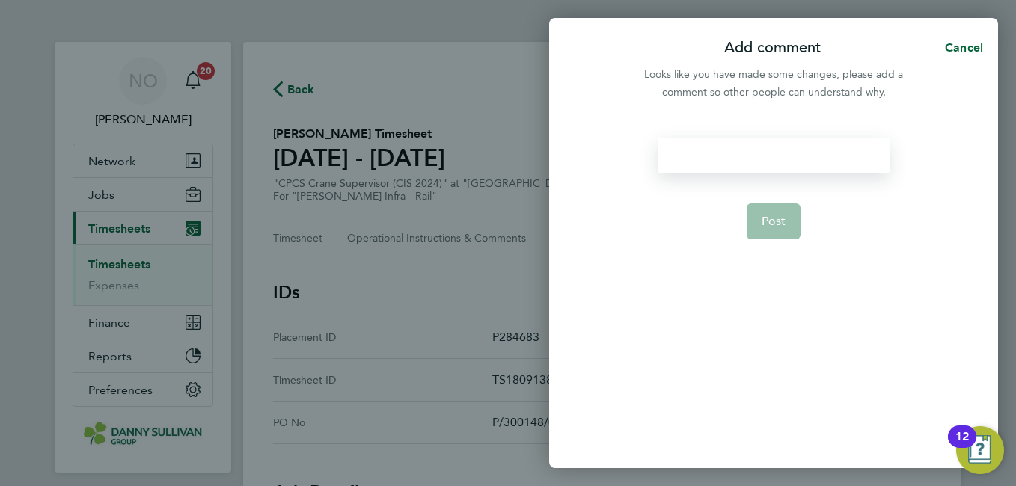
click at [794, 157] on div at bounding box center [772, 156] width 231 height 36
click at [775, 222] on span "Post" at bounding box center [773, 221] width 25 height 15
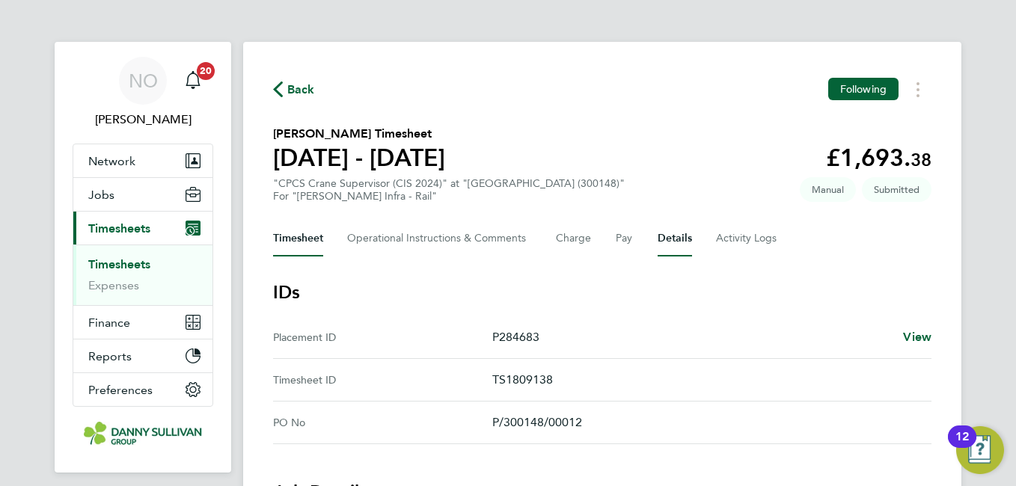
click at [307, 248] on button "Timesheet" at bounding box center [298, 239] width 50 height 36
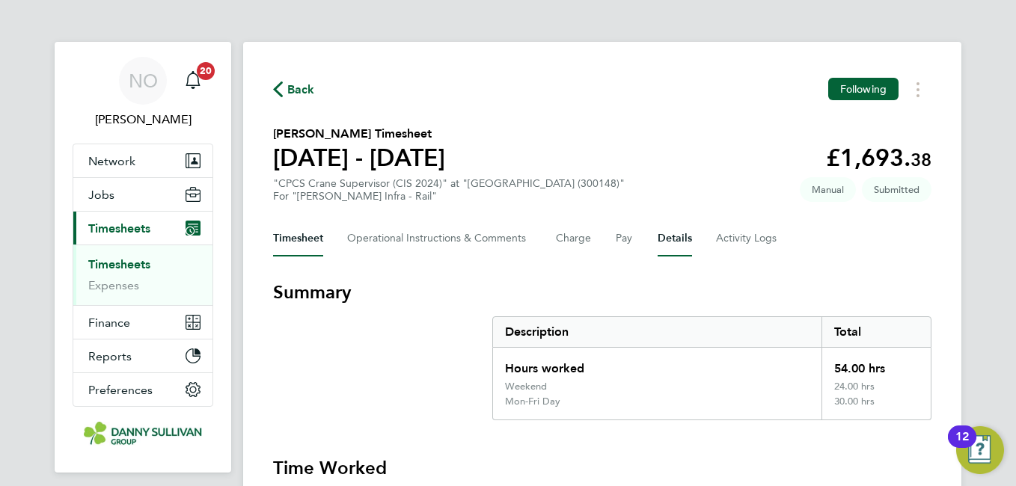
click at [661, 229] on button "Details" at bounding box center [674, 239] width 34 height 36
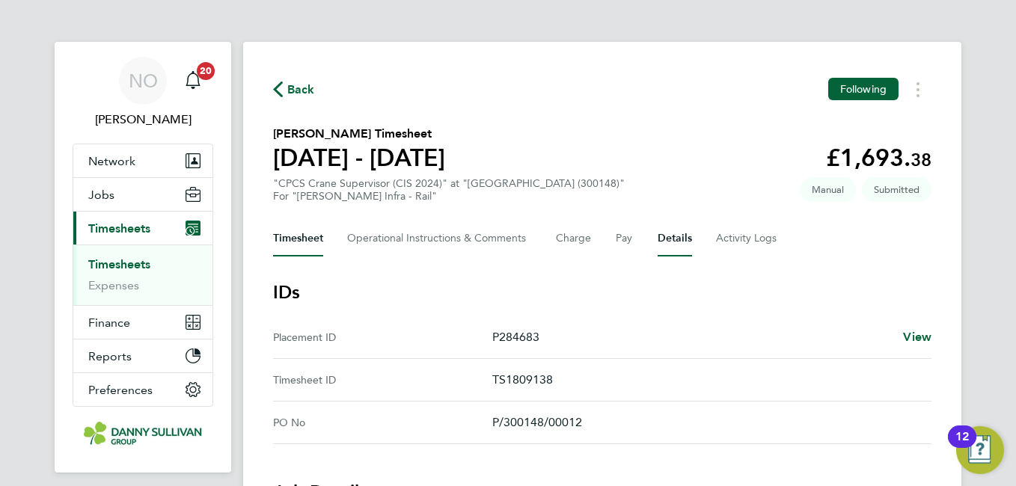
click at [289, 222] on button "Timesheet" at bounding box center [298, 239] width 50 height 36
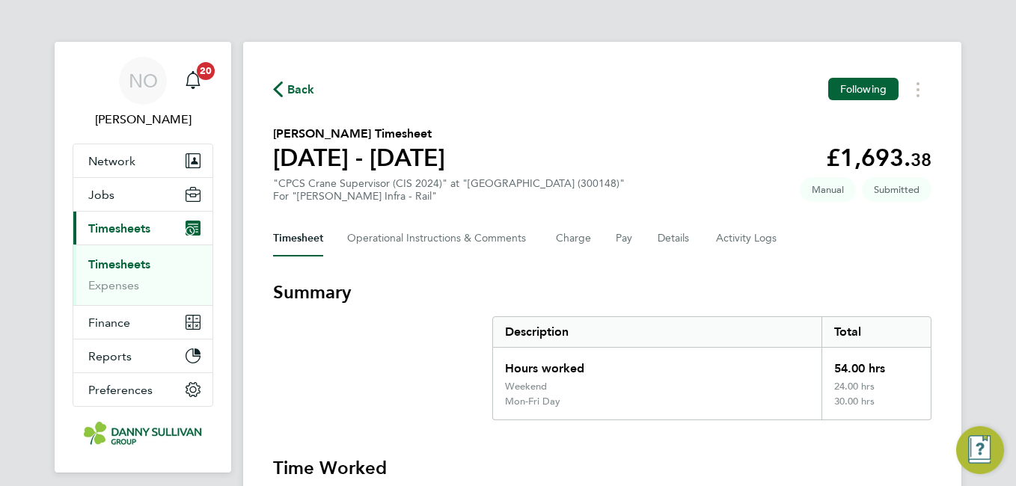
click at [295, 93] on span "Back" at bounding box center [301, 90] width 28 height 18
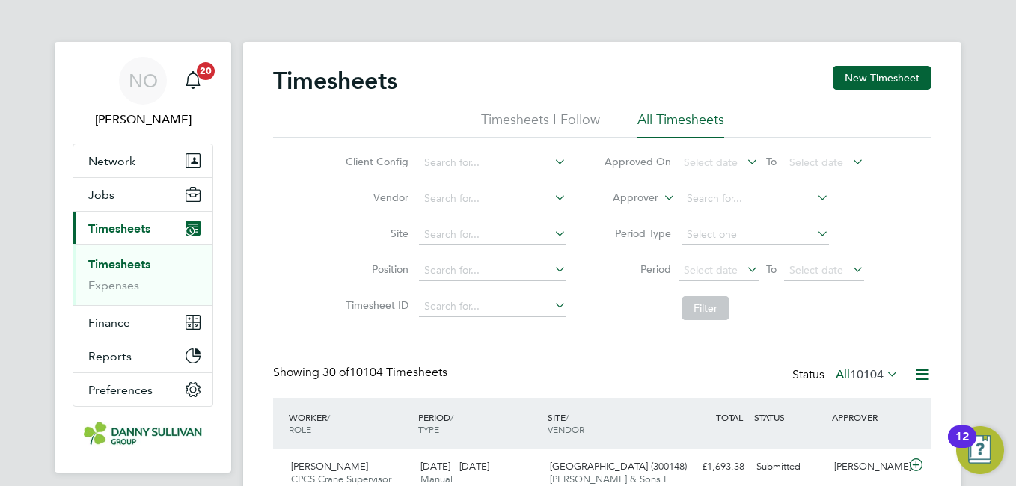
click at [864, 91] on div "Timesheets New Timesheet" at bounding box center [602, 88] width 658 height 45
click at [855, 79] on button "New Timesheet" at bounding box center [881, 78] width 99 height 24
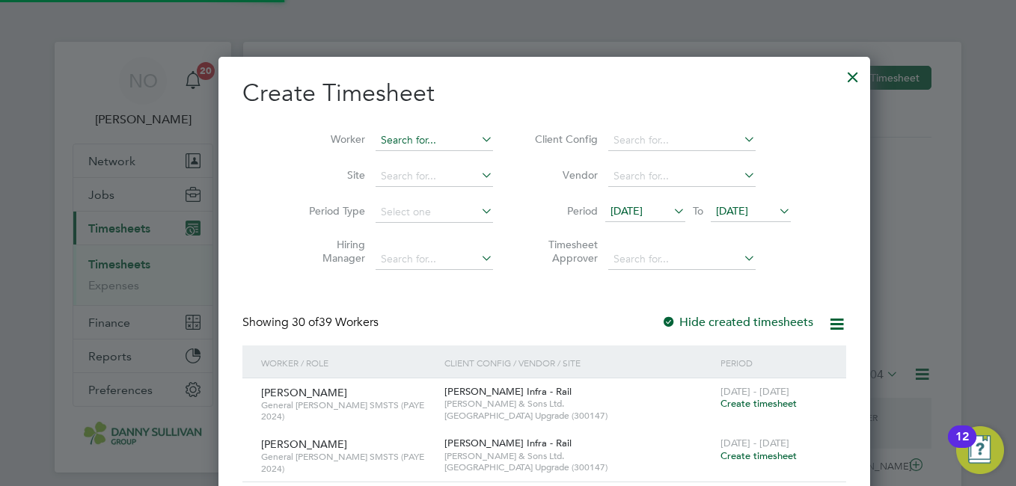
scroll to position [3023, 579]
click at [386, 135] on input at bounding box center [433, 140] width 117 height 21
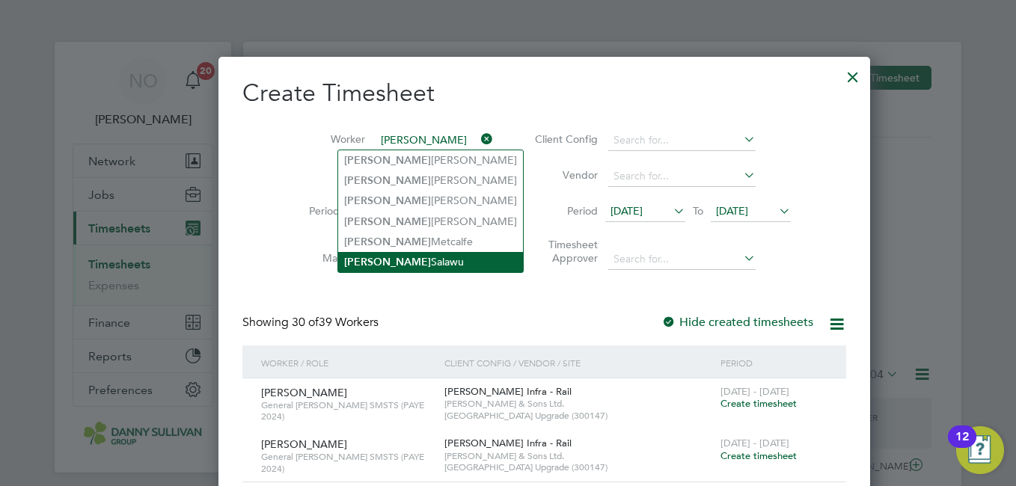
click at [393, 254] on li "[PERSON_NAME]" at bounding box center [430, 262] width 185 height 20
type input "[PERSON_NAME]"
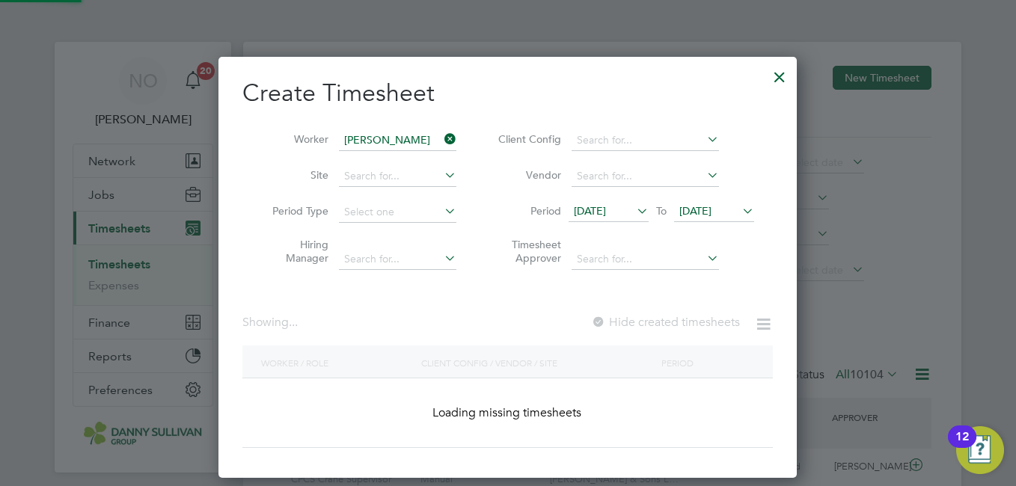
scroll to position [422, 579]
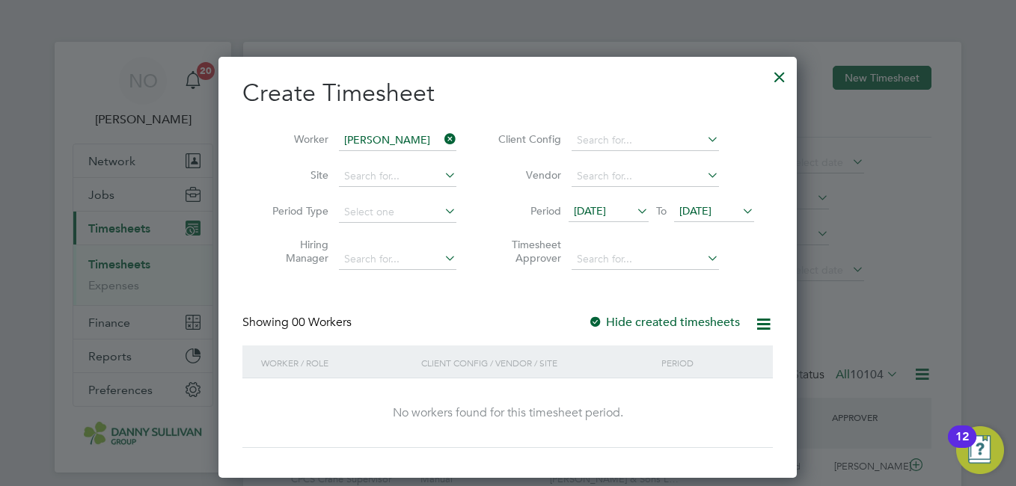
click at [775, 76] on div at bounding box center [779, 73] width 27 height 27
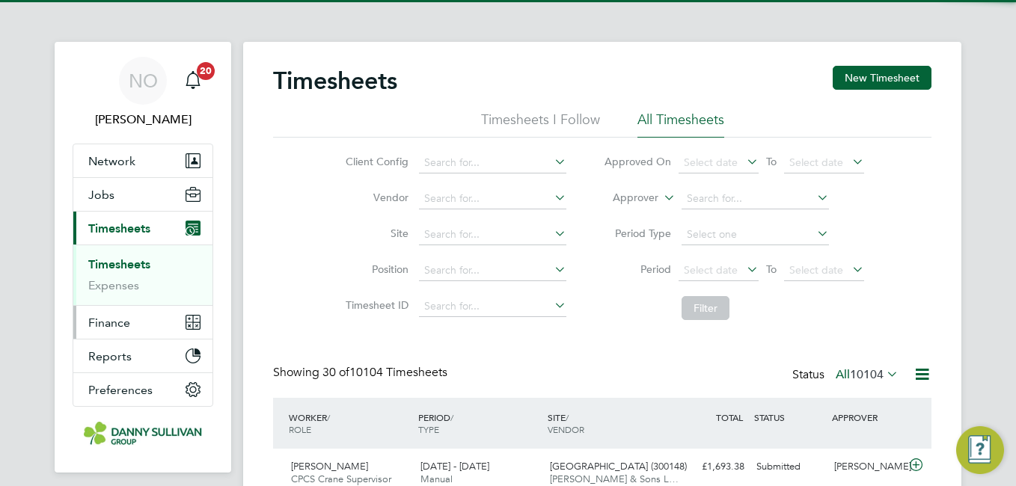
click at [119, 316] on span "Finance" at bounding box center [109, 323] width 42 height 14
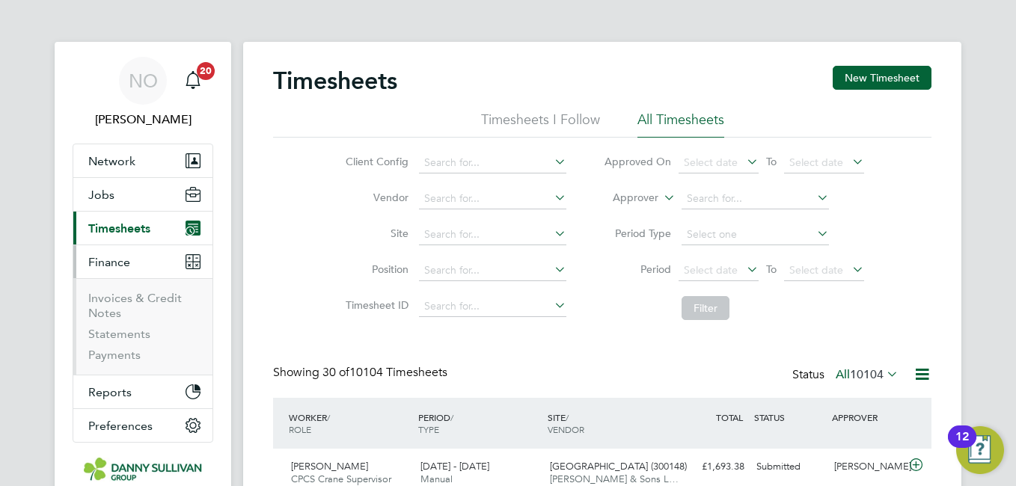
click at [124, 260] on span "Finance" at bounding box center [109, 262] width 42 height 14
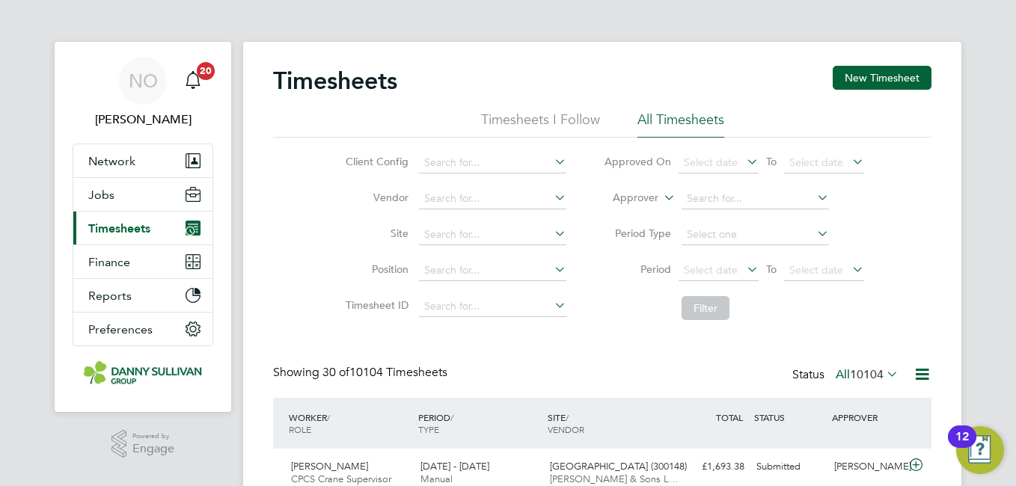
click at [129, 226] on span "Timesheets" at bounding box center [119, 228] width 62 height 14
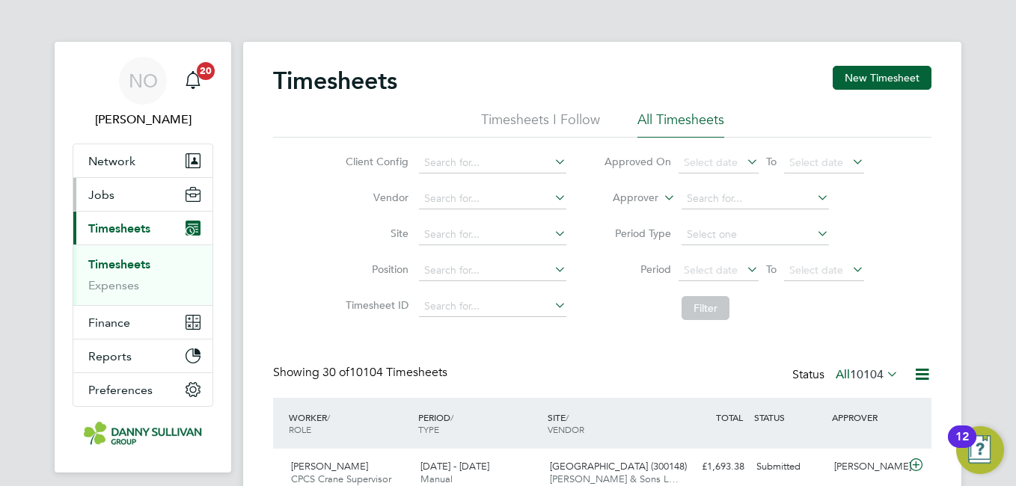
click at [108, 183] on button "Jobs" at bounding box center [142, 194] width 139 height 33
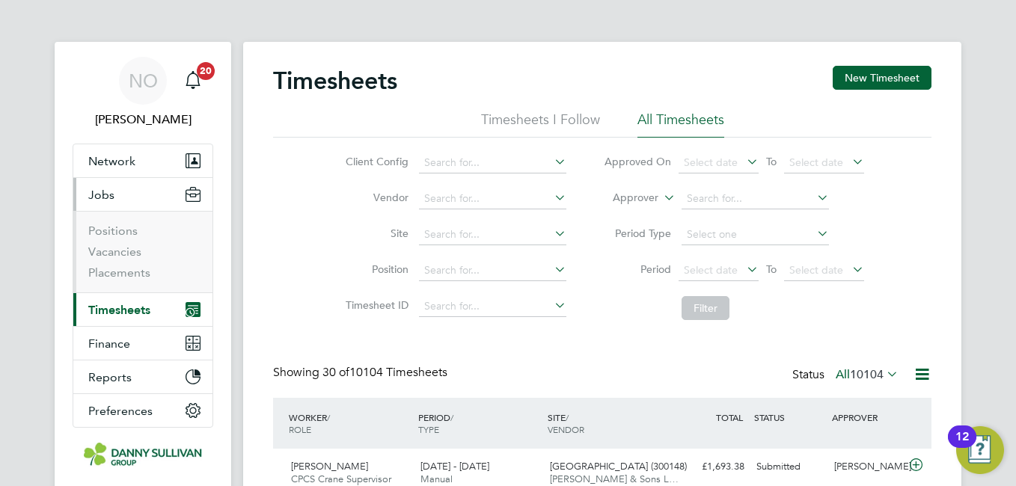
click at [124, 283] on ul "Positions Vacancies Placements" at bounding box center [142, 252] width 139 height 82
click at [123, 274] on link "Placements" at bounding box center [119, 273] width 62 height 14
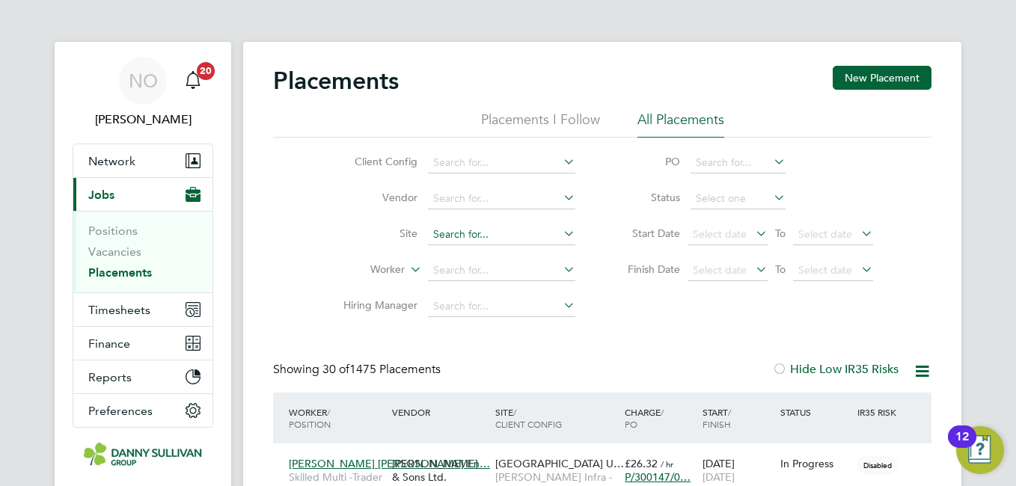
click at [467, 239] on input at bounding box center [501, 234] width 147 height 21
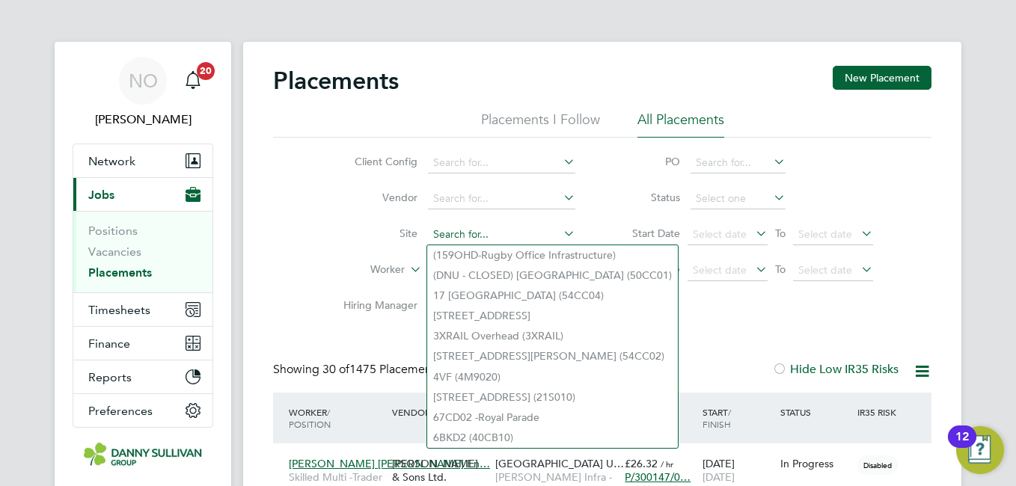
type input "z"
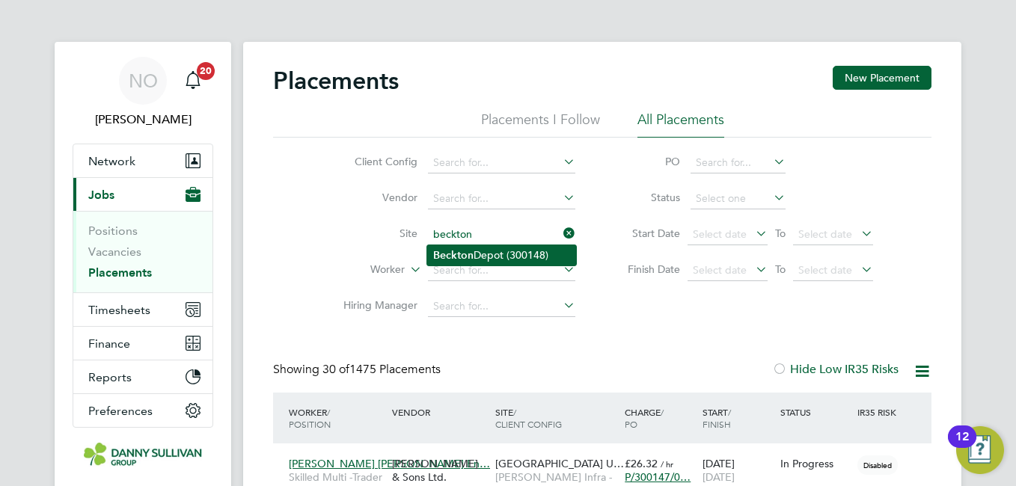
click at [469, 252] on b "Beckton" at bounding box center [453, 255] width 40 height 13
type input "[GEOGRAPHIC_DATA] (300148)"
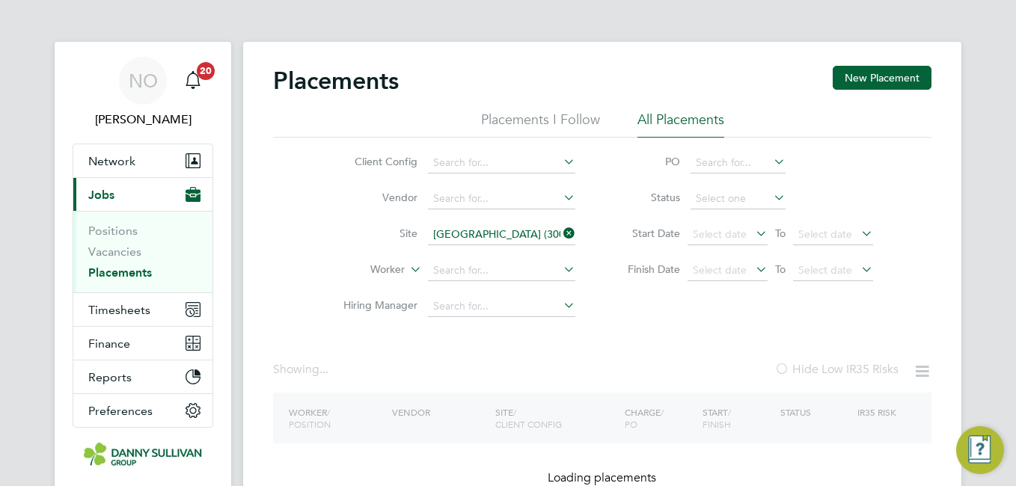
click at [297, 254] on div "Client Config Vendor Site [GEOGRAPHIC_DATA] (300148) Worker Hiring Manager PO S…" at bounding box center [602, 231] width 658 height 187
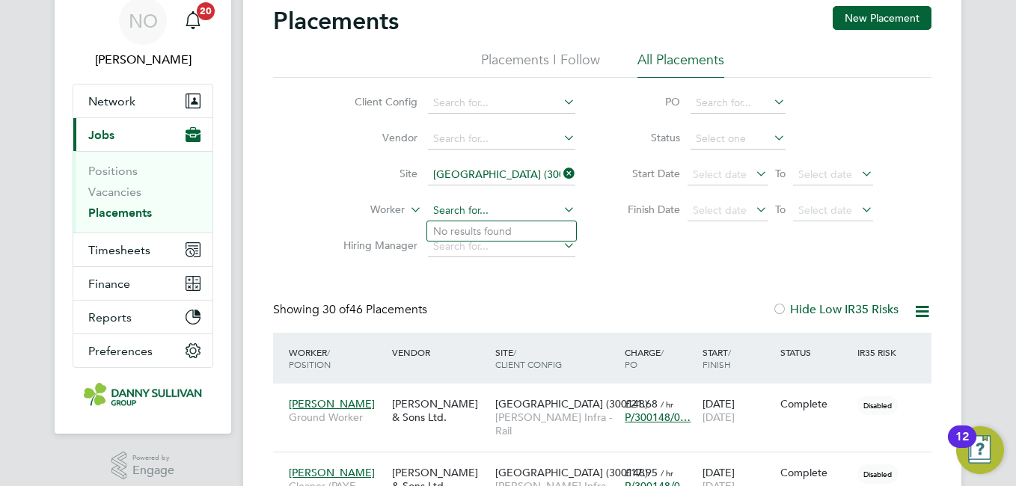
click at [497, 215] on input at bounding box center [501, 210] width 147 height 21
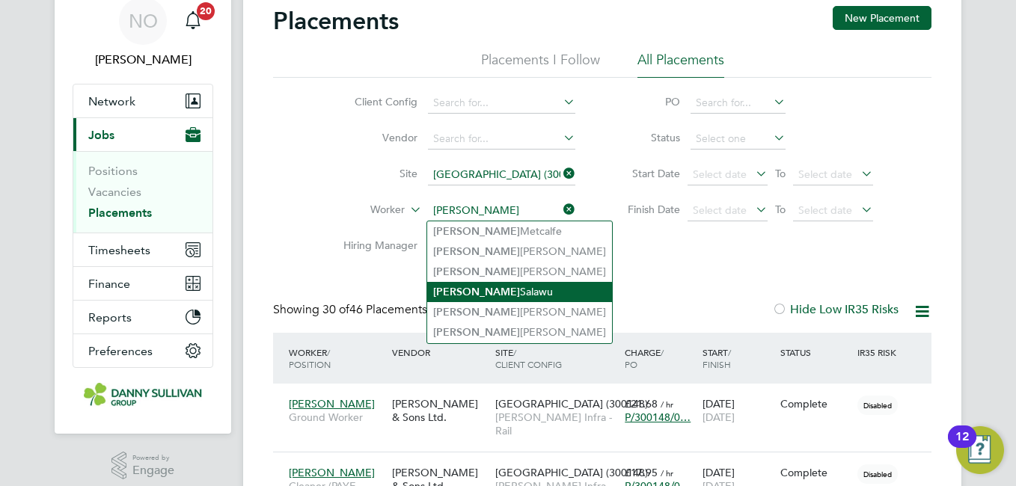
click at [494, 292] on li "[PERSON_NAME]" at bounding box center [519, 292] width 185 height 20
type input "[PERSON_NAME]"
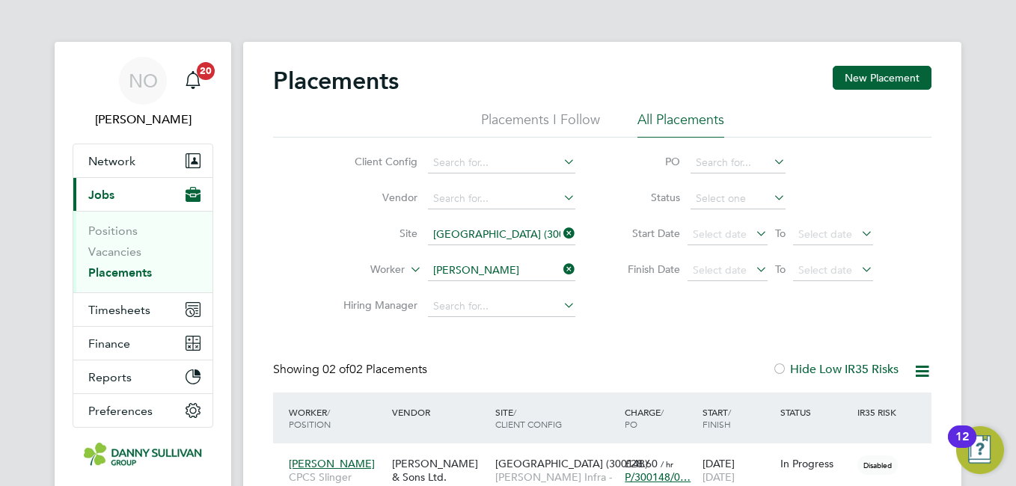
click at [281, 221] on div "Client Config Vendor Site [GEOGRAPHIC_DATA] (300148) Worker [PERSON_NAME] Hirin…" at bounding box center [602, 231] width 658 height 187
click at [123, 307] on span "Timesheets" at bounding box center [119, 310] width 62 height 14
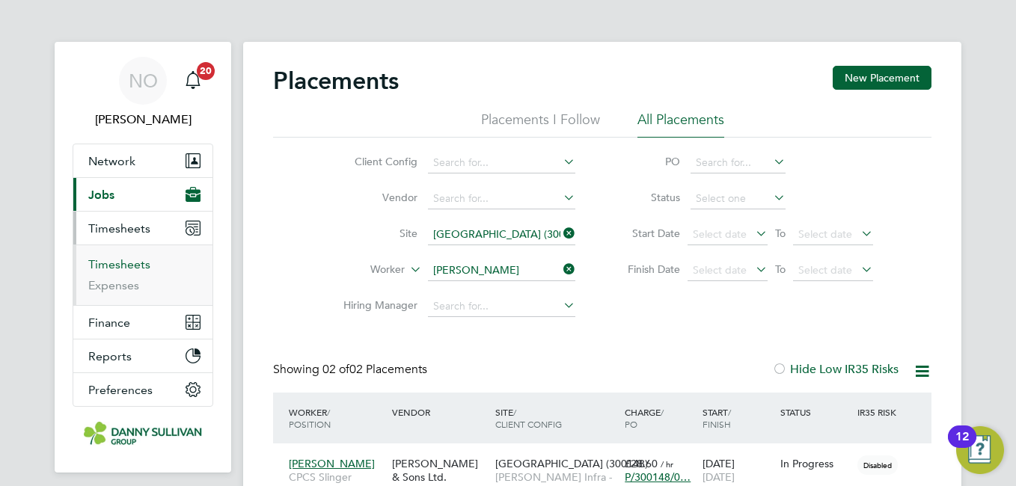
click at [129, 264] on link "Timesheets" at bounding box center [119, 264] width 62 height 14
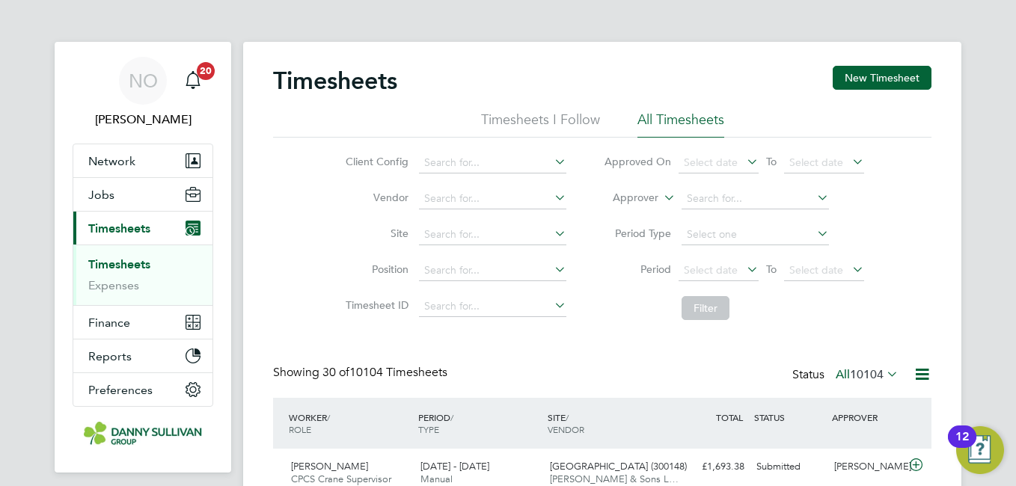
click at [882, 71] on button "New Timesheet" at bounding box center [881, 78] width 99 height 24
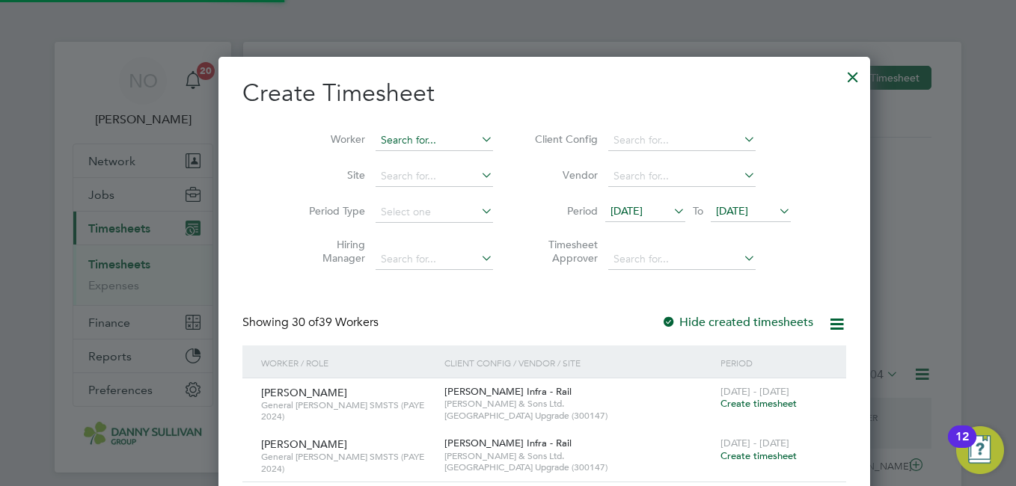
click at [408, 142] on input at bounding box center [433, 140] width 117 height 21
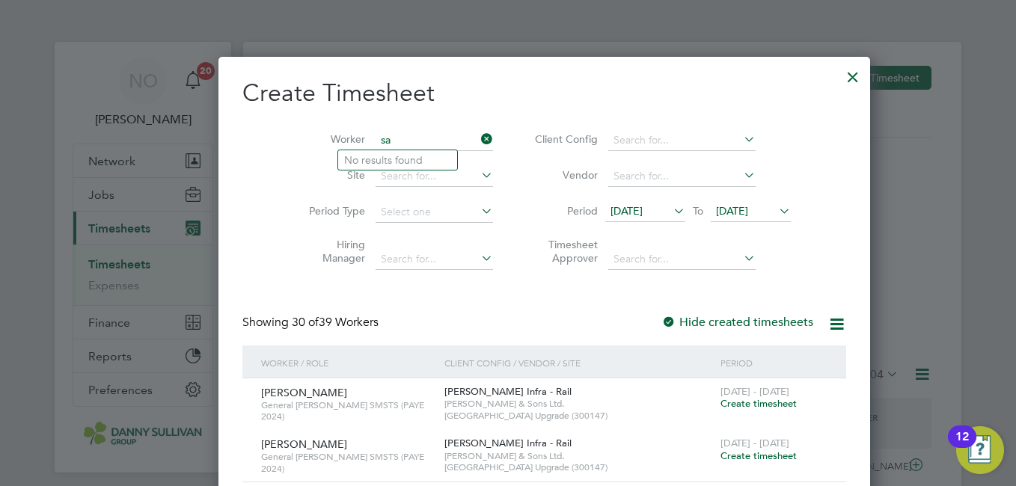
type input "s"
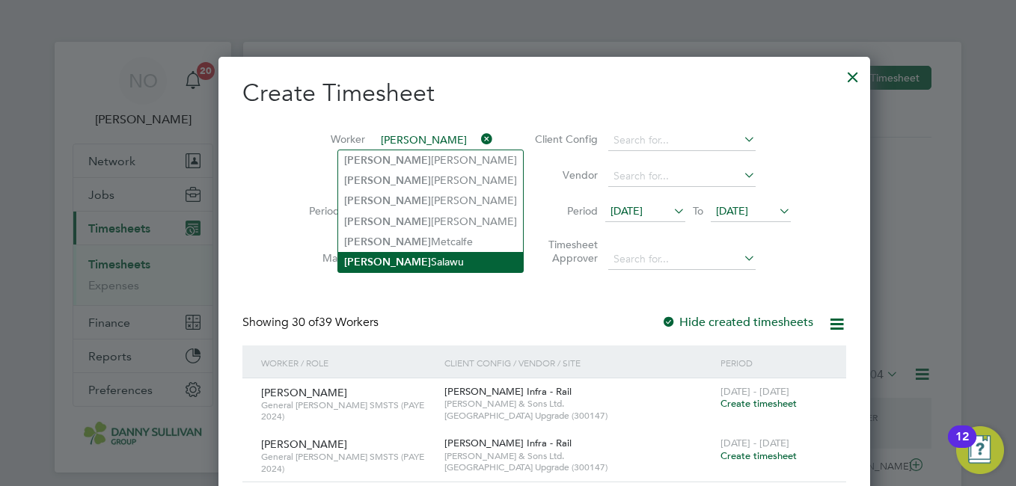
click at [403, 252] on li "[PERSON_NAME]" at bounding box center [430, 262] width 185 height 20
type input "[PERSON_NAME]"
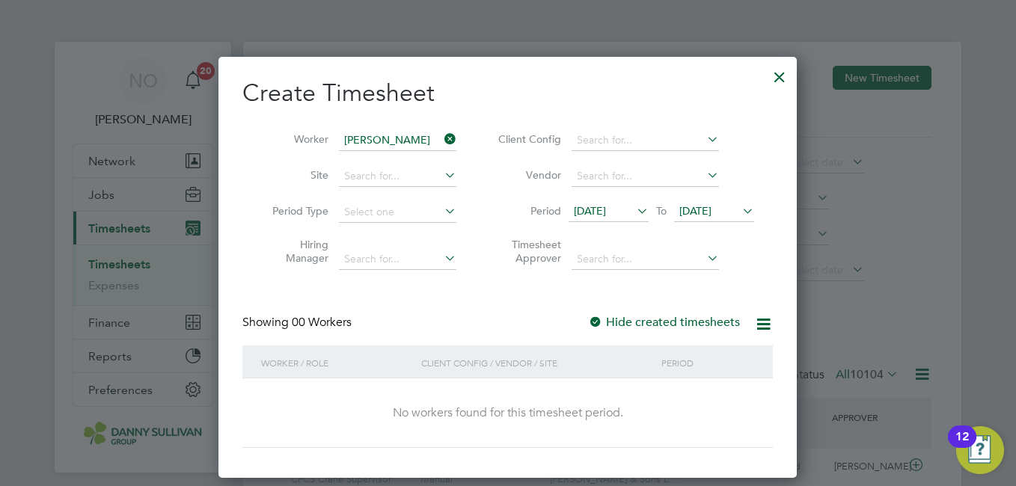
click at [773, 83] on div at bounding box center [779, 73] width 27 height 27
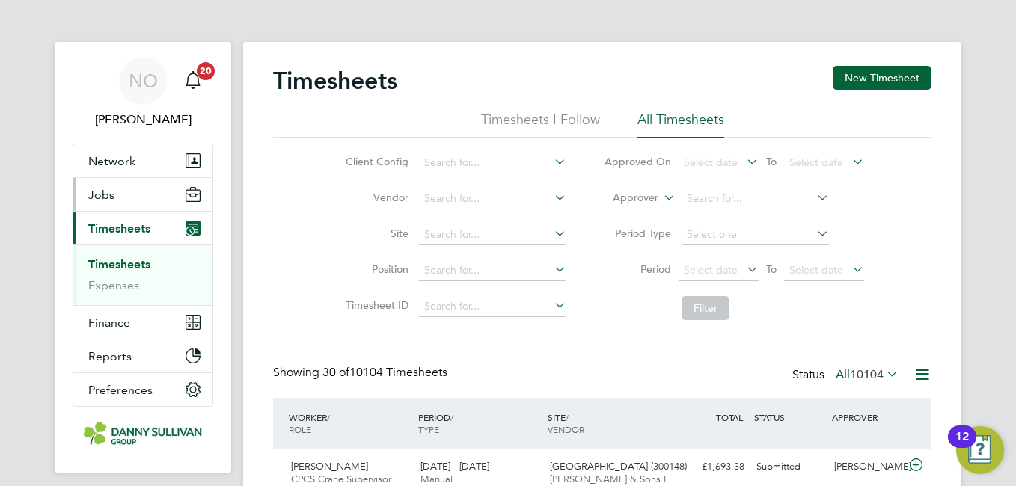
click at [123, 202] on button "Jobs" at bounding box center [142, 194] width 139 height 33
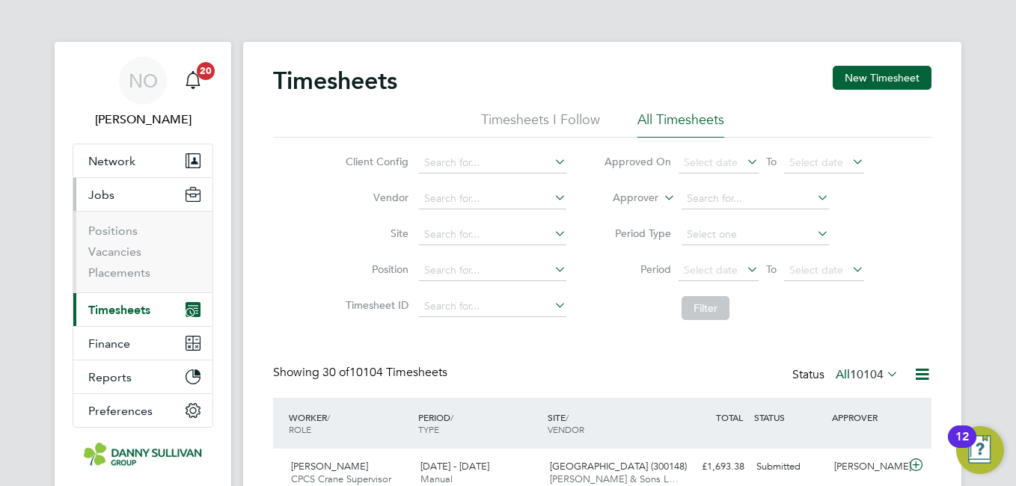
click at [123, 280] on li "Placements" at bounding box center [144, 273] width 112 height 15
click at [117, 274] on link "Placements" at bounding box center [119, 273] width 62 height 14
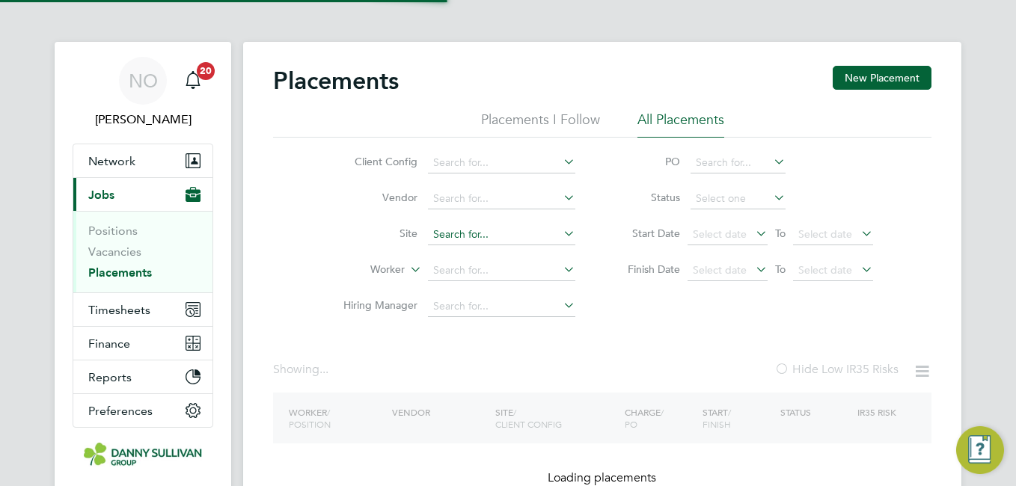
click at [468, 232] on input at bounding box center [501, 234] width 147 height 21
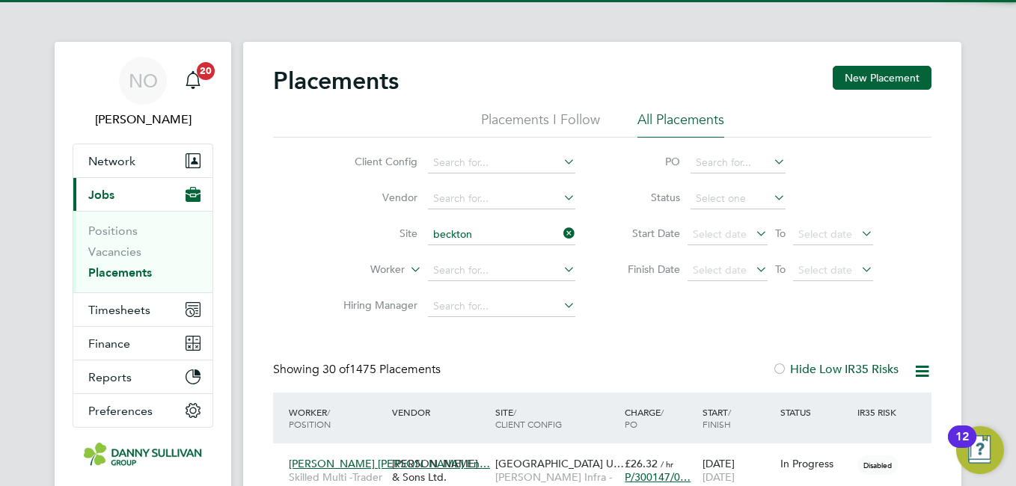
click at [473, 251] on li "[GEOGRAPHIC_DATA] (300148)" at bounding box center [501, 255] width 149 height 20
type input "[GEOGRAPHIC_DATA] (300148)"
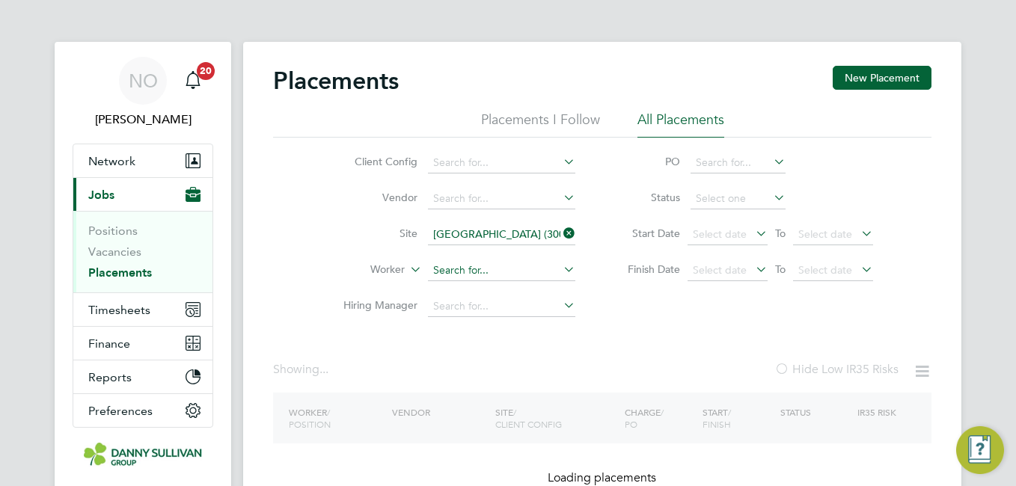
click at [472, 266] on input at bounding box center [501, 270] width 147 height 21
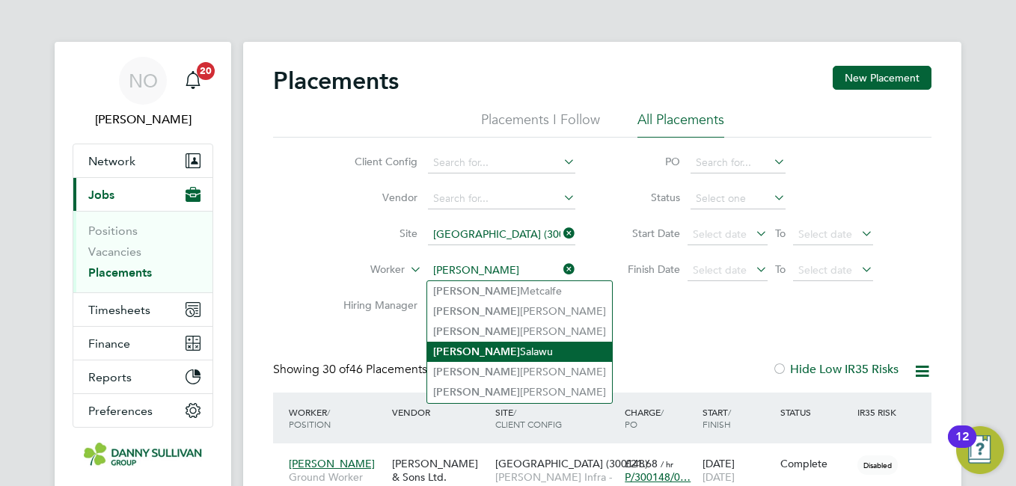
click at [498, 353] on li "[PERSON_NAME]" at bounding box center [519, 352] width 185 height 20
type input "[PERSON_NAME]"
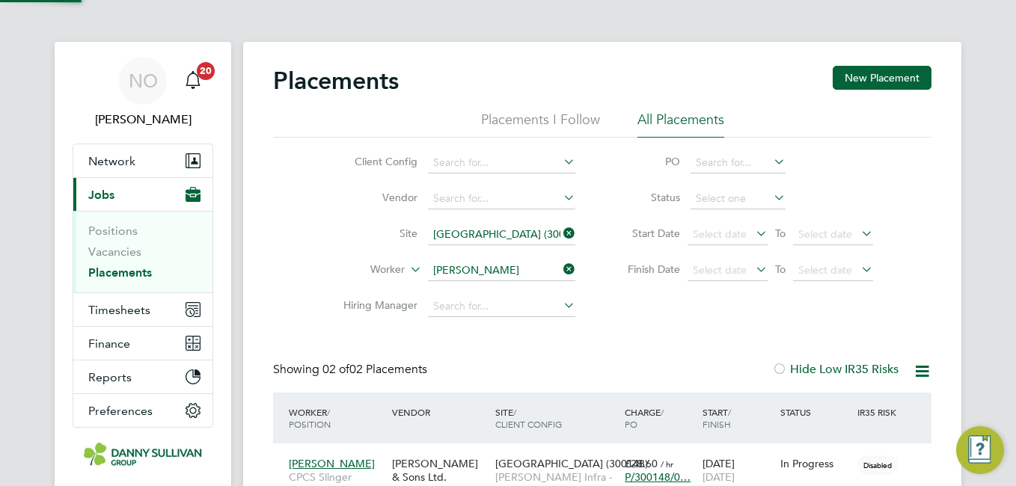
click at [307, 197] on div "Client Config Vendor Site [GEOGRAPHIC_DATA] (300148) Worker [PERSON_NAME] Hirin…" at bounding box center [602, 231] width 658 height 187
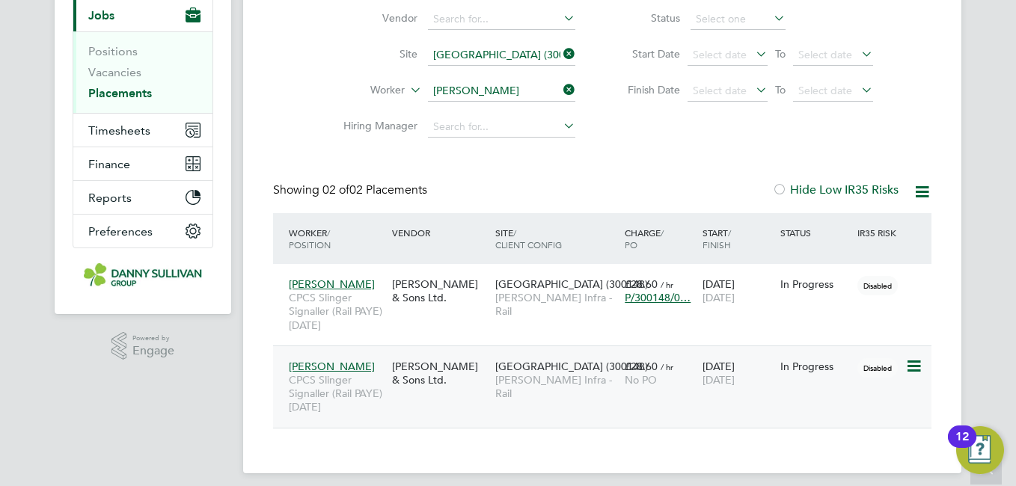
click at [734, 384] on span "[DATE]" at bounding box center [718, 379] width 32 height 13
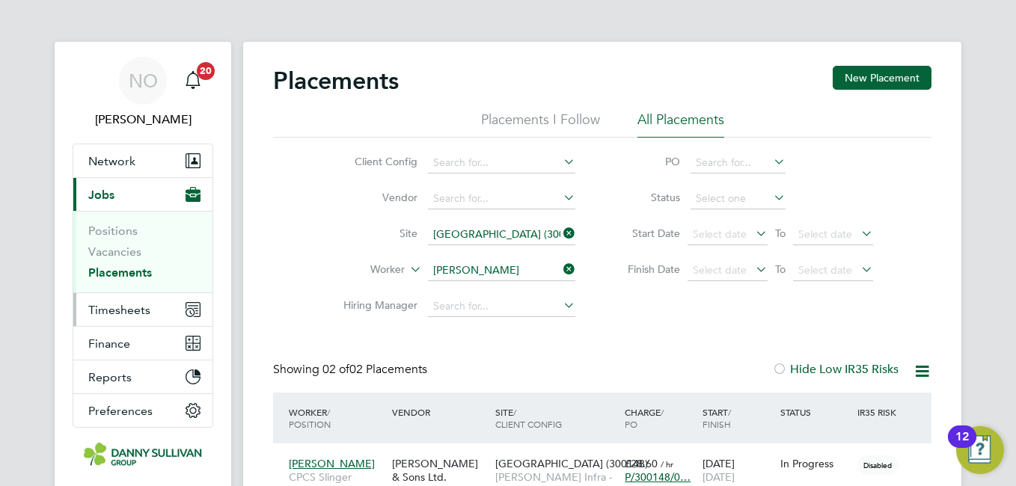
click at [135, 294] on button "Timesheets" at bounding box center [142, 309] width 139 height 33
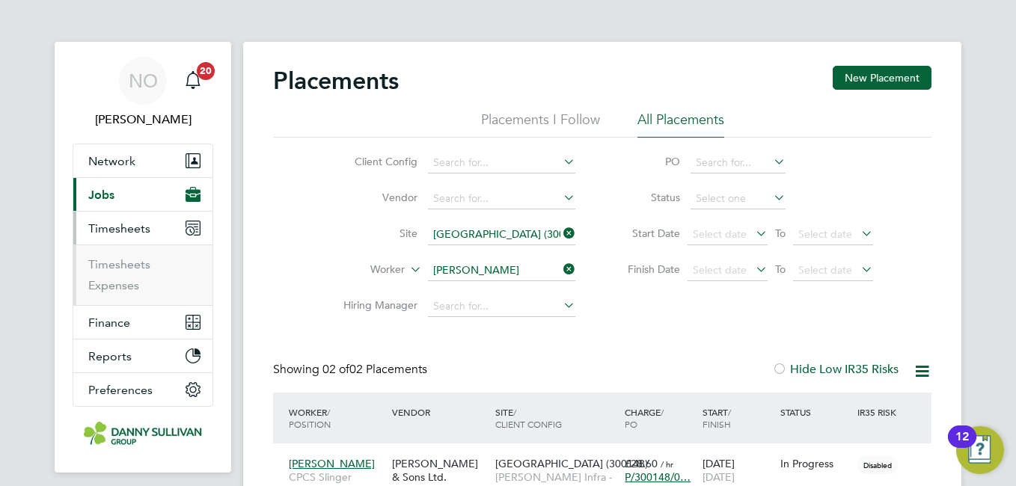
click at [123, 271] on li "Timesheets" at bounding box center [144, 267] width 112 height 21
click at [120, 261] on link "Timesheets" at bounding box center [119, 264] width 62 height 14
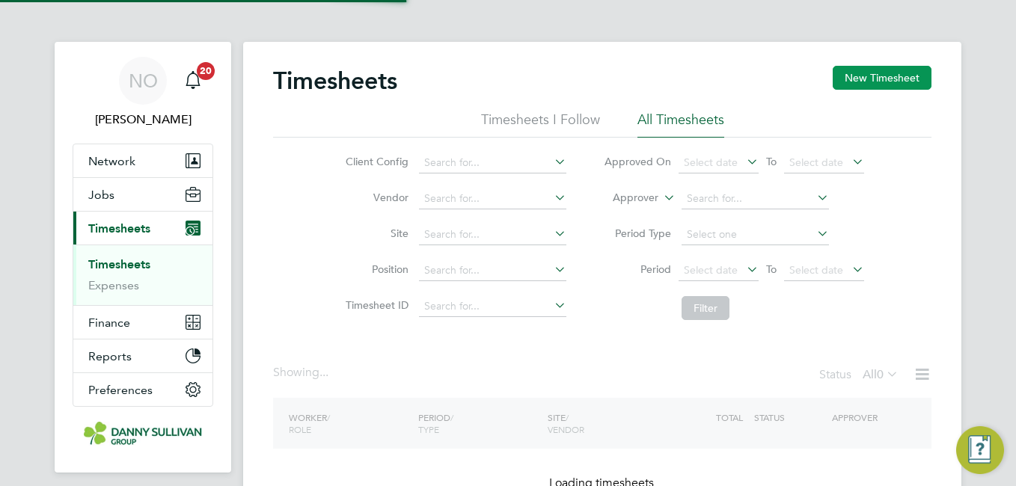
click at [872, 93] on div "Timesheets New Timesheet" at bounding box center [602, 88] width 658 height 45
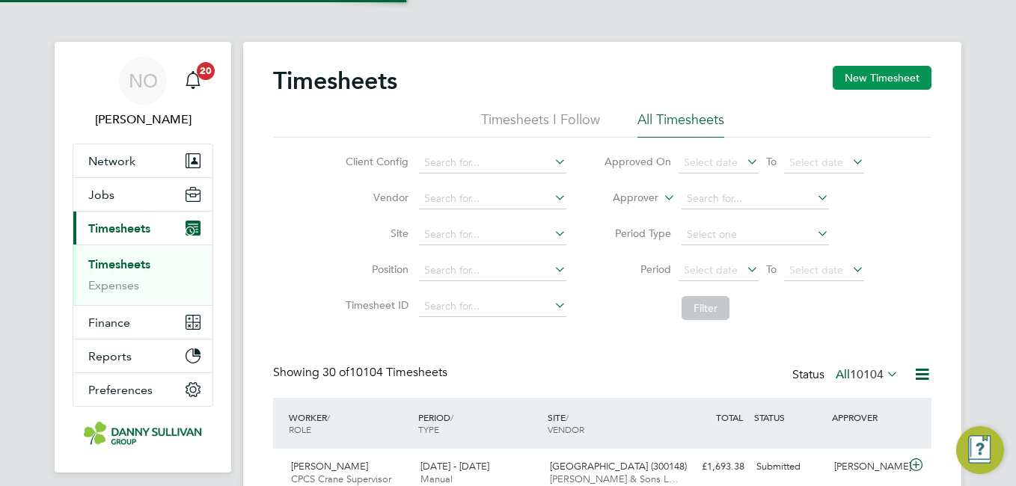
click at [873, 75] on button "New Timesheet" at bounding box center [881, 78] width 99 height 24
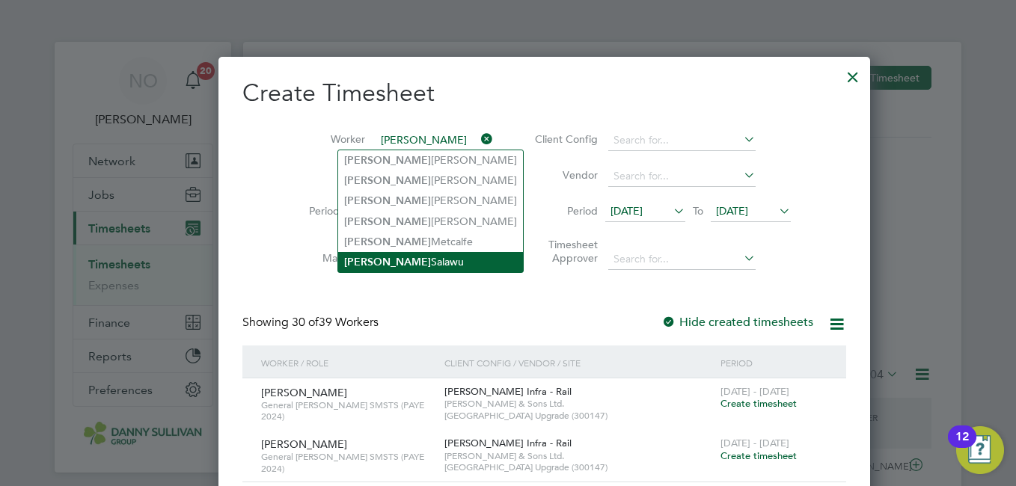
click at [401, 257] on li "[PERSON_NAME]" at bounding box center [430, 262] width 185 height 20
type input "[PERSON_NAME]"
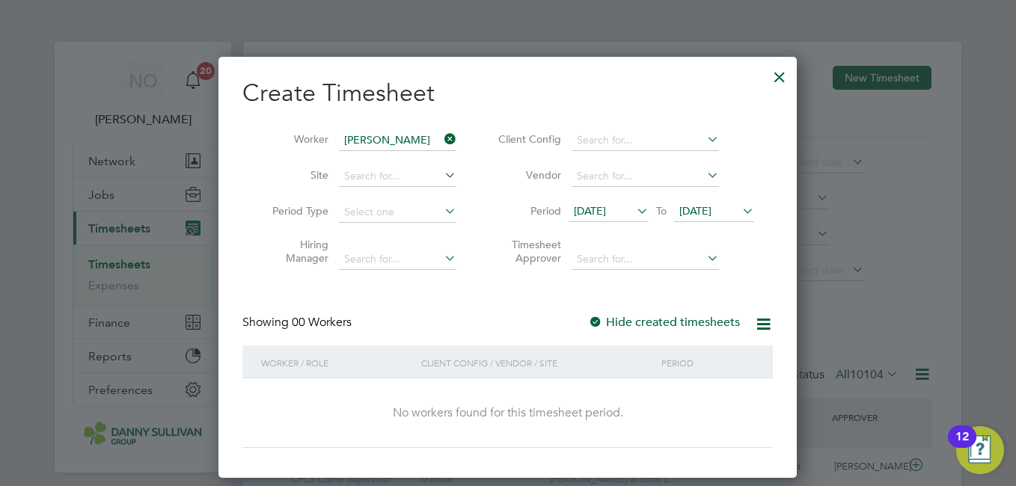
click at [597, 322] on div at bounding box center [595, 323] width 15 height 15
click at [606, 214] on span "[DATE]" at bounding box center [590, 210] width 32 height 13
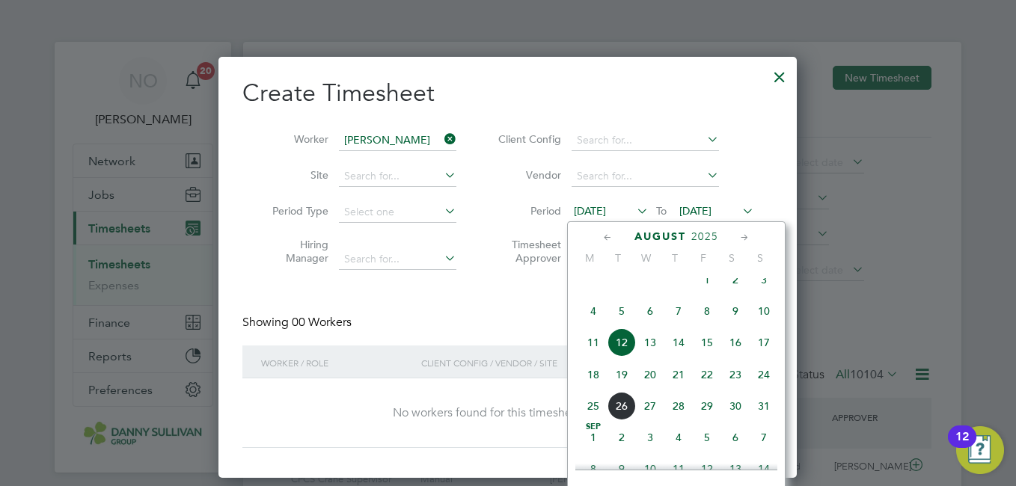
click at [679, 387] on span "21" at bounding box center [678, 374] width 28 height 28
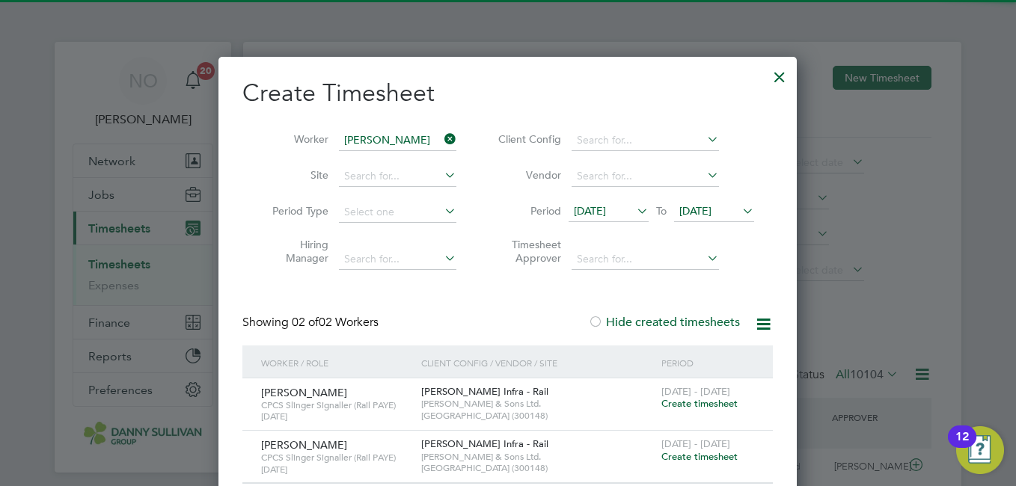
click at [556, 319] on div "Showing 02 of 02 Workers Hide created timesheets" at bounding box center [507, 330] width 530 height 31
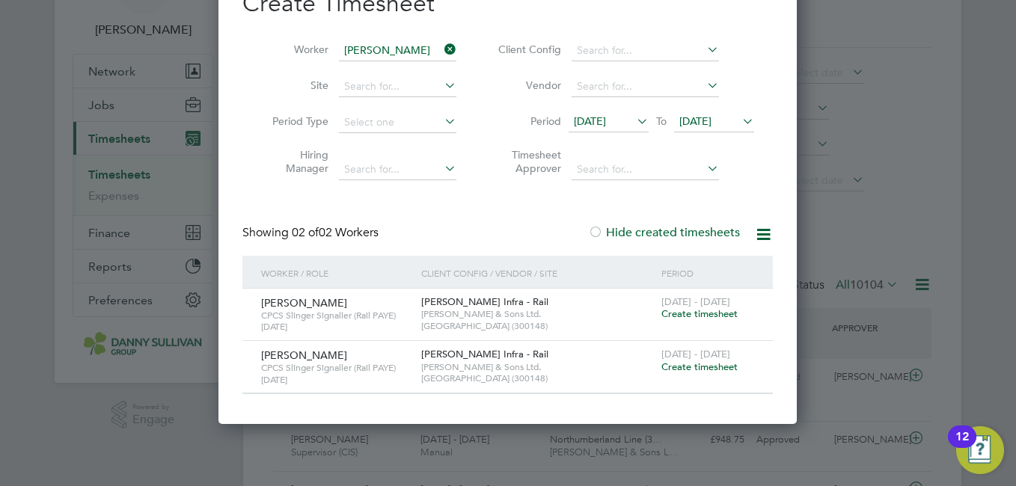
click at [690, 370] on span "Create timesheet" at bounding box center [699, 366] width 76 height 13
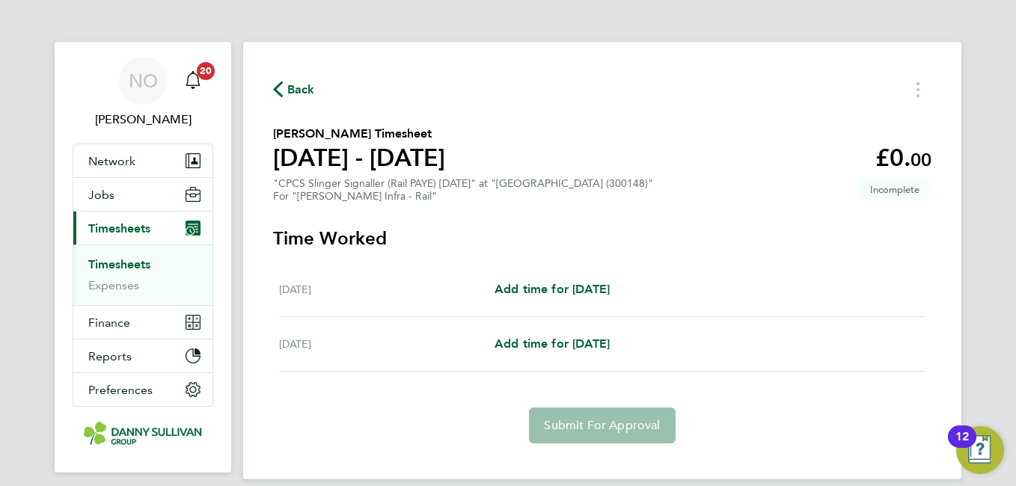
click at [299, 88] on span "Back" at bounding box center [301, 90] width 28 height 18
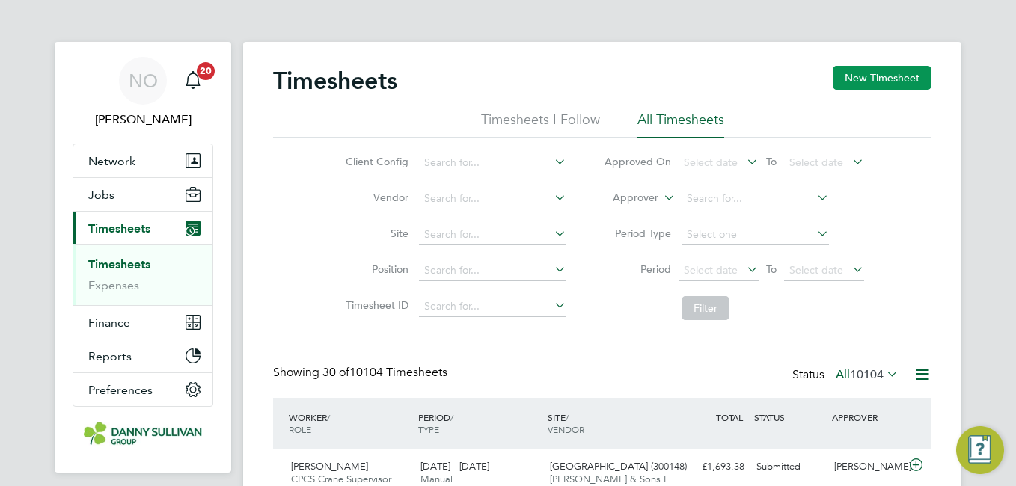
click at [877, 73] on button "New Timesheet" at bounding box center [881, 78] width 99 height 24
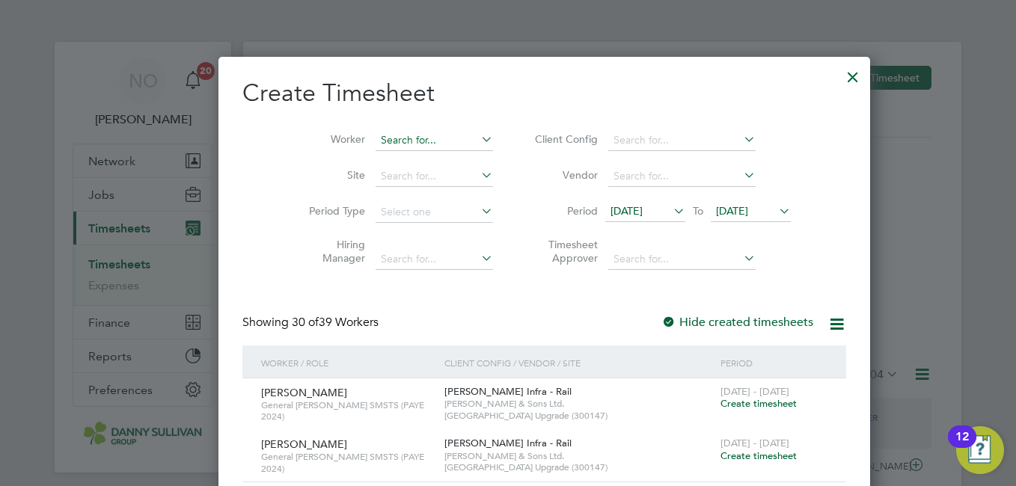
click at [375, 138] on input at bounding box center [433, 140] width 117 height 21
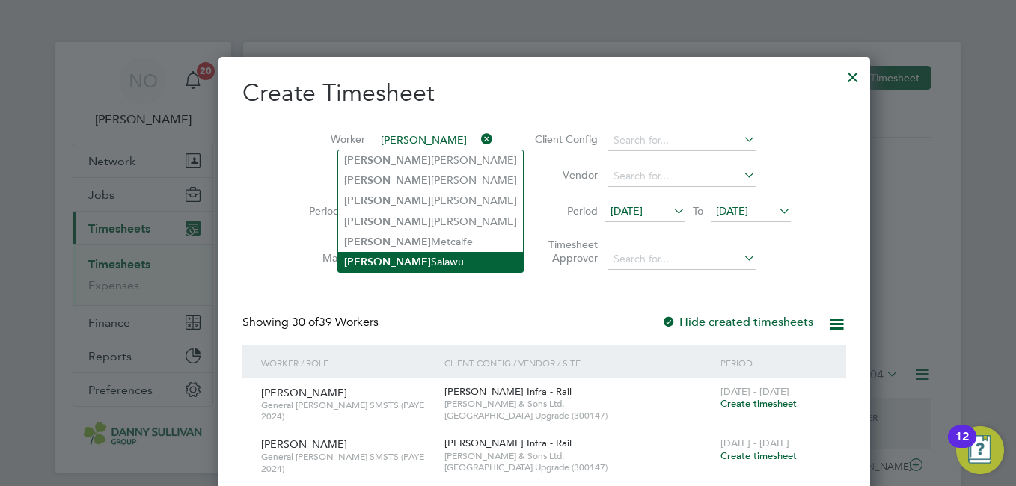
click at [395, 261] on li "[PERSON_NAME]" at bounding box center [430, 262] width 185 height 20
type input "[PERSON_NAME]"
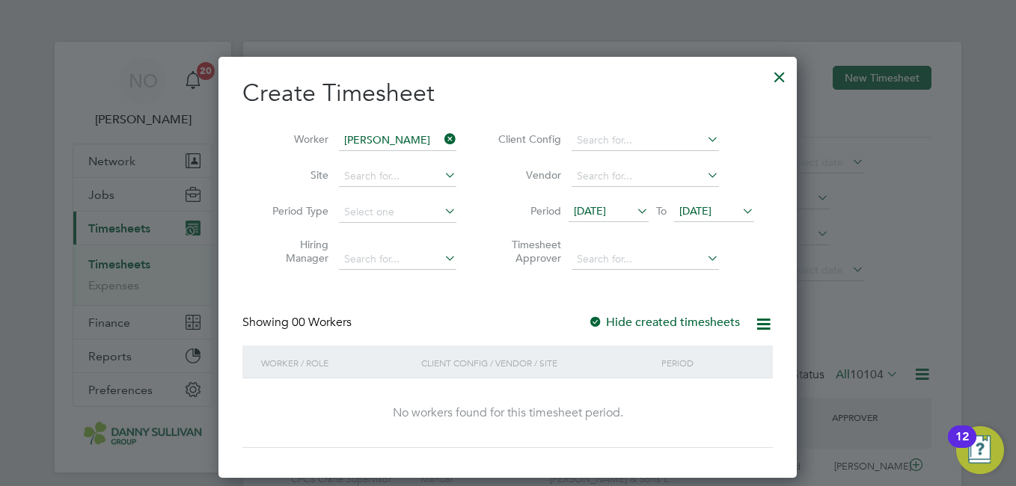
click at [606, 213] on span "[DATE]" at bounding box center [590, 210] width 32 height 13
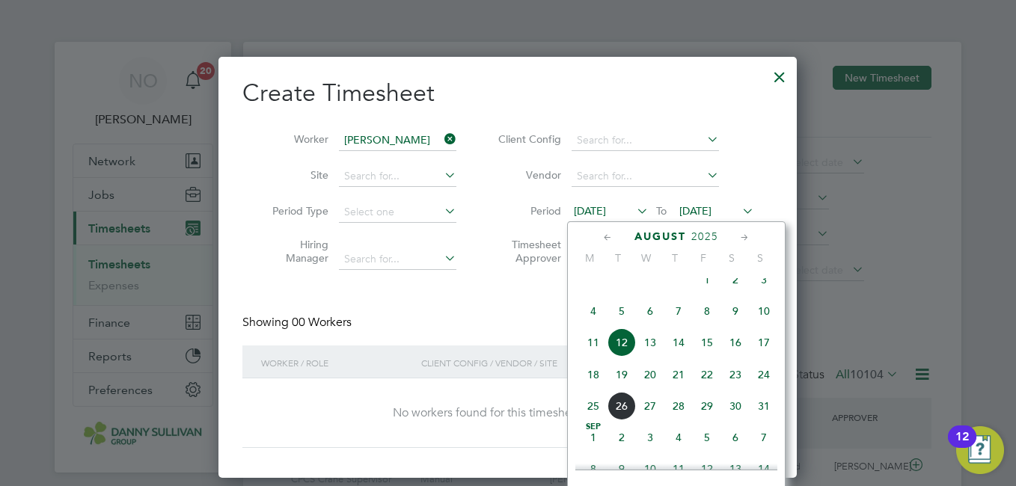
click at [677, 382] on span "21" at bounding box center [678, 374] width 28 height 28
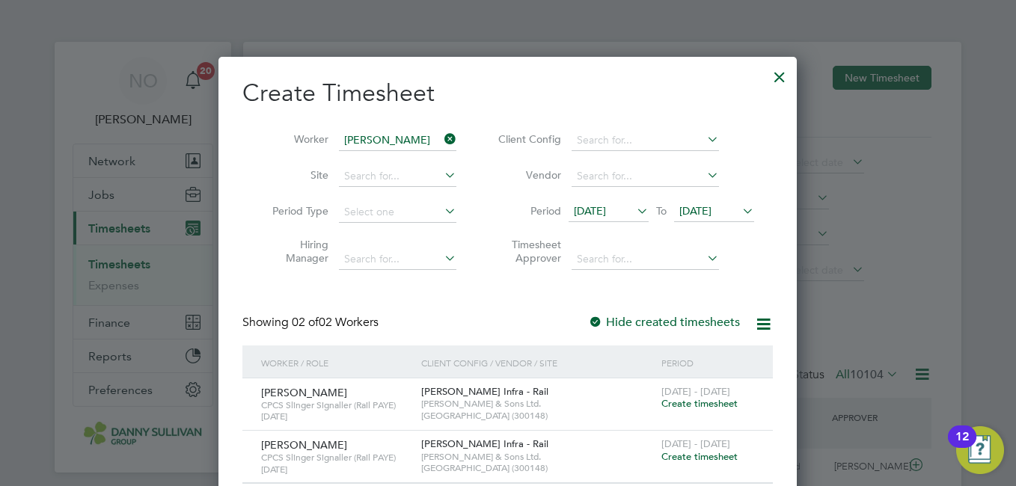
click at [686, 402] on span "Create timesheet" at bounding box center [699, 403] width 76 height 13
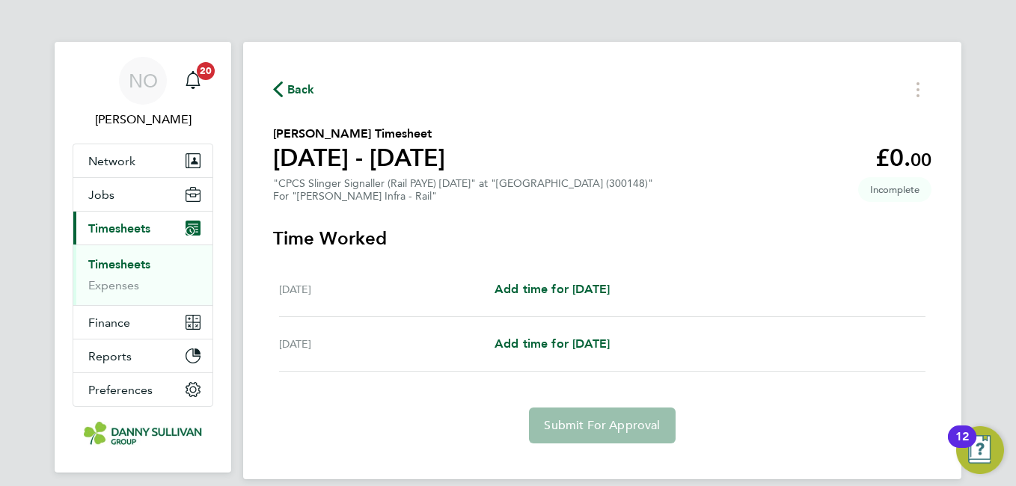
click at [312, 95] on span "Back" at bounding box center [301, 90] width 28 height 18
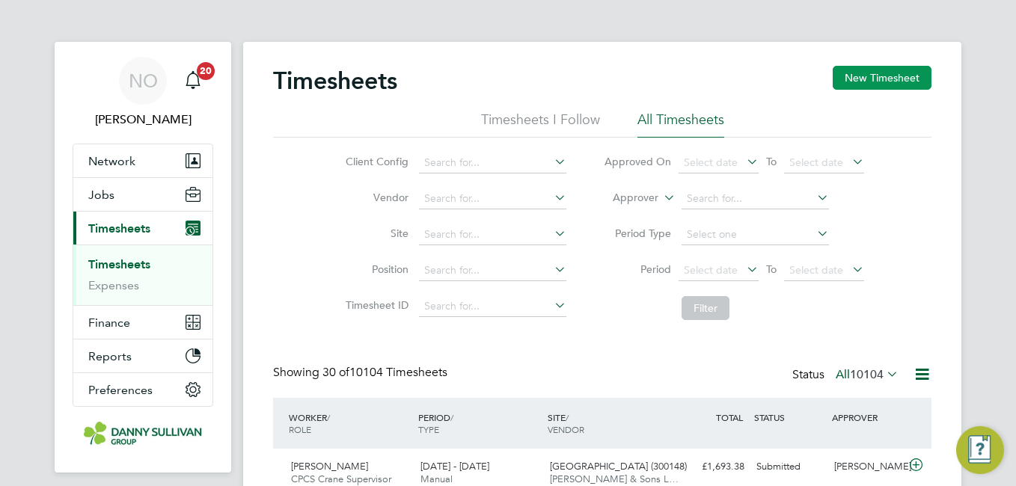
click at [871, 74] on button "New Timesheet" at bounding box center [881, 78] width 99 height 24
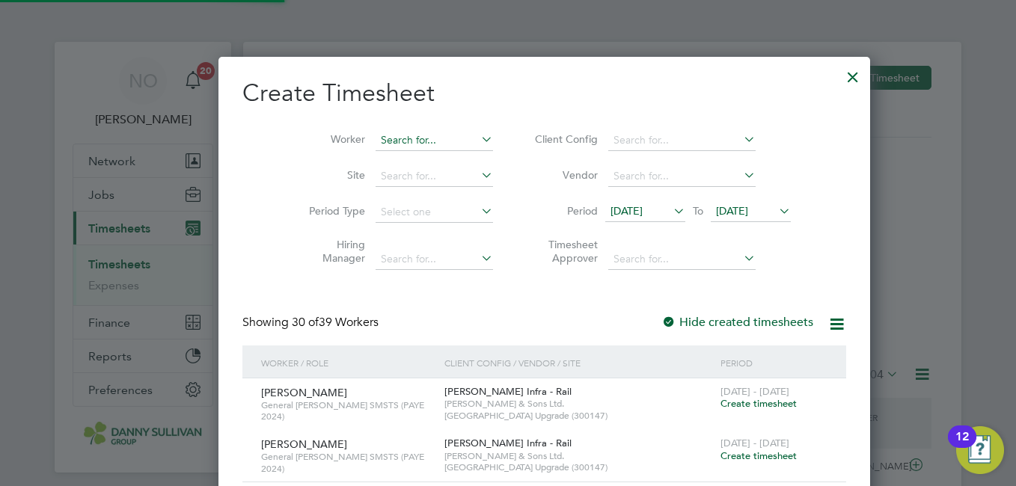
click at [422, 142] on input at bounding box center [433, 140] width 117 height 21
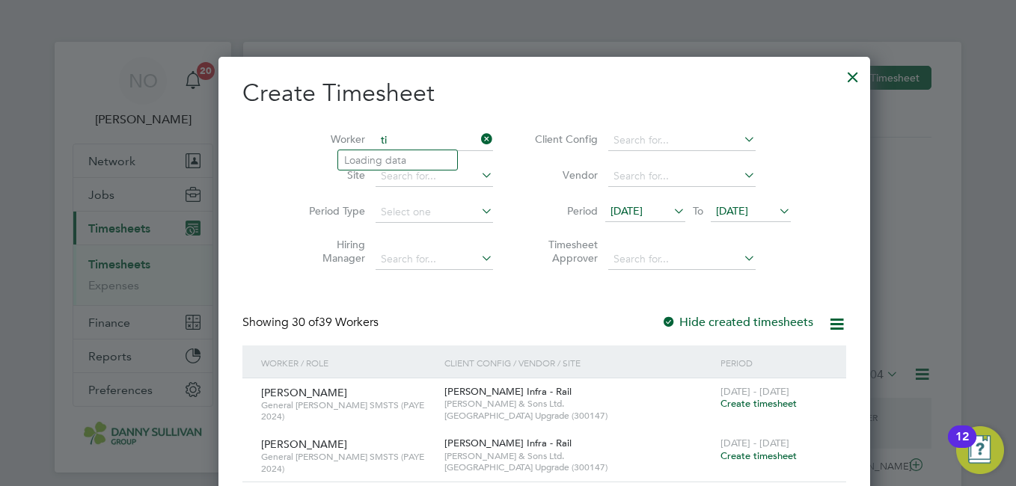
type input "t"
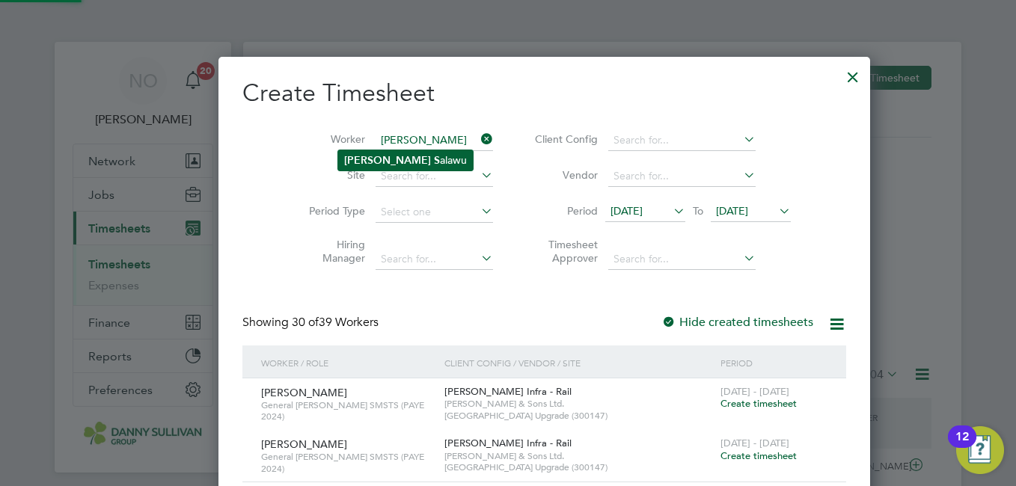
click at [409, 156] on li "[PERSON_NAME]" at bounding box center [405, 160] width 135 height 20
type input "[PERSON_NAME]"
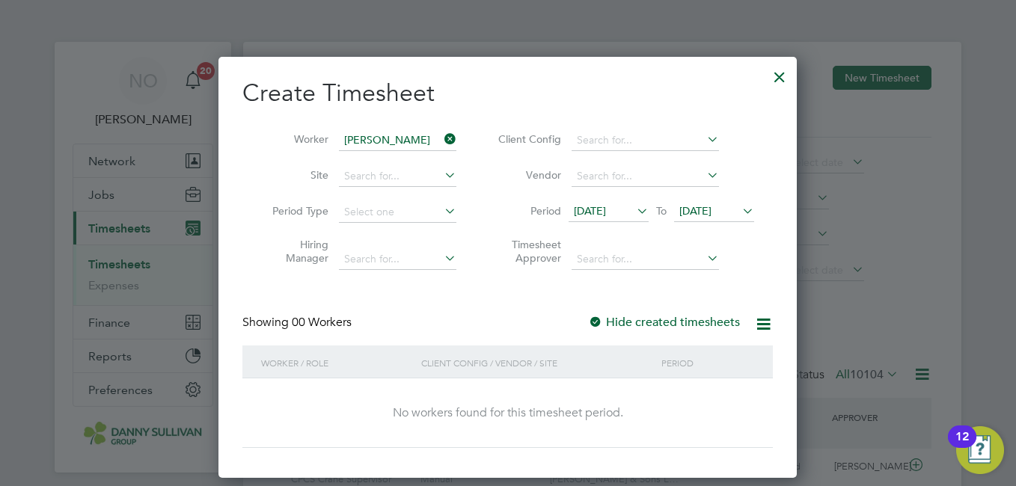
click at [441, 143] on icon at bounding box center [441, 139] width 0 height 21
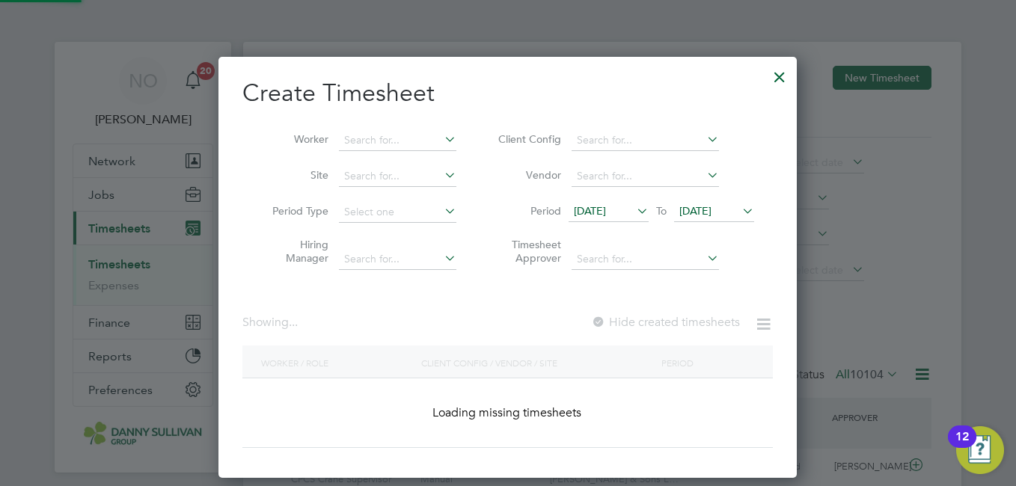
click at [441, 141] on icon at bounding box center [441, 139] width 0 height 21
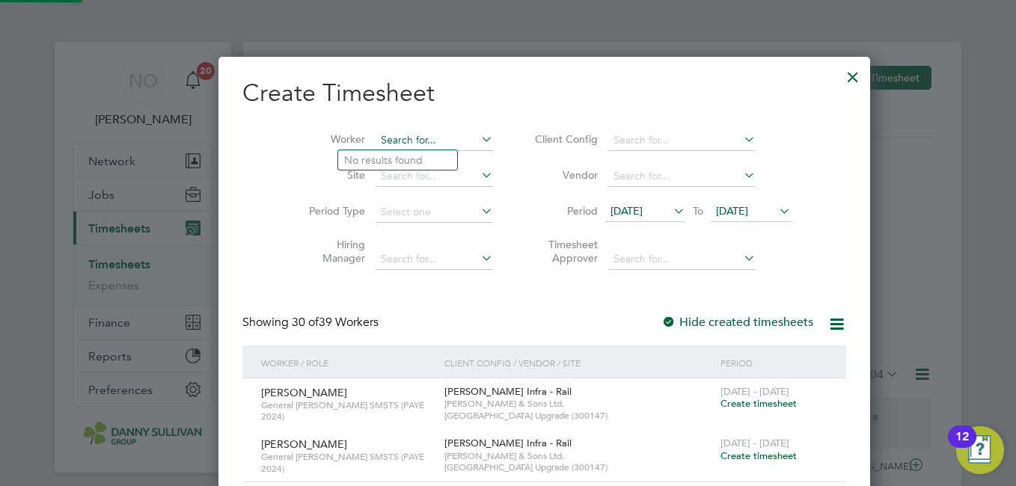
click at [388, 141] on input at bounding box center [433, 140] width 117 height 21
type input "i"
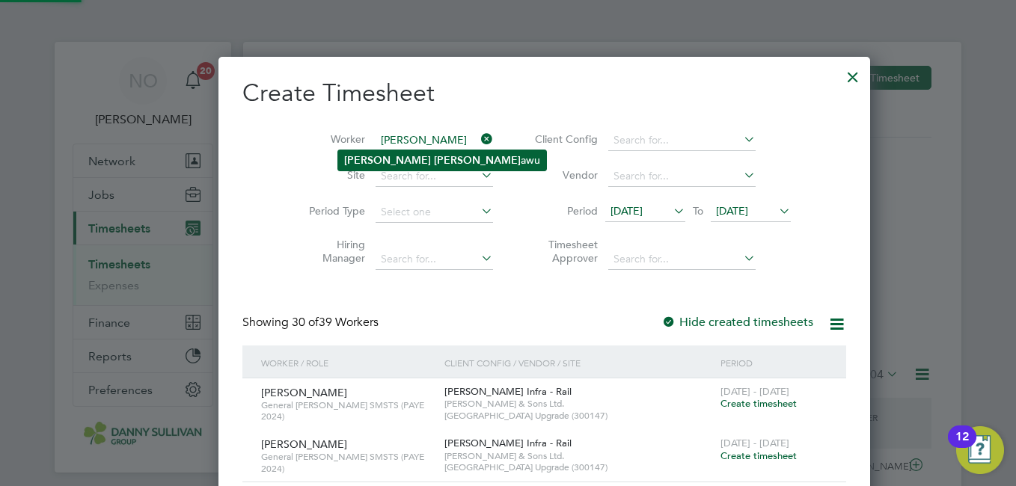
click at [434, 154] on b "[PERSON_NAME]" at bounding box center [477, 160] width 87 height 13
type input "[PERSON_NAME]"
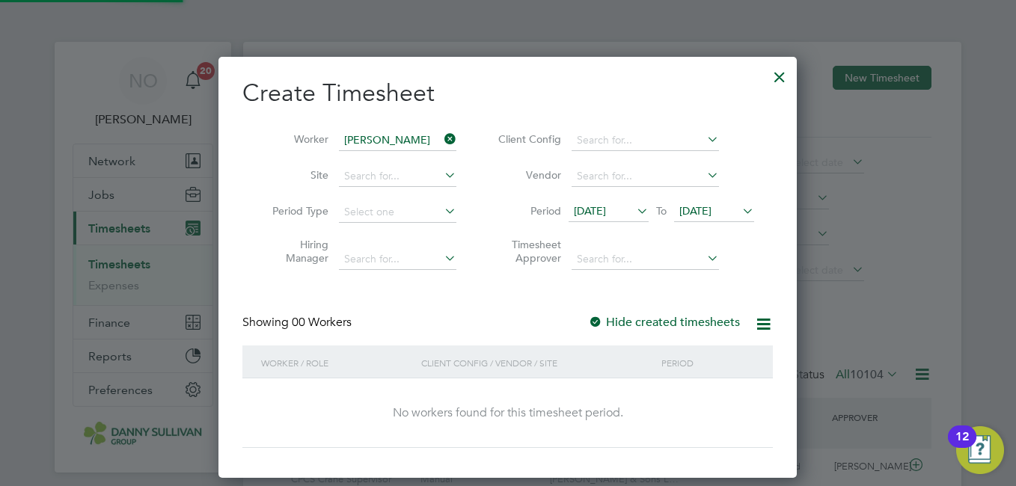
click at [606, 210] on span "[DATE]" at bounding box center [590, 210] width 32 height 13
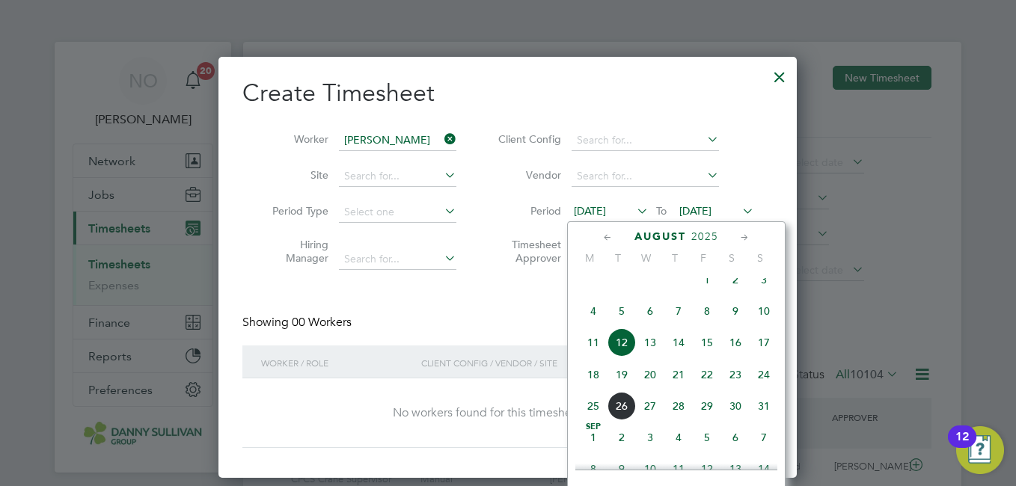
click at [678, 387] on span "21" at bounding box center [678, 374] width 28 height 28
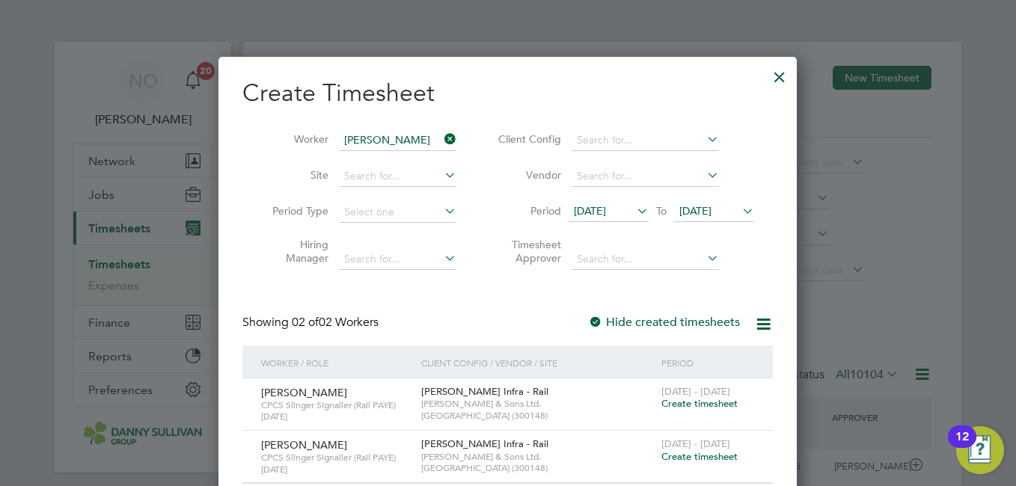
click at [375, 132] on input "[PERSON_NAME]" at bounding box center [397, 140] width 117 height 21
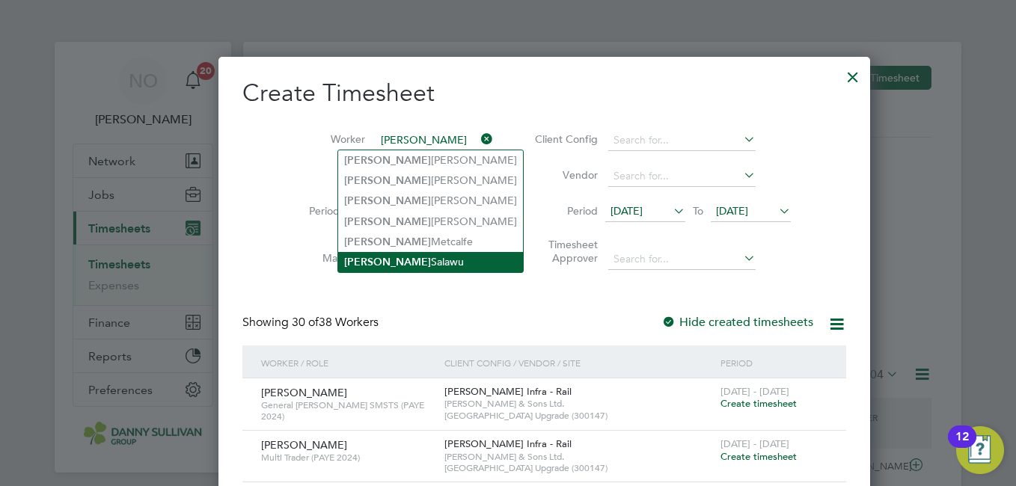
click at [414, 254] on li "Richard Salawu" at bounding box center [430, 262] width 185 height 20
type input "[PERSON_NAME]"
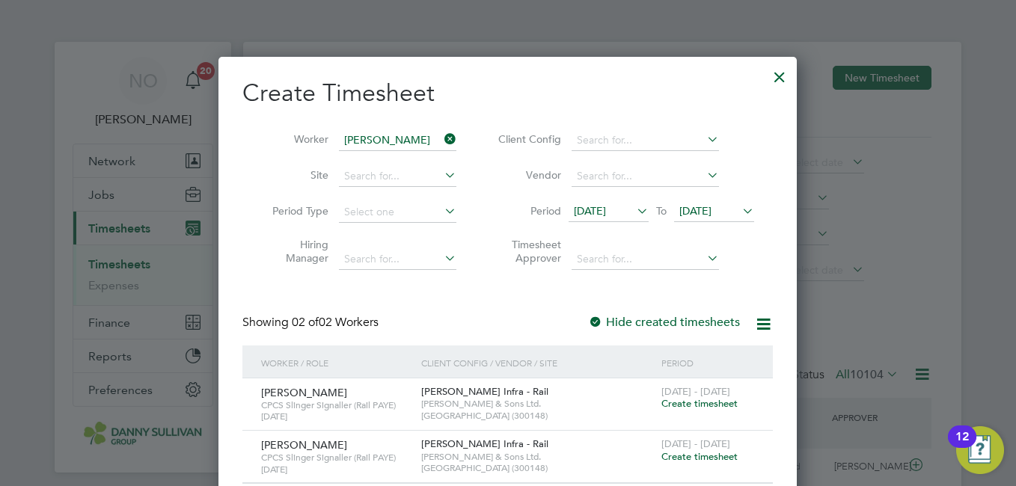
click at [537, 308] on div "Create Timesheet Worker Richard Salawu Site Period Type Hiring Manager Client C…" at bounding box center [507, 281] width 530 height 406
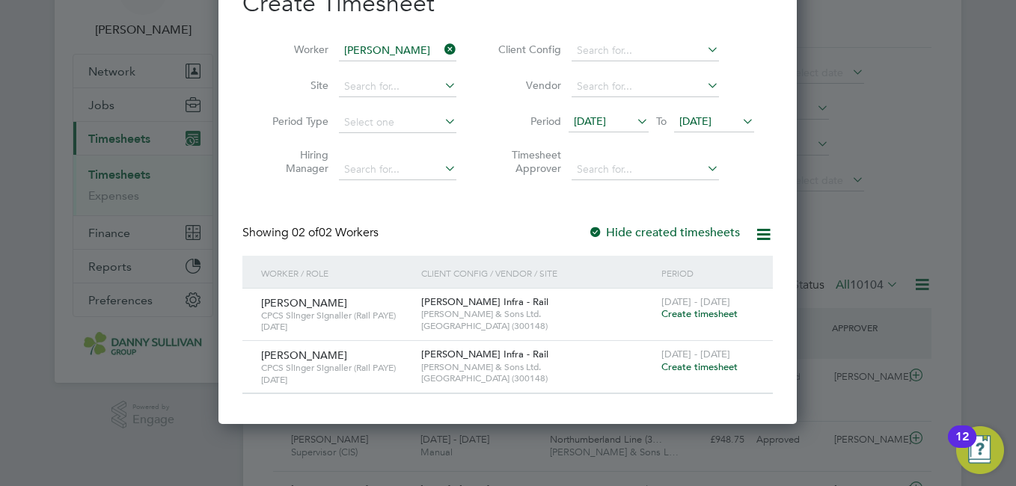
click at [705, 368] on span "Create timesheet" at bounding box center [699, 366] width 76 height 13
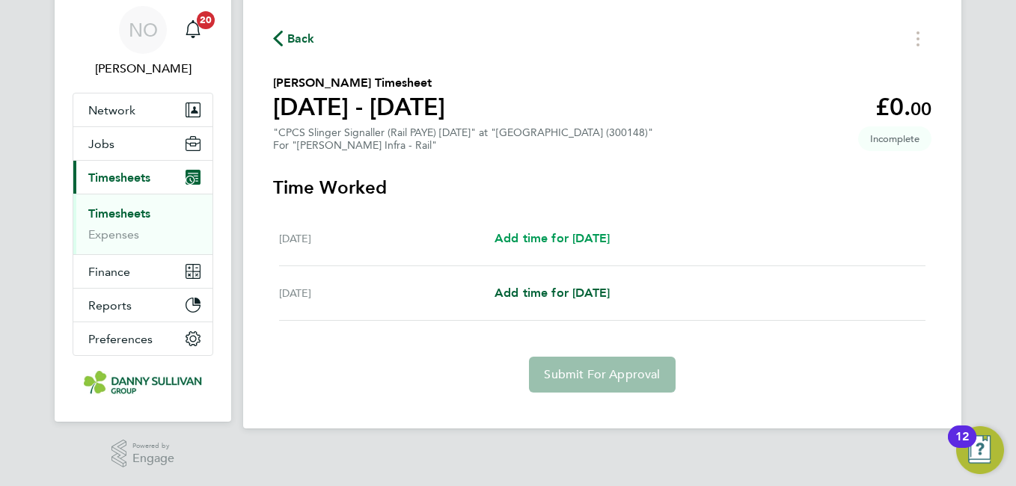
click at [551, 239] on span "Add time for Thu 21 Aug" at bounding box center [551, 238] width 115 height 14
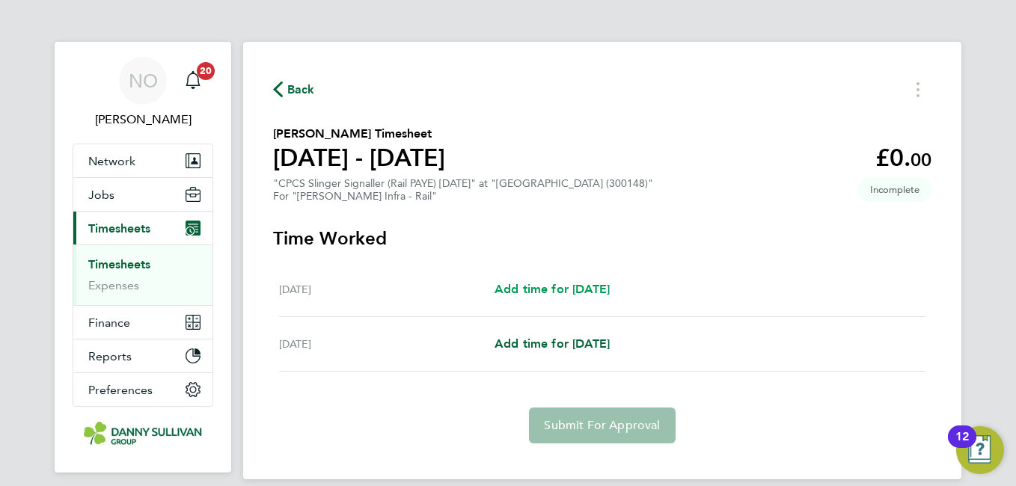
select select "30"
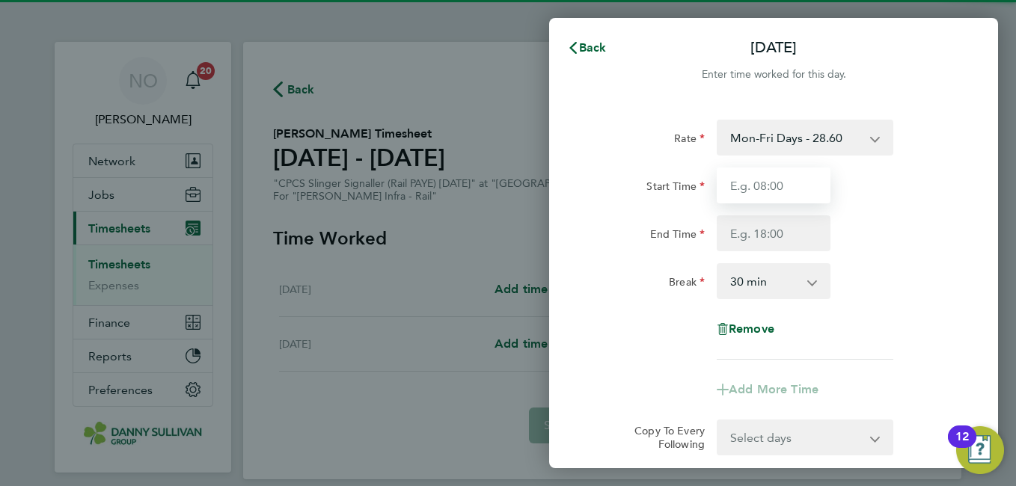
click at [772, 193] on input "Start Time" at bounding box center [773, 186] width 114 height 36
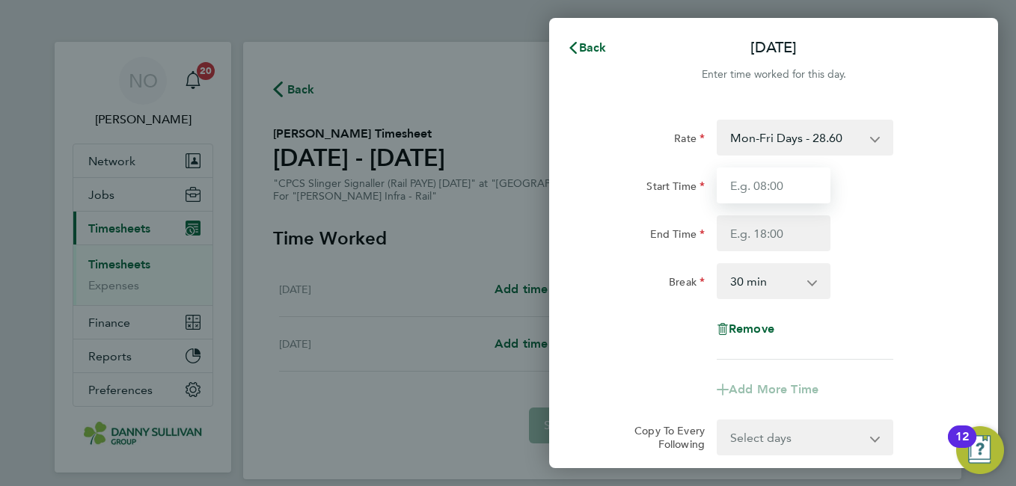
type input "07:00"
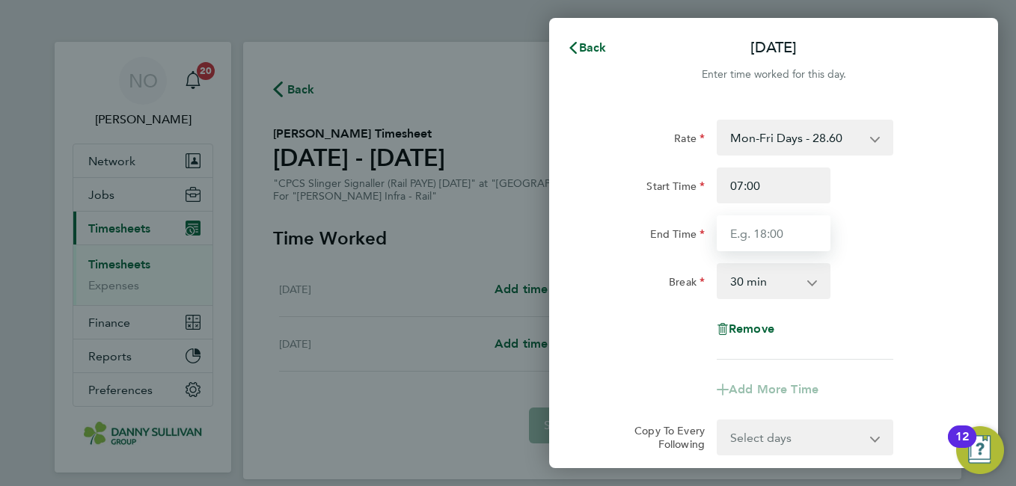
type input "17:30"
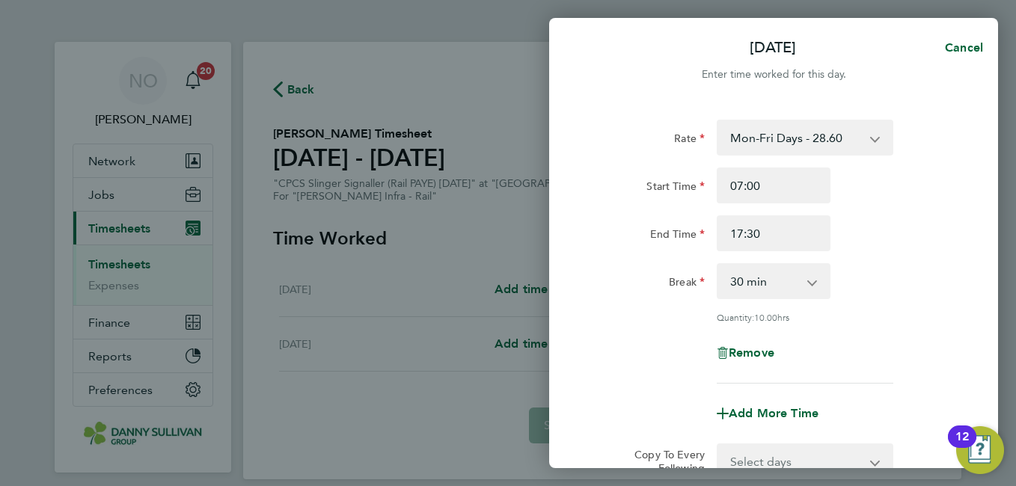
click at [924, 240] on div "End Time 17:30" at bounding box center [773, 233] width 377 height 36
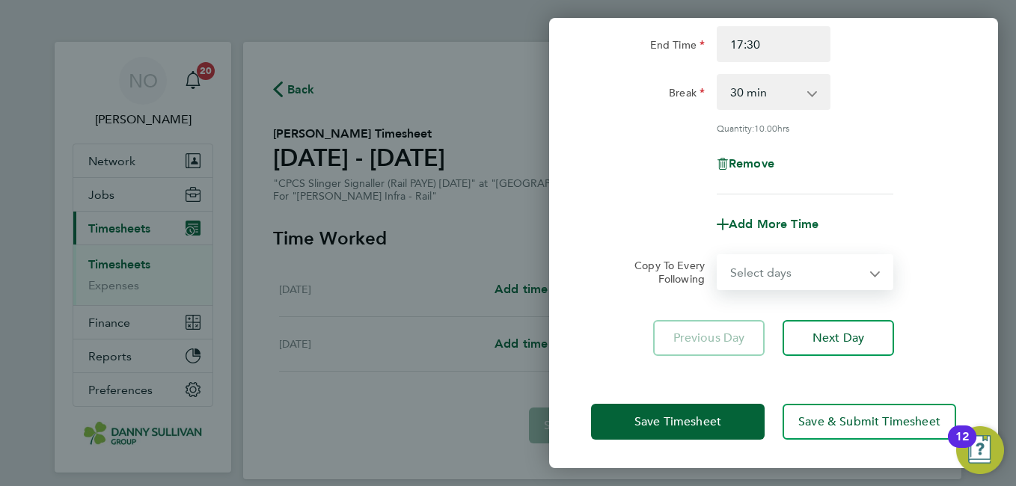
click at [788, 260] on select "Select days Friday" at bounding box center [796, 272] width 157 height 33
select select "FRI"
click at [718, 256] on select "Select days Friday" at bounding box center [796, 272] width 157 height 33
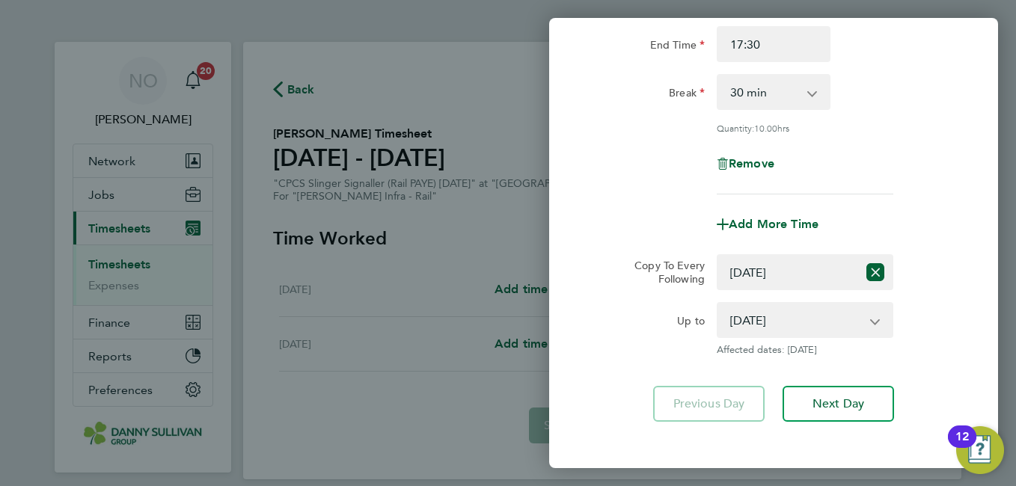
click at [960, 295] on div "Rate Mon-Fri Days - 28.60 Weekends Fri 1800- Mon 0600 - 37.18 Xmas/New Year - 5…" at bounding box center [773, 175] width 449 height 527
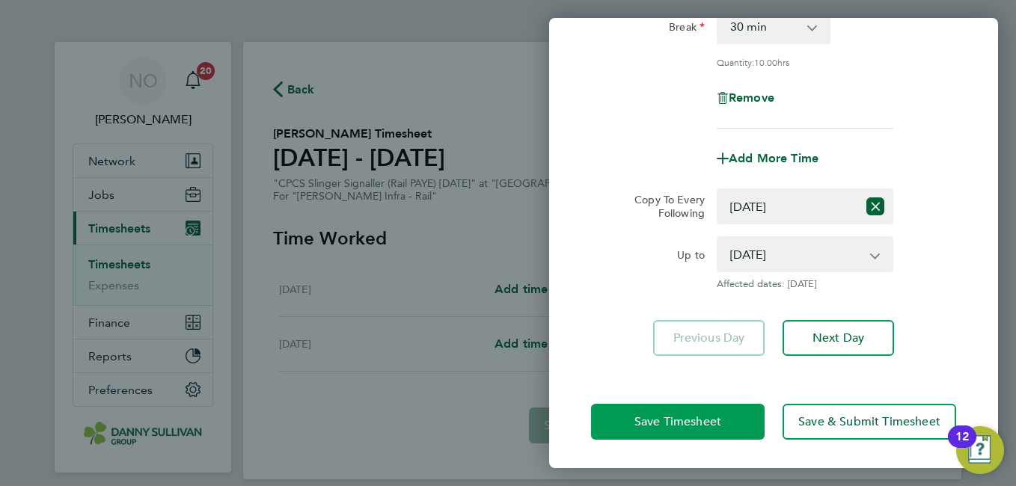
click at [672, 405] on button "Save Timesheet" at bounding box center [678, 422] width 174 height 36
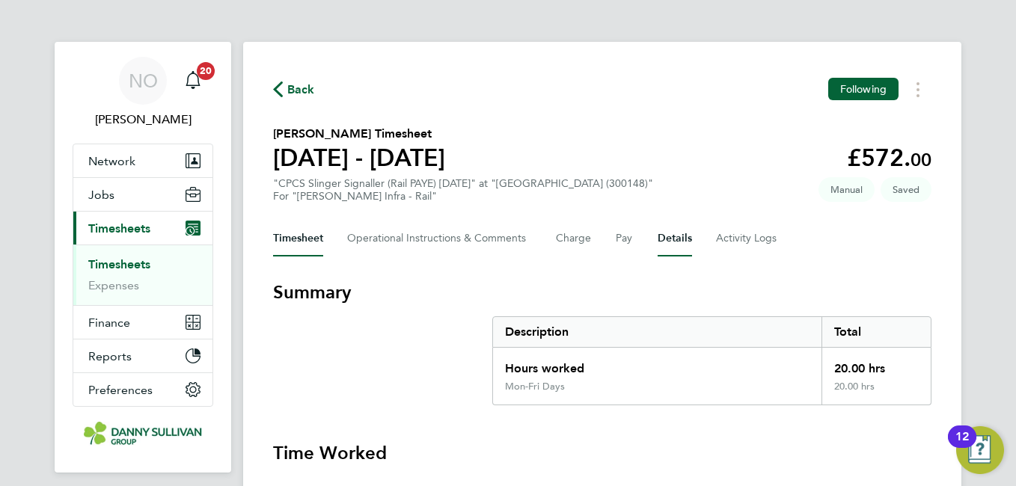
click at [680, 242] on button "Details" at bounding box center [674, 239] width 34 height 36
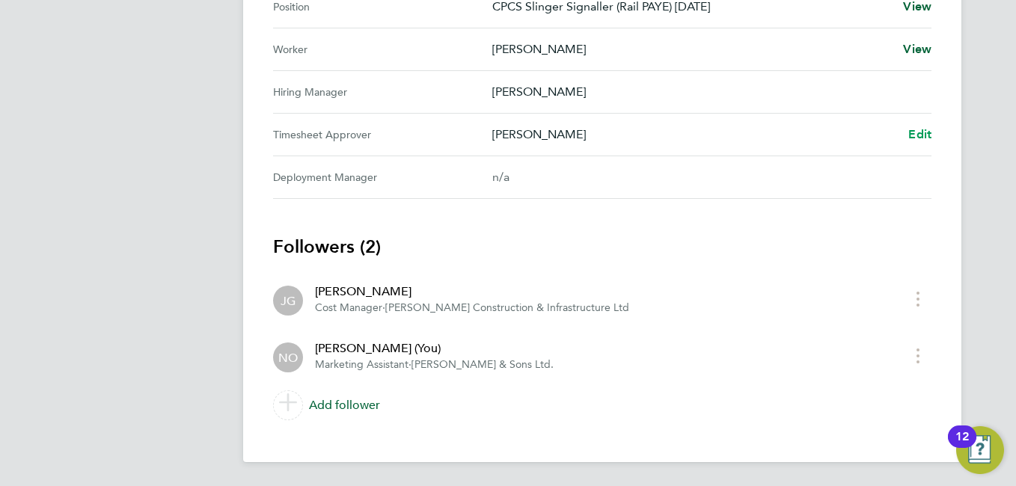
click at [930, 137] on span "Edit" at bounding box center [919, 134] width 23 height 14
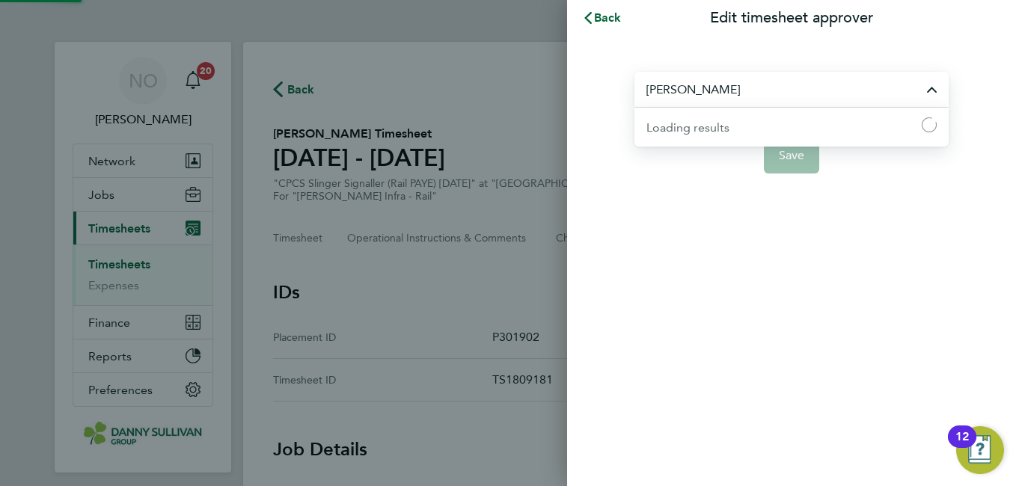
click at [783, 105] on input "[PERSON_NAME]" at bounding box center [791, 89] width 314 height 35
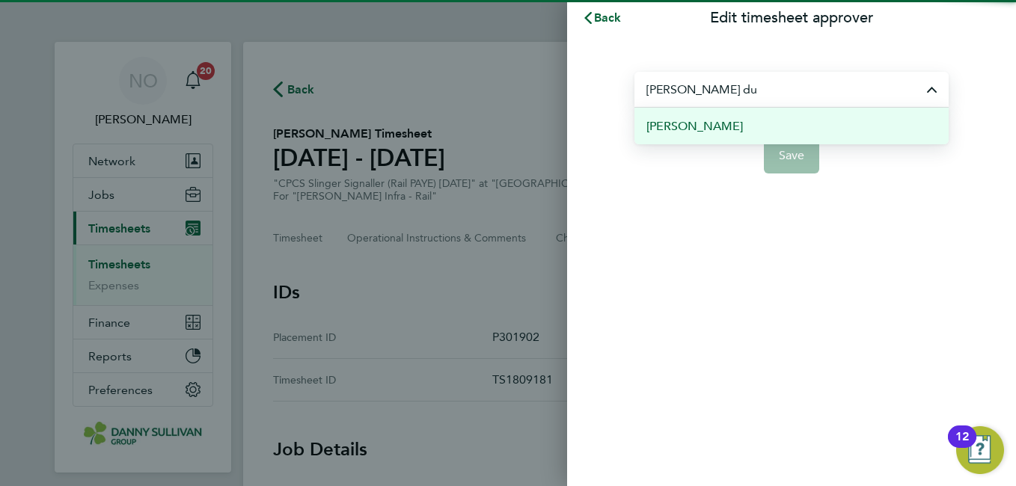
click at [755, 118] on li "Sean Ducey" at bounding box center [791, 126] width 314 height 37
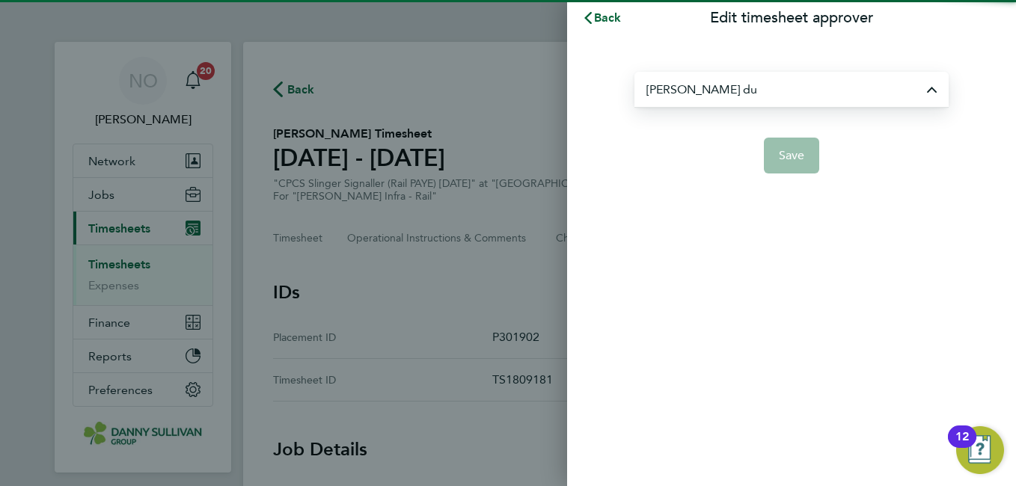
type input "Sean Ducey"
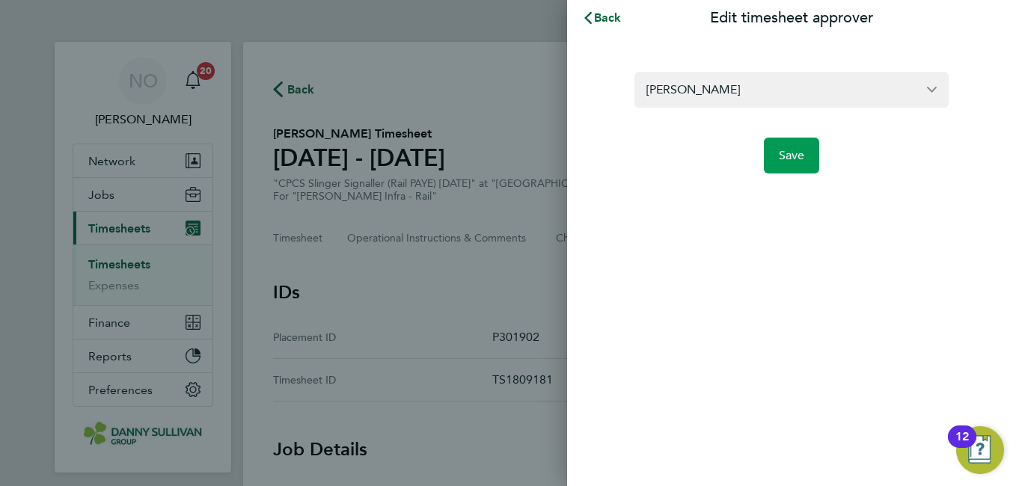
click at [796, 153] on span "Save" at bounding box center [792, 155] width 26 height 15
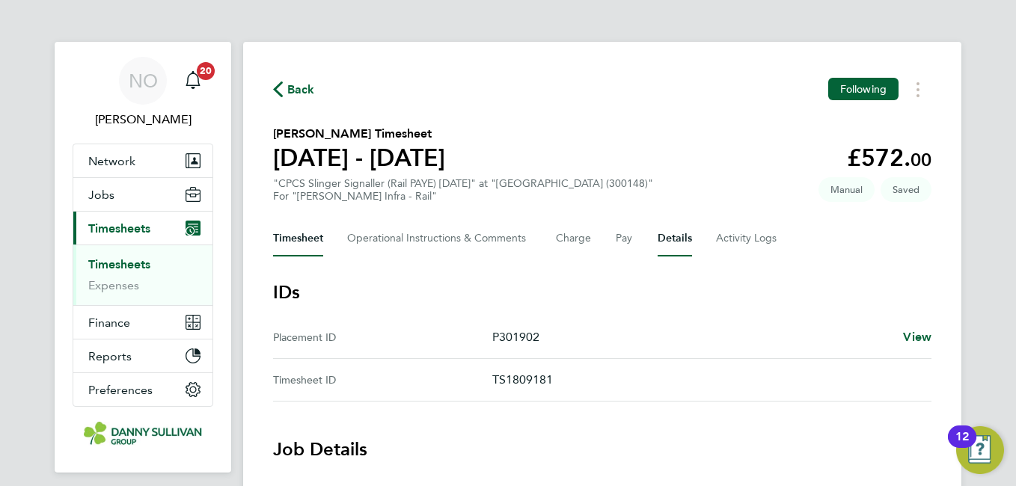
click at [315, 230] on button "Timesheet" at bounding box center [298, 239] width 50 height 36
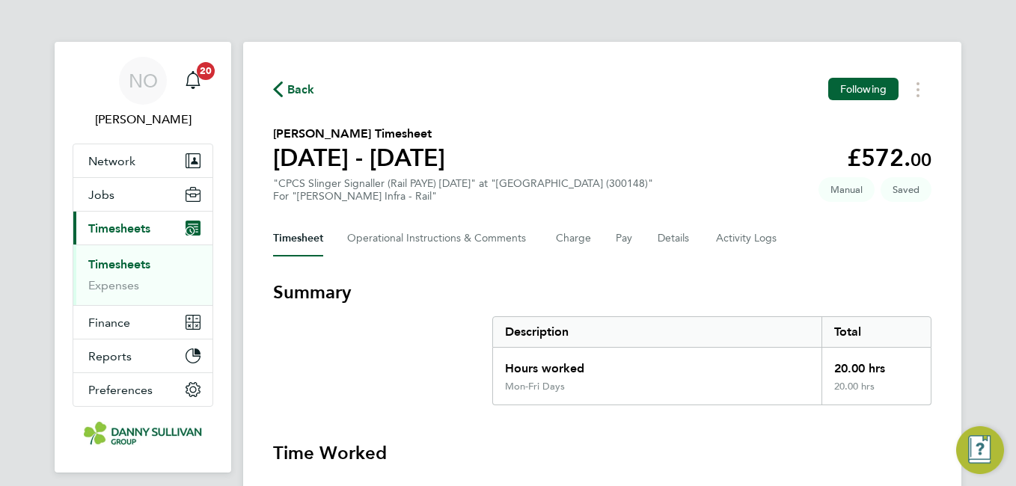
click at [646, 102] on div "Back Following Richard Salawu's Timesheet 16 - 22 Aug 2025 £572. 00 "CPCS Sling…" at bounding box center [602, 386] width 718 height 688
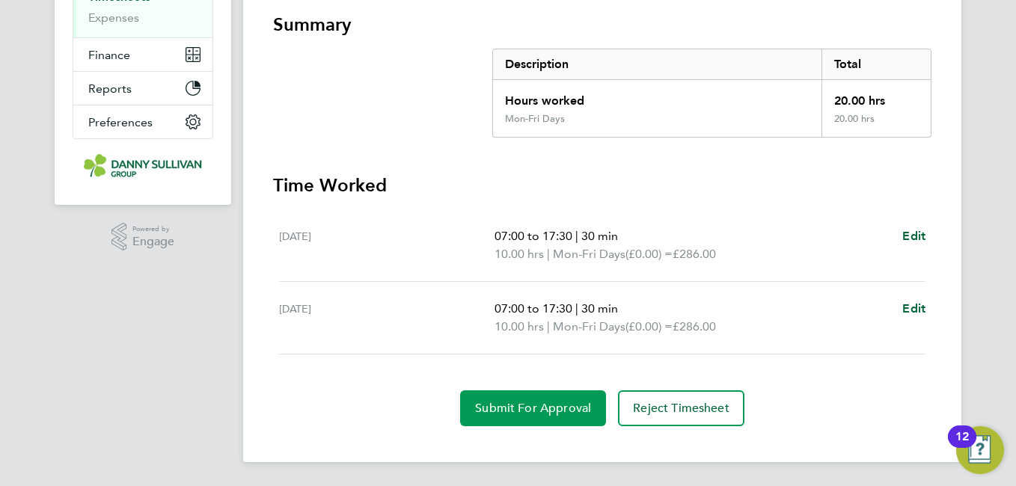
click at [559, 396] on button "Submit For Approval" at bounding box center [533, 408] width 146 height 36
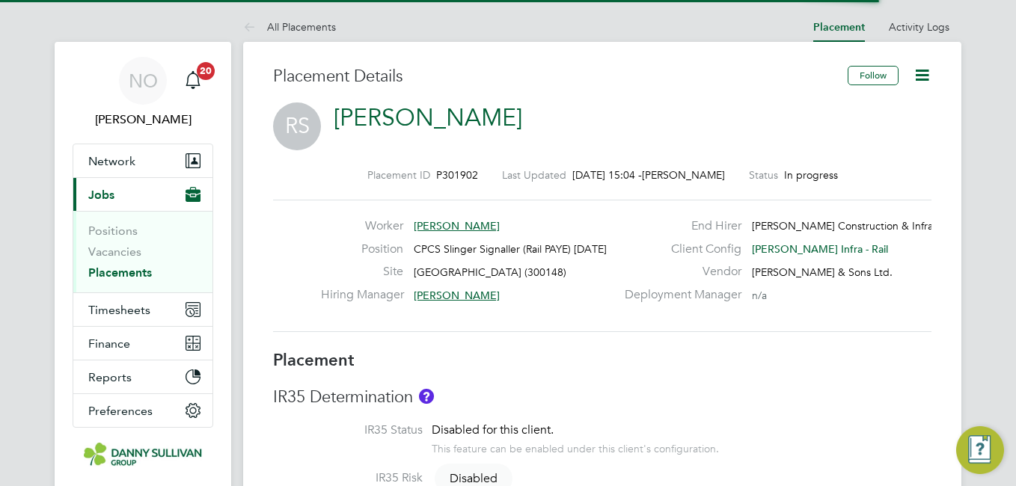
click at [923, 73] on icon at bounding box center [921, 75] width 19 height 19
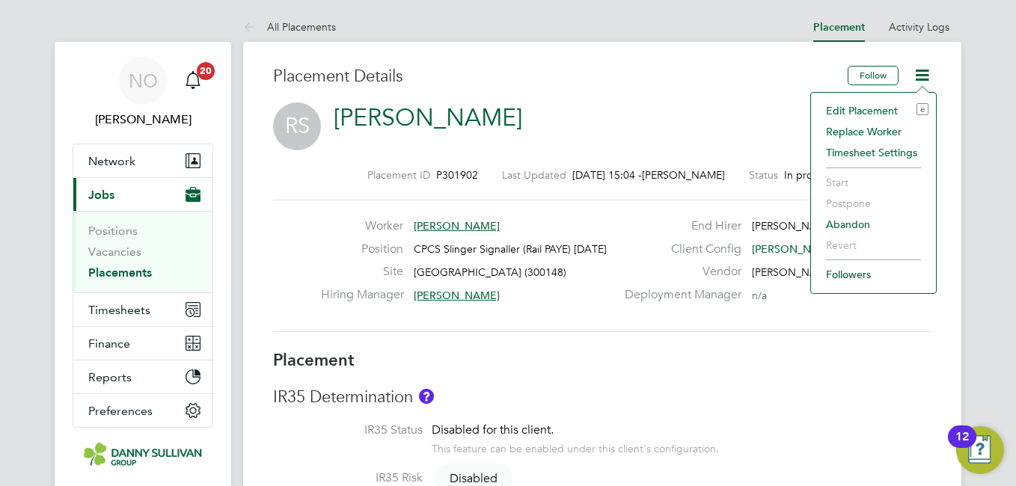
click at [875, 110] on li "Edit Placement e" at bounding box center [873, 110] width 110 height 21
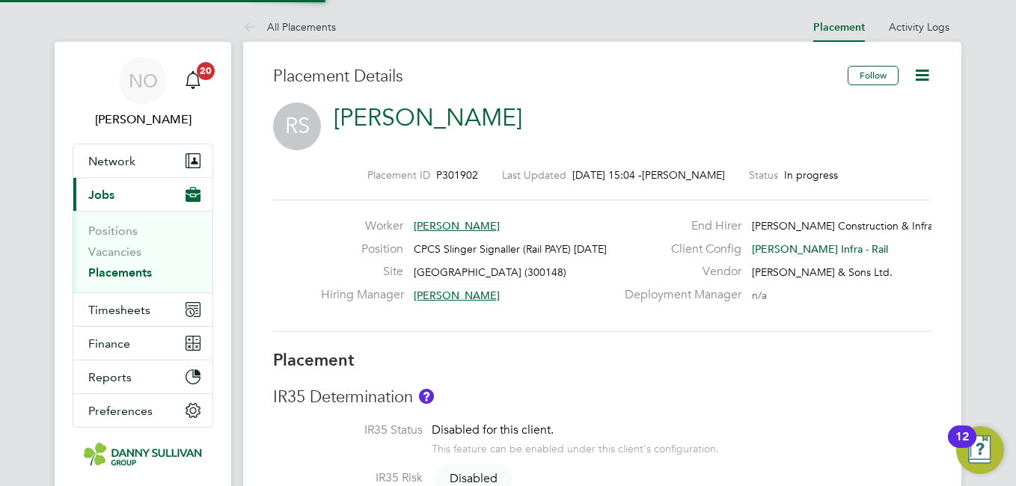
type input "[PERSON_NAME]"
type input "[DATE]"
type input "08:00"
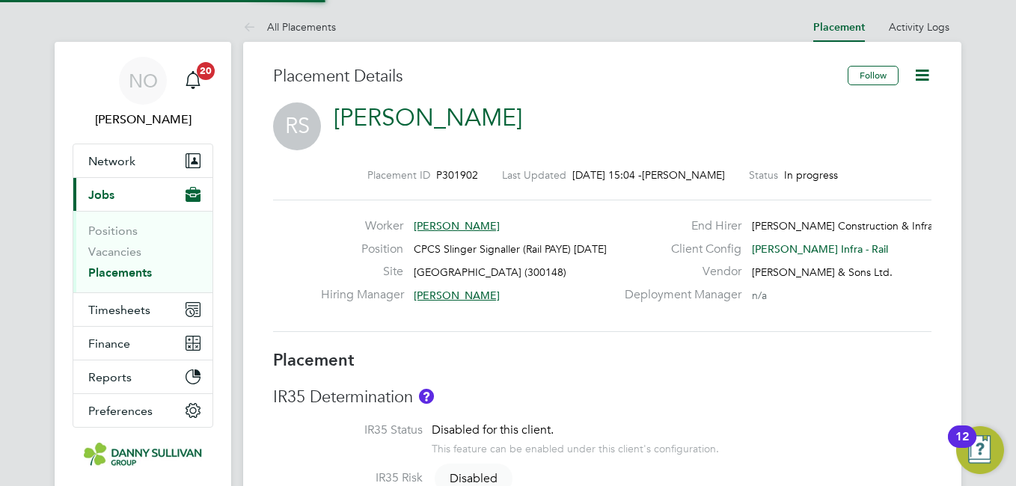
type input "18:00"
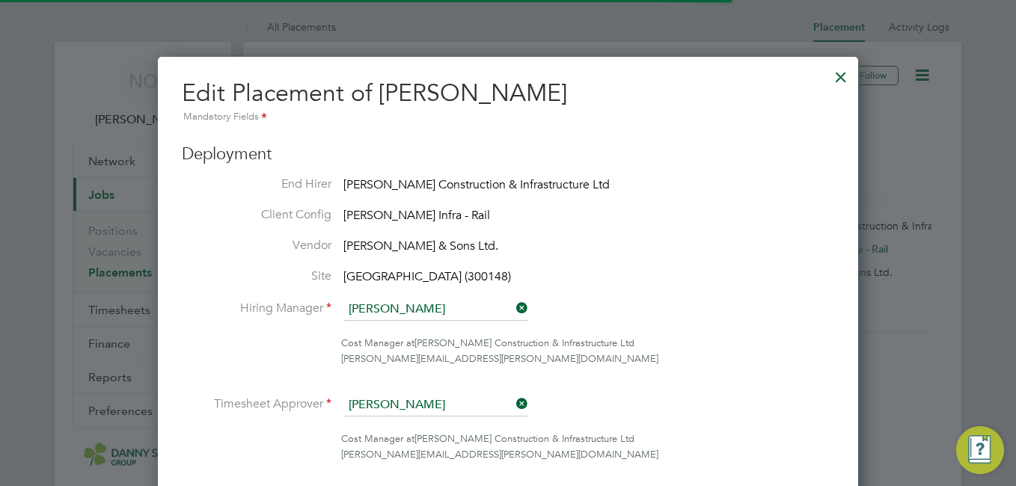
click at [735, 104] on h2 "Edit Placement of [PERSON_NAME] Mandatory Fields" at bounding box center [508, 102] width 652 height 48
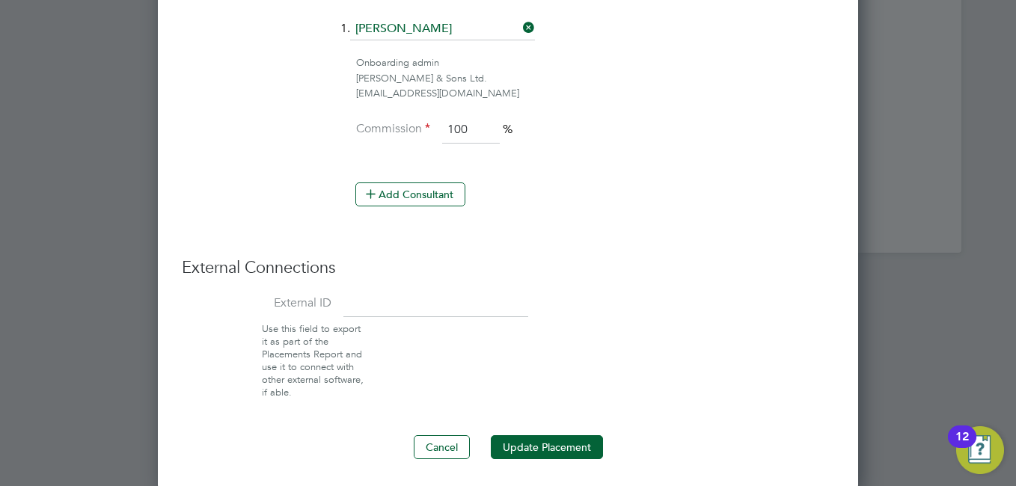
click at [756, 378] on li "Use this field to export it as part of the Placements Report and use it to conn…" at bounding box center [508, 361] width 664 height 76
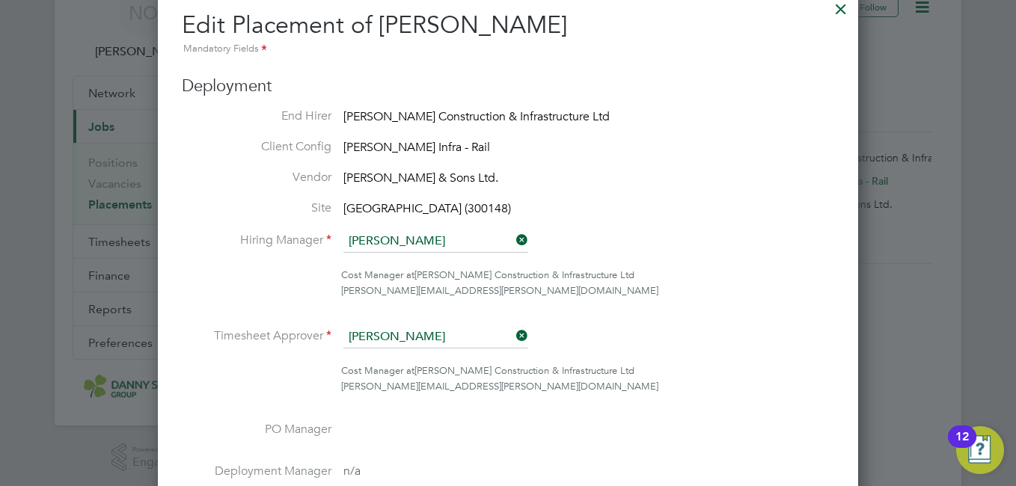
click at [841, 19] on div at bounding box center [840, 5] width 27 height 27
